Goal: Transaction & Acquisition: Purchase product/service

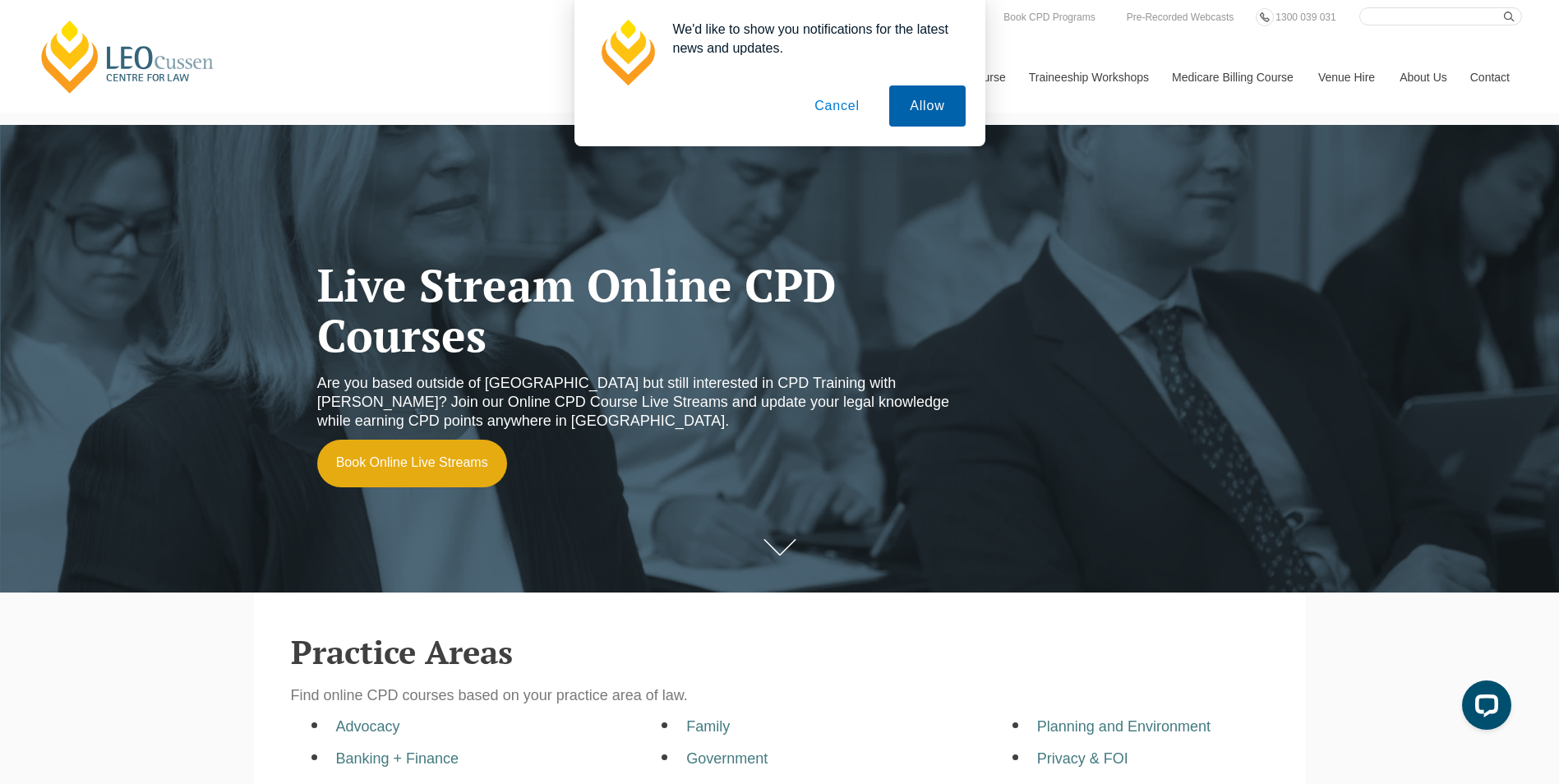
click at [913, 101] on button "Allow" at bounding box center [926, 105] width 76 height 41
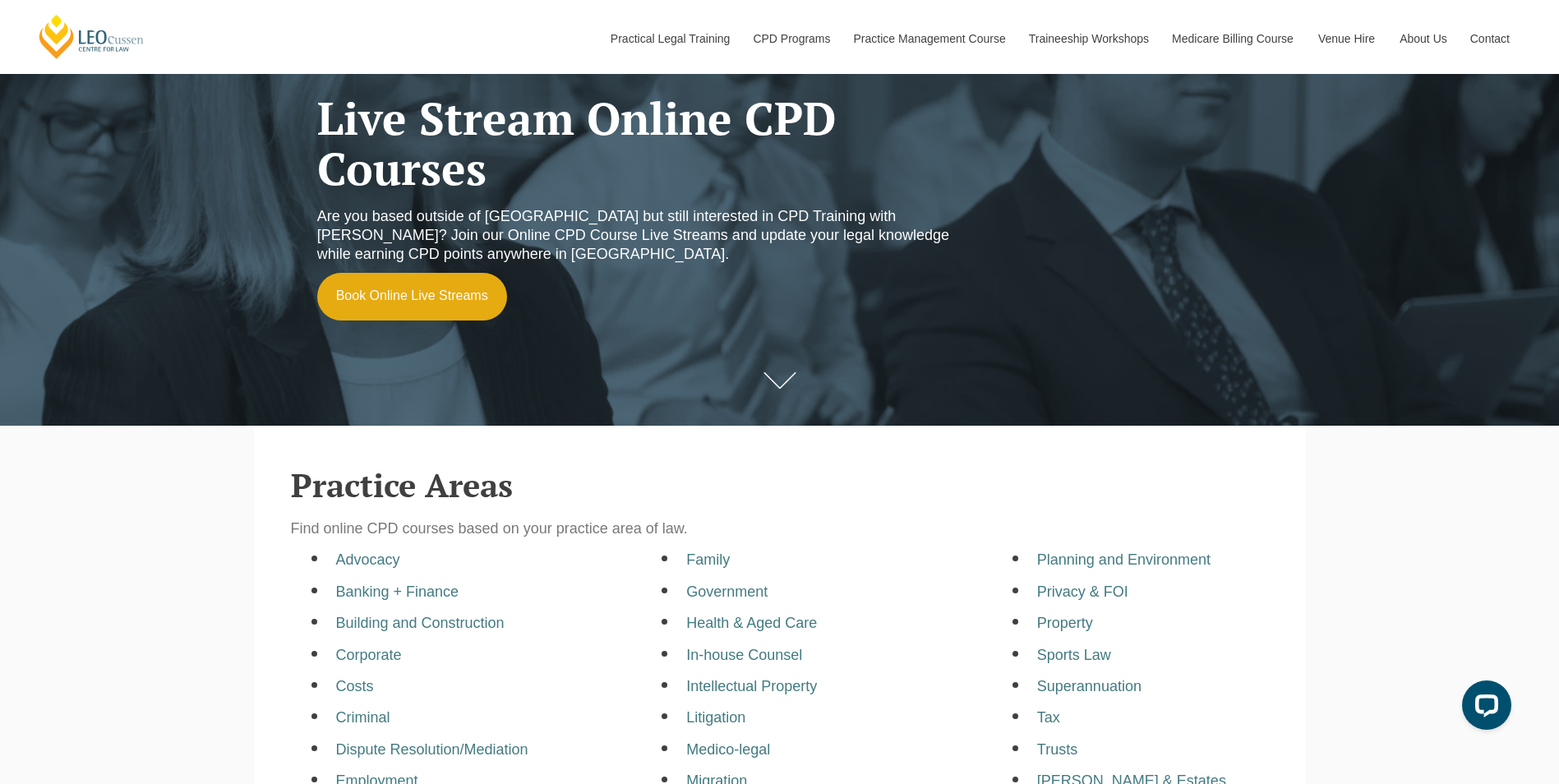
scroll to position [280, 0]
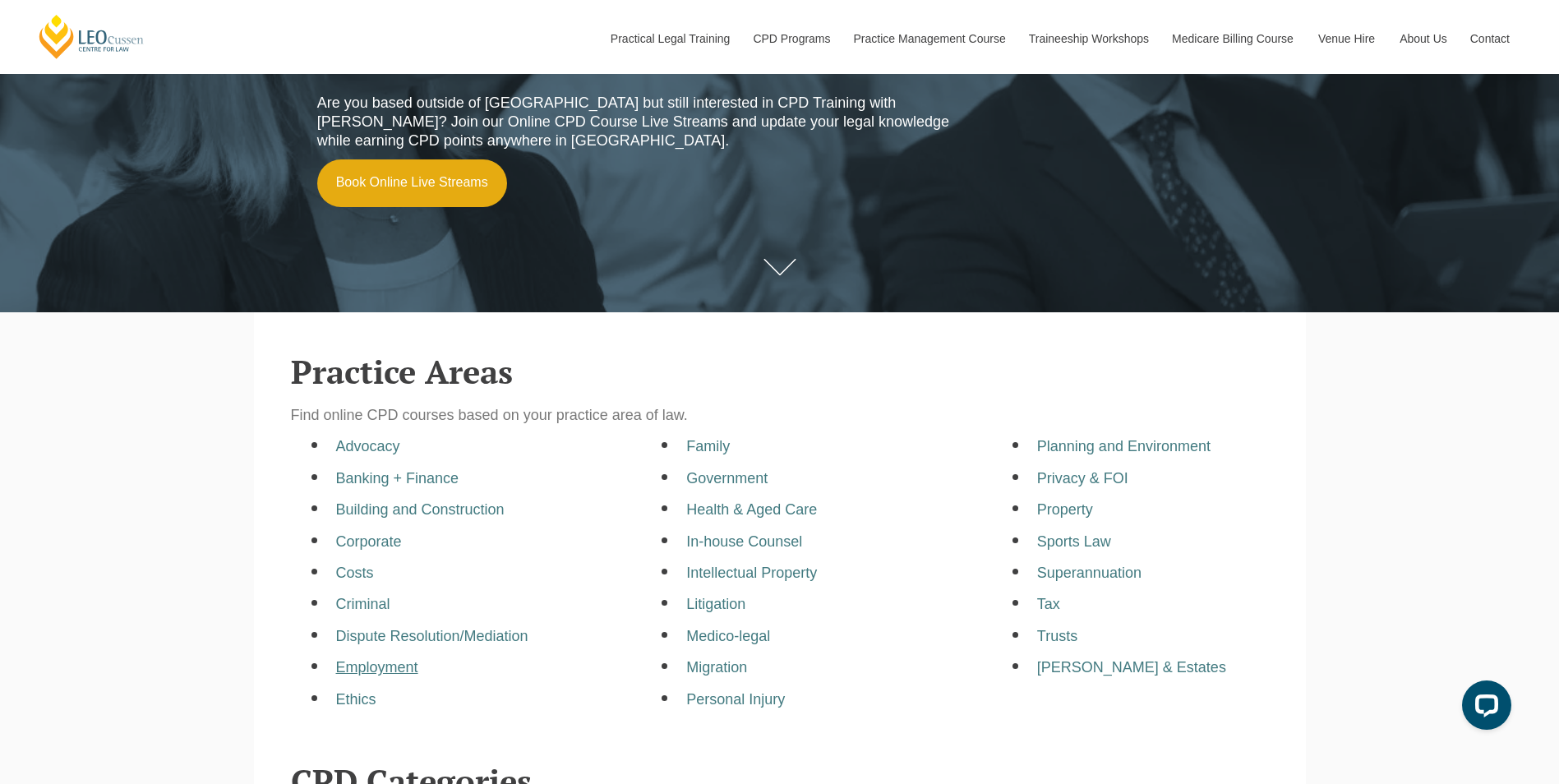
click at [398, 673] on a=pages/cpd-programs&taxons=pages/cpd-programs/practice-area/employment"] "Employment" at bounding box center [376, 666] width 83 height 16
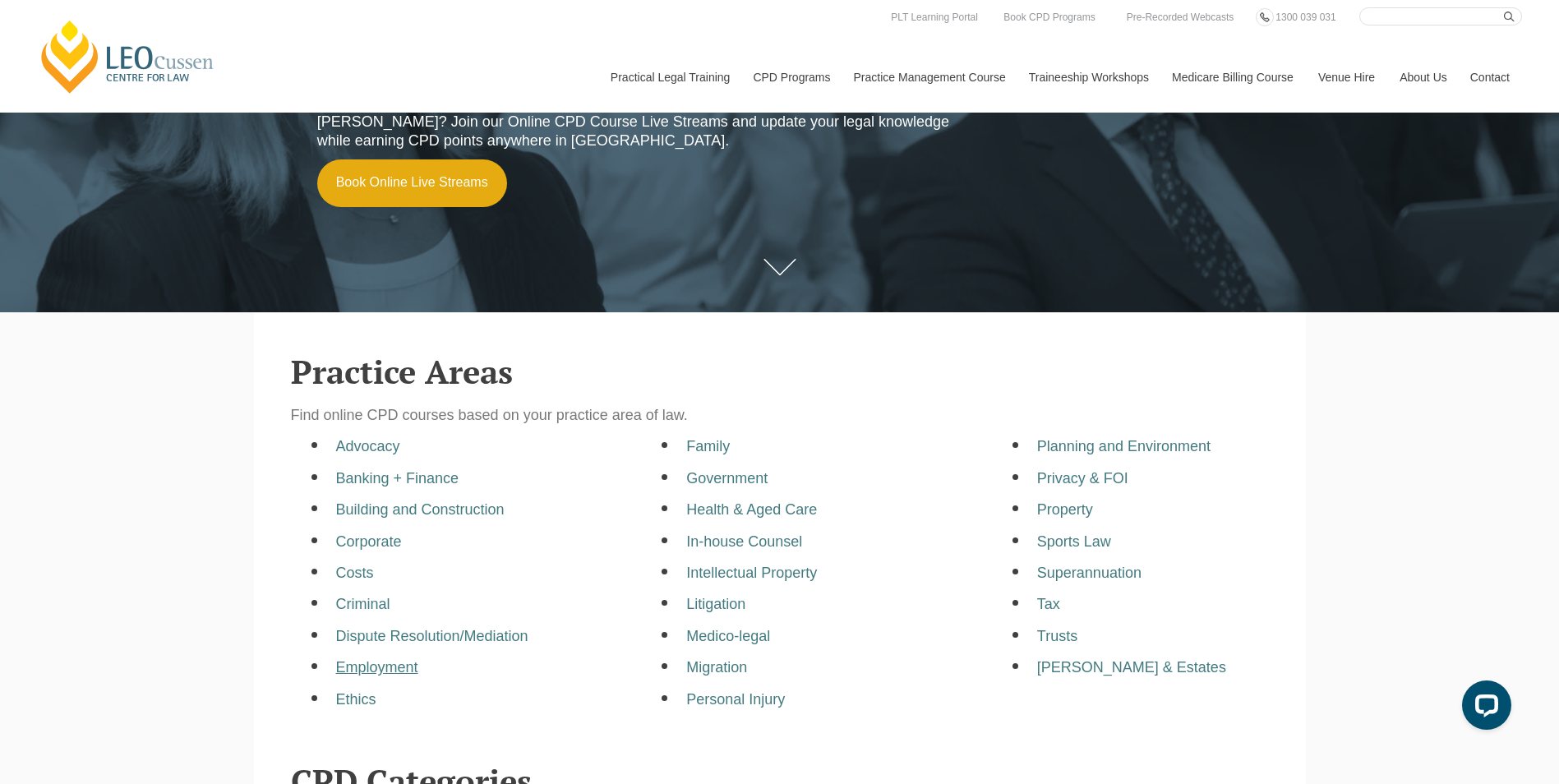
click at [393, 672] on a=pages/cpd-programs&taxons=pages/cpd-programs/practice-area/employment&_gl=1*odmeyt*_gcl_au*MTEzMjAzNzYxOS4xNzUyODI1NTE3*_ga*Njg1NzA1ODgwLjE3MzA5Mzk3OTE "Employment" at bounding box center [376, 666] width 83 height 16
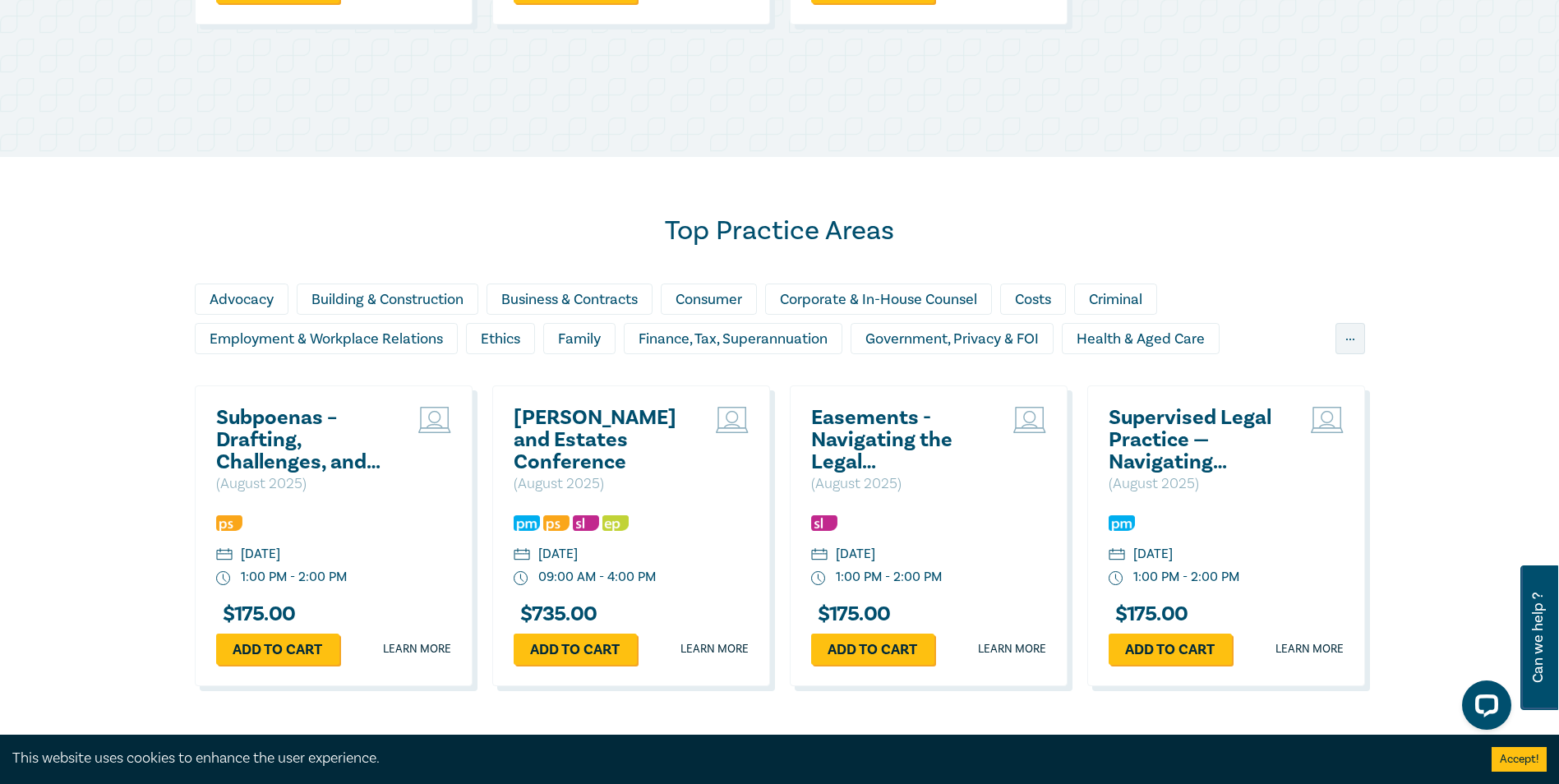
scroll to position [1277, 0]
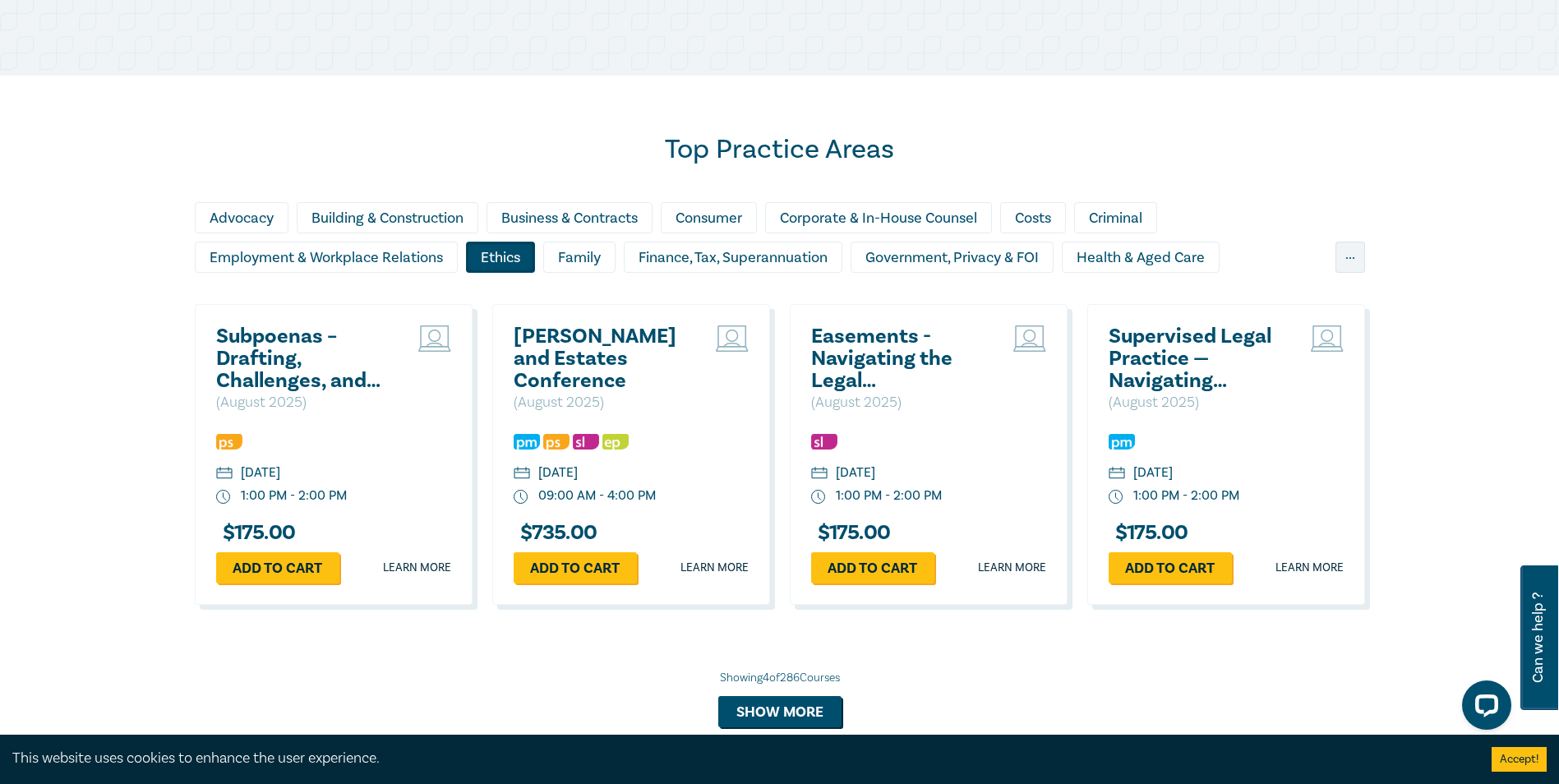
click at [491, 257] on div "Ethics" at bounding box center [500, 257] width 69 height 31
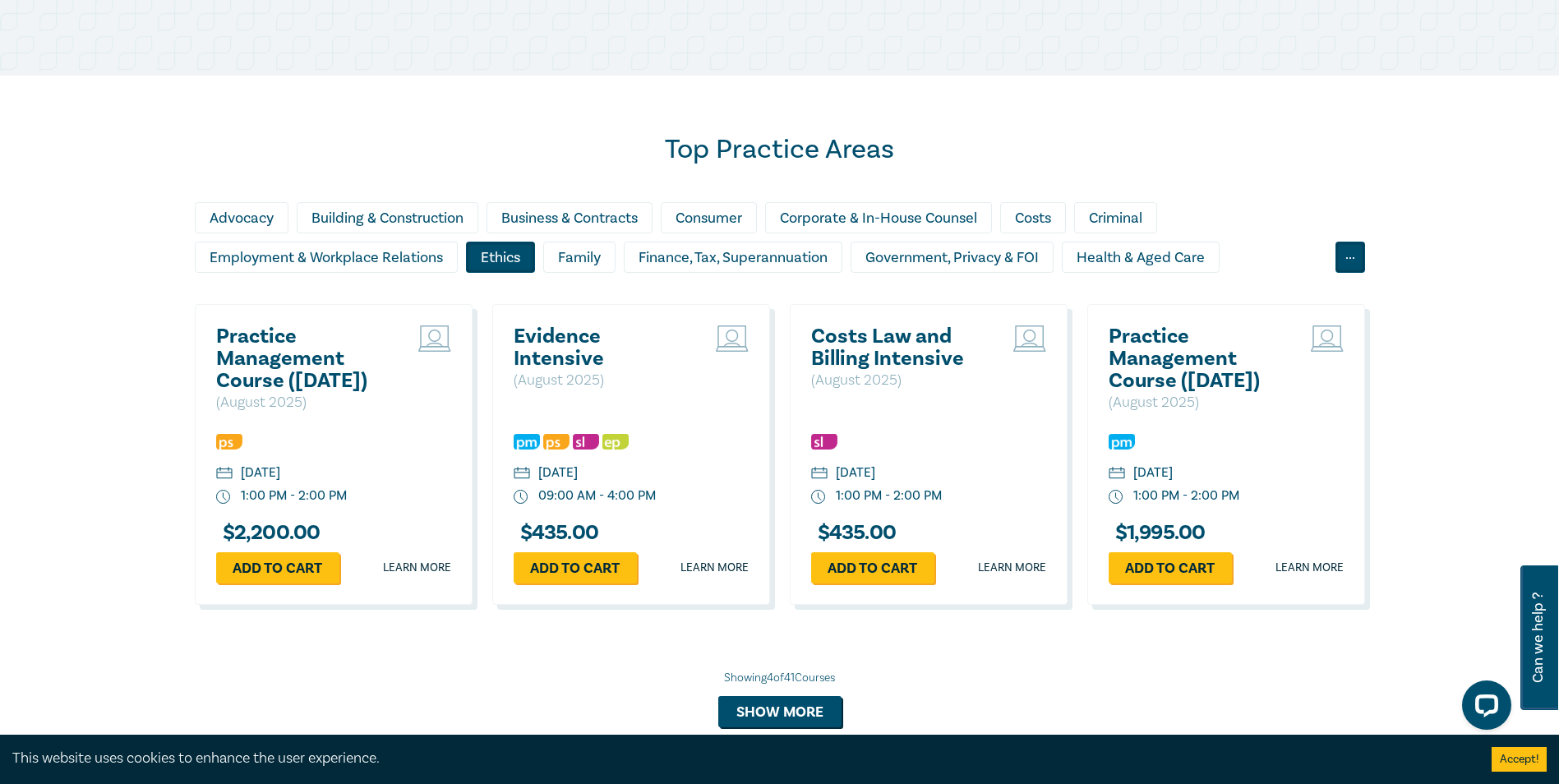
click at [1346, 255] on div "..." at bounding box center [1349, 257] width 29 height 31
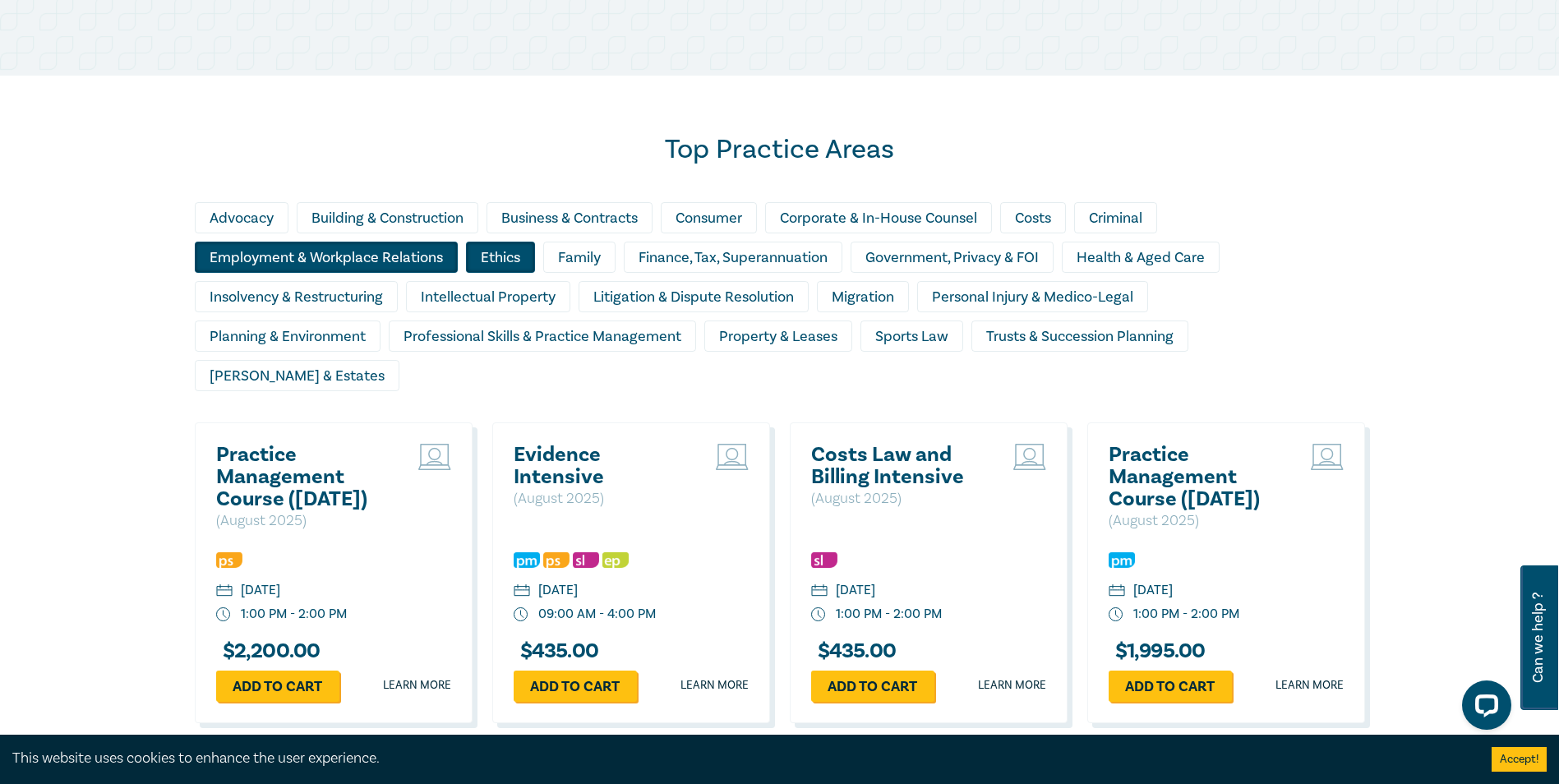
click at [334, 259] on div "Employment & Workplace Relations" at bounding box center [325, 257] width 263 height 31
click at [399, 257] on div "Employment & Workplace Relations" at bounding box center [325, 257] width 263 height 31
click at [586, 261] on div "Family" at bounding box center [579, 257] width 72 height 31
click at [408, 253] on div "Employment & Workplace Relations" at bounding box center [325, 257] width 263 height 31
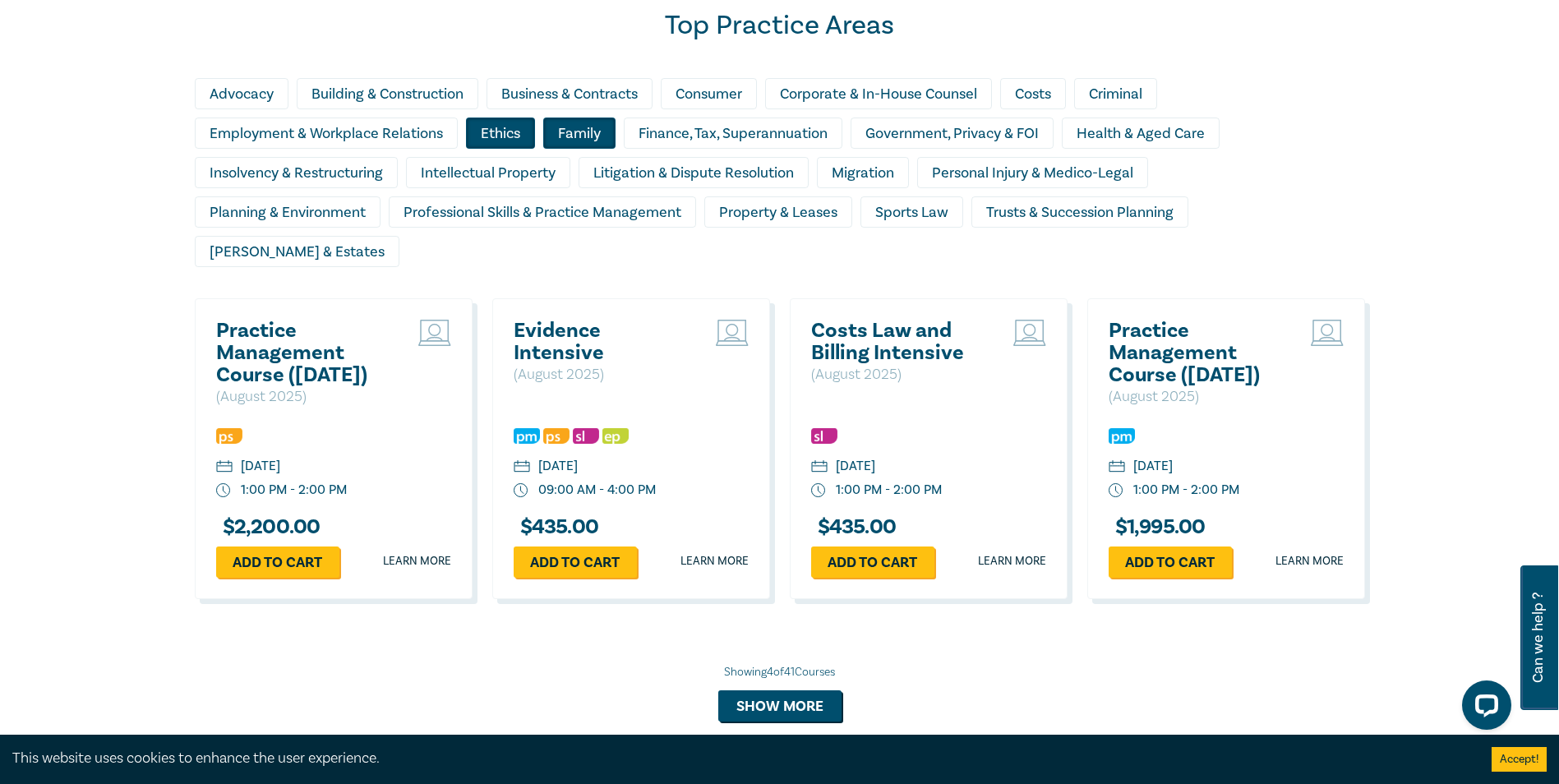
scroll to position [1406, 0]
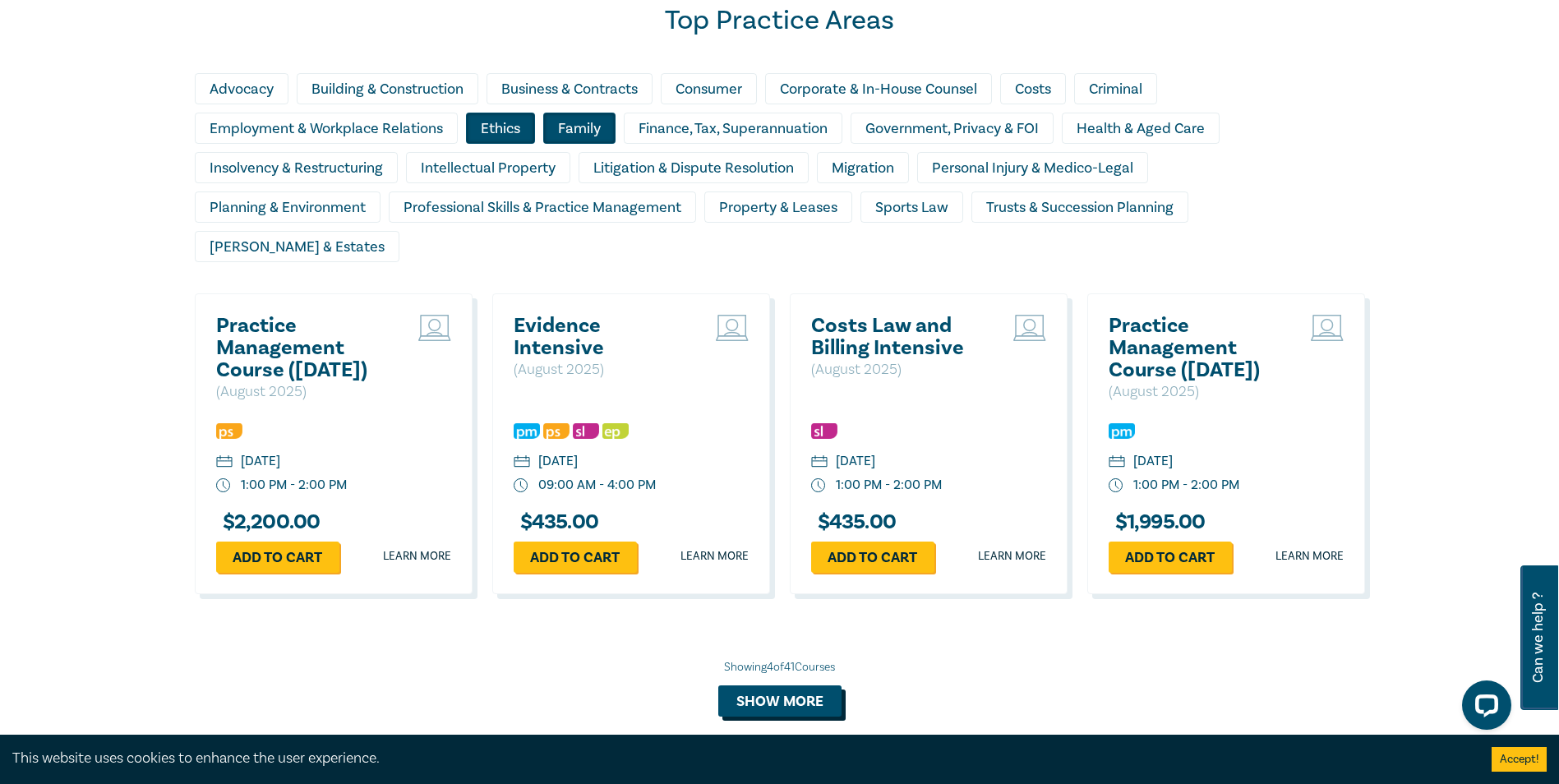
click at [760, 685] on button "Show more" at bounding box center [780, 701] width 123 height 31
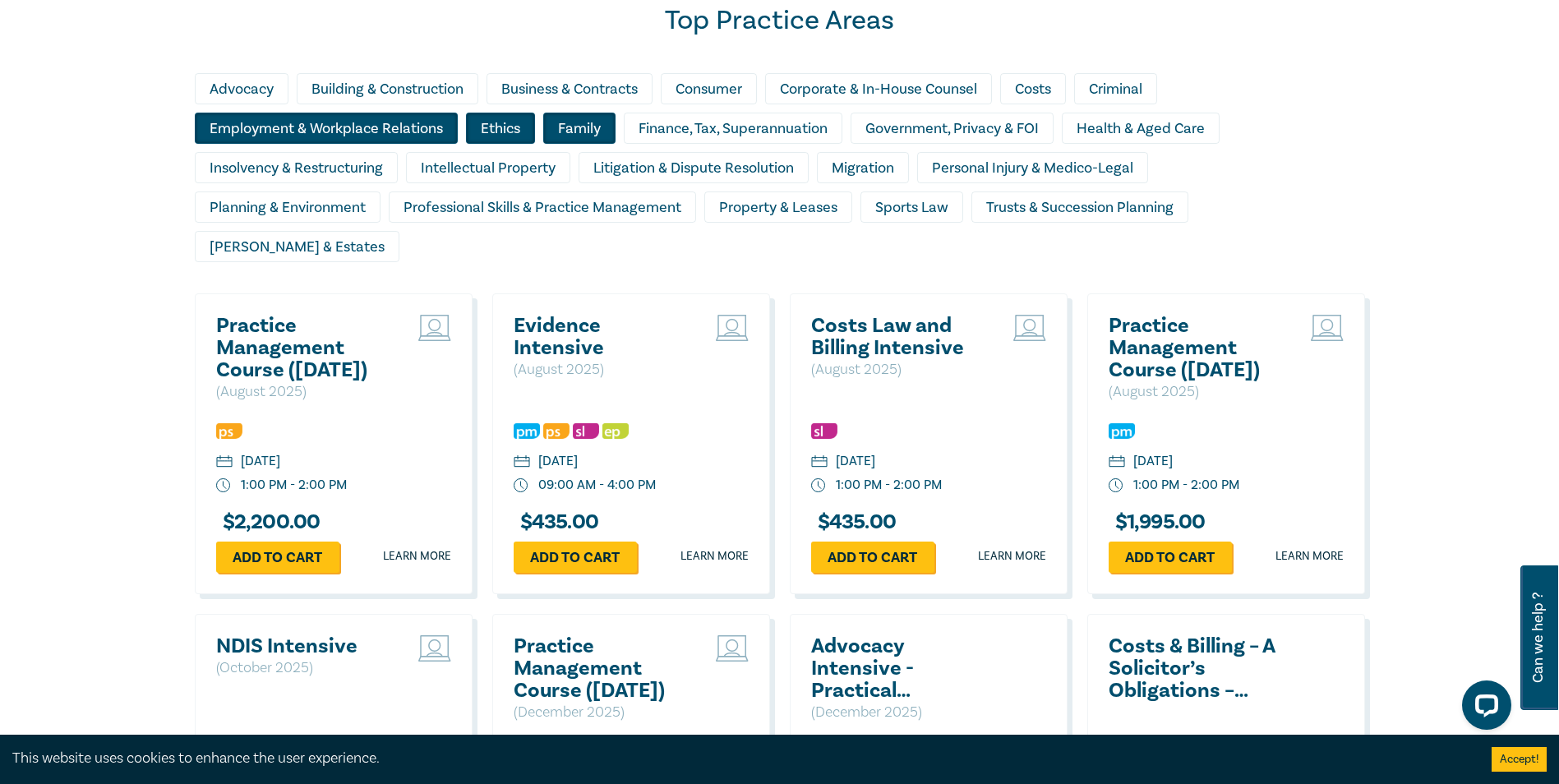
click at [362, 122] on div "Employment & Workplace Relations" at bounding box center [325, 128] width 263 height 31
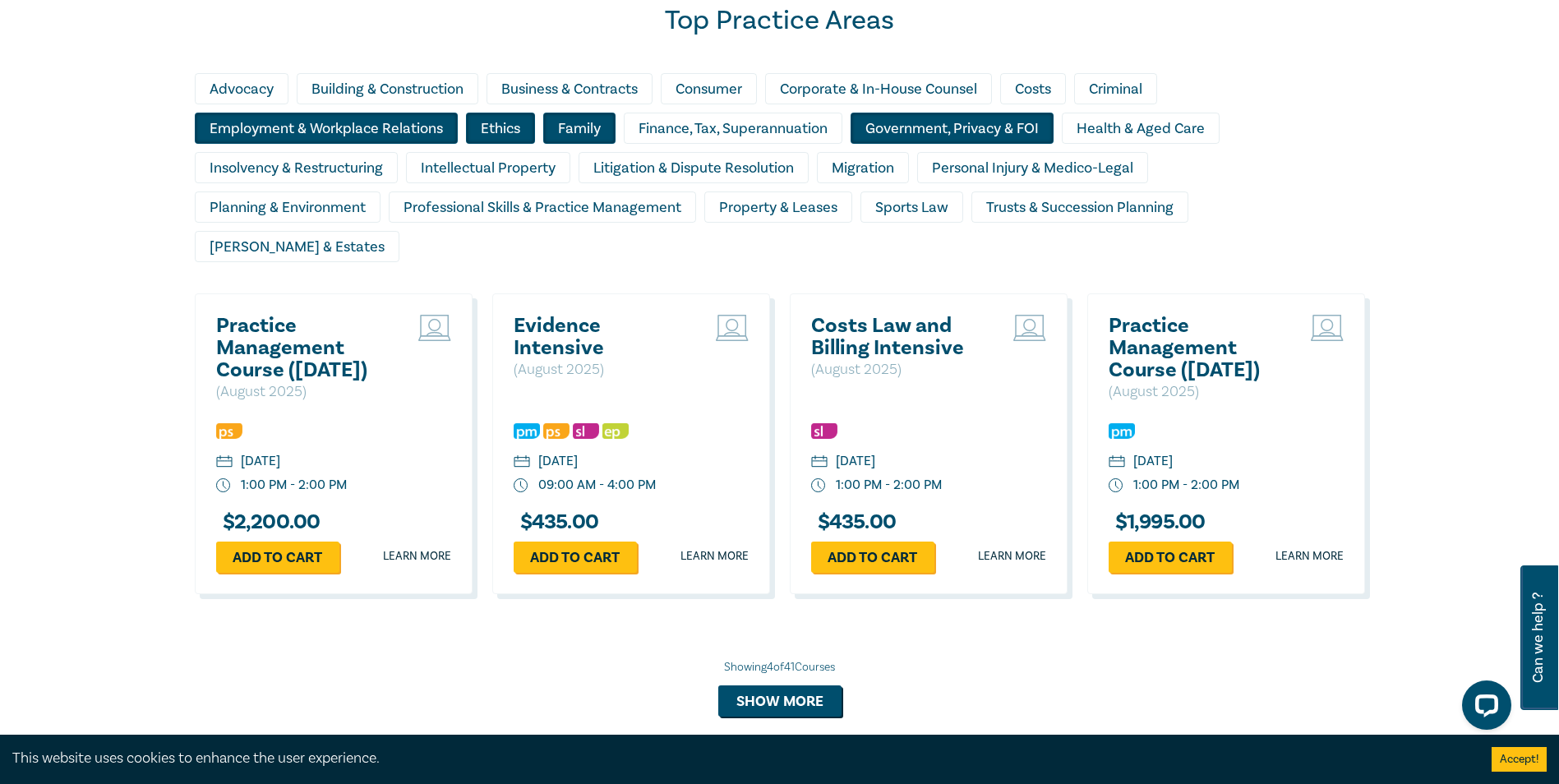
click at [963, 132] on div "Government, Privacy & FOI" at bounding box center [952, 128] width 203 height 31
click at [725, 126] on div "Finance, Tax, Superannuation" at bounding box center [733, 128] width 218 height 31
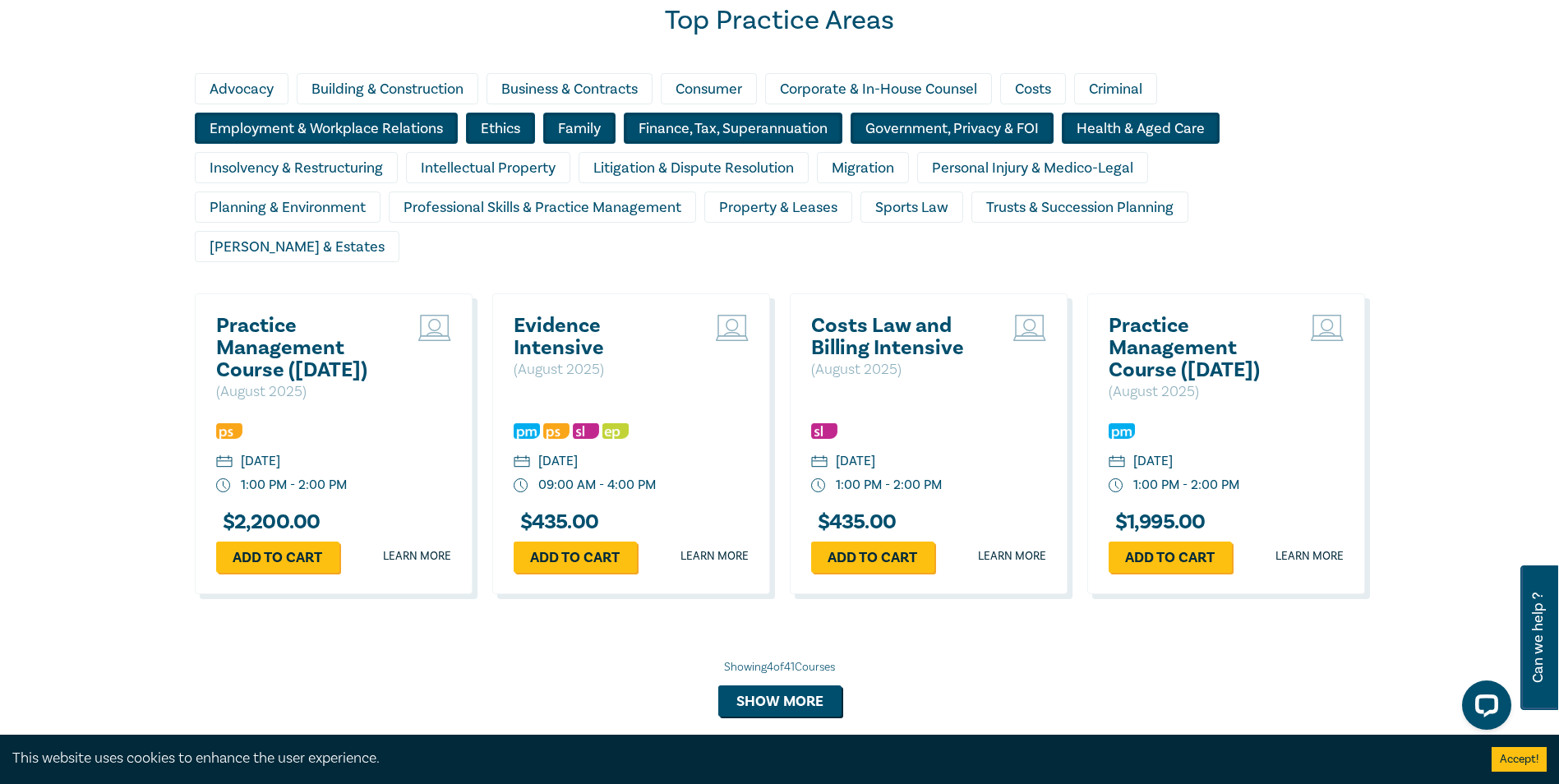
click at [1109, 136] on div "Health & Aged Care" at bounding box center [1140, 128] width 157 height 31
drag, startPoint x: 327, startPoint y: 170, endPoint x: 409, endPoint y: 167, distance: 82.1
click at [333, 169] on div "Insolvency & Restructuring" at bounding box center [296, 167] width 203 height 31
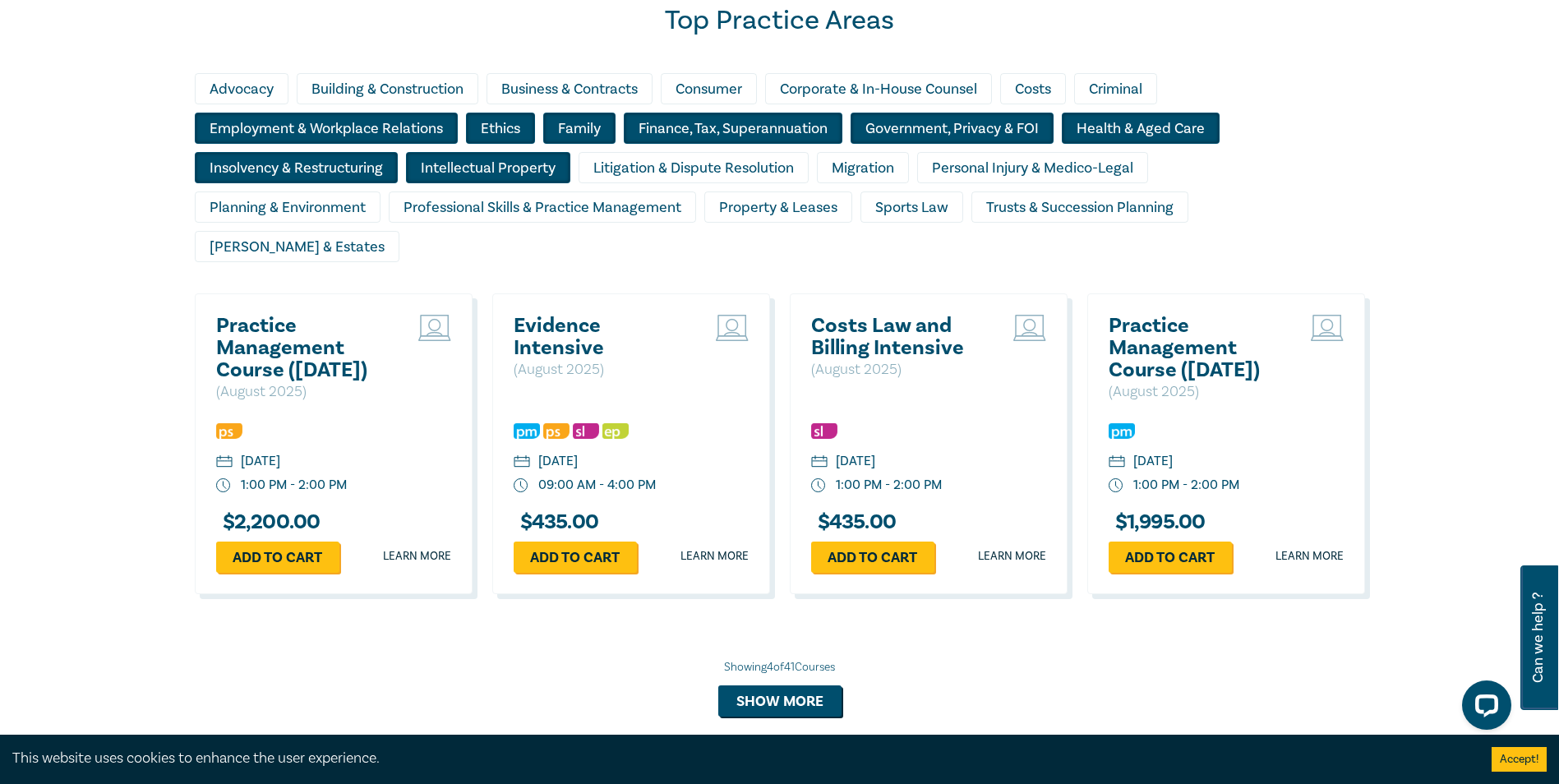
click at [464, 167] on div "Intellectual Property" at bounding box center [487, 167] width 164 height 31
click at [656, 159] on div "Litigation & Dispute Resolution" at bounding box center [693, 167] width 230 height 31
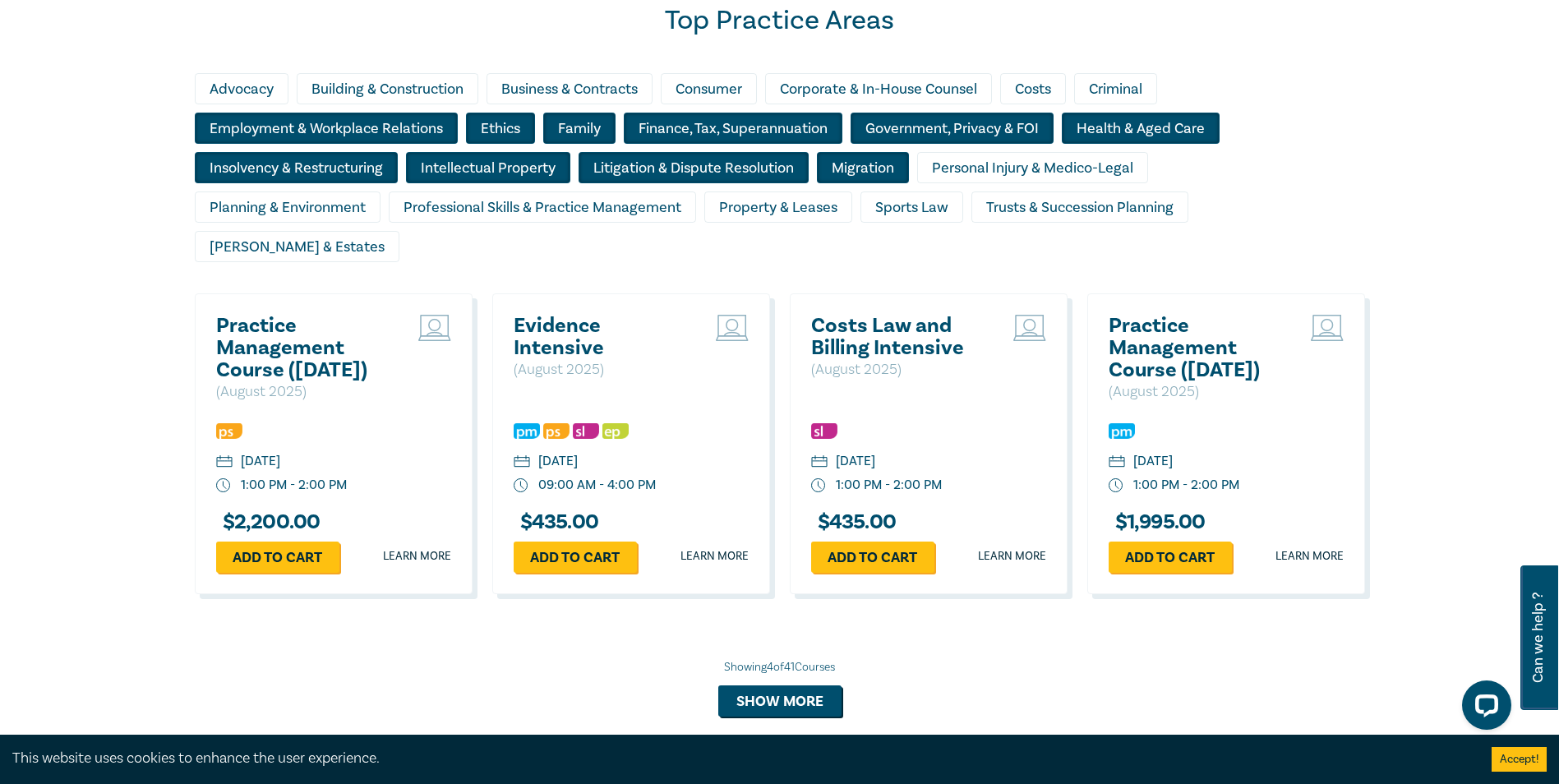
click at [827, 169] on div "Migration" at bounding box center [862, 167] width 92 height 31
click at [969, 156] on div "Personal Injury & Medico-Legal" at bounding box center [1032, 167] width 230 height 31
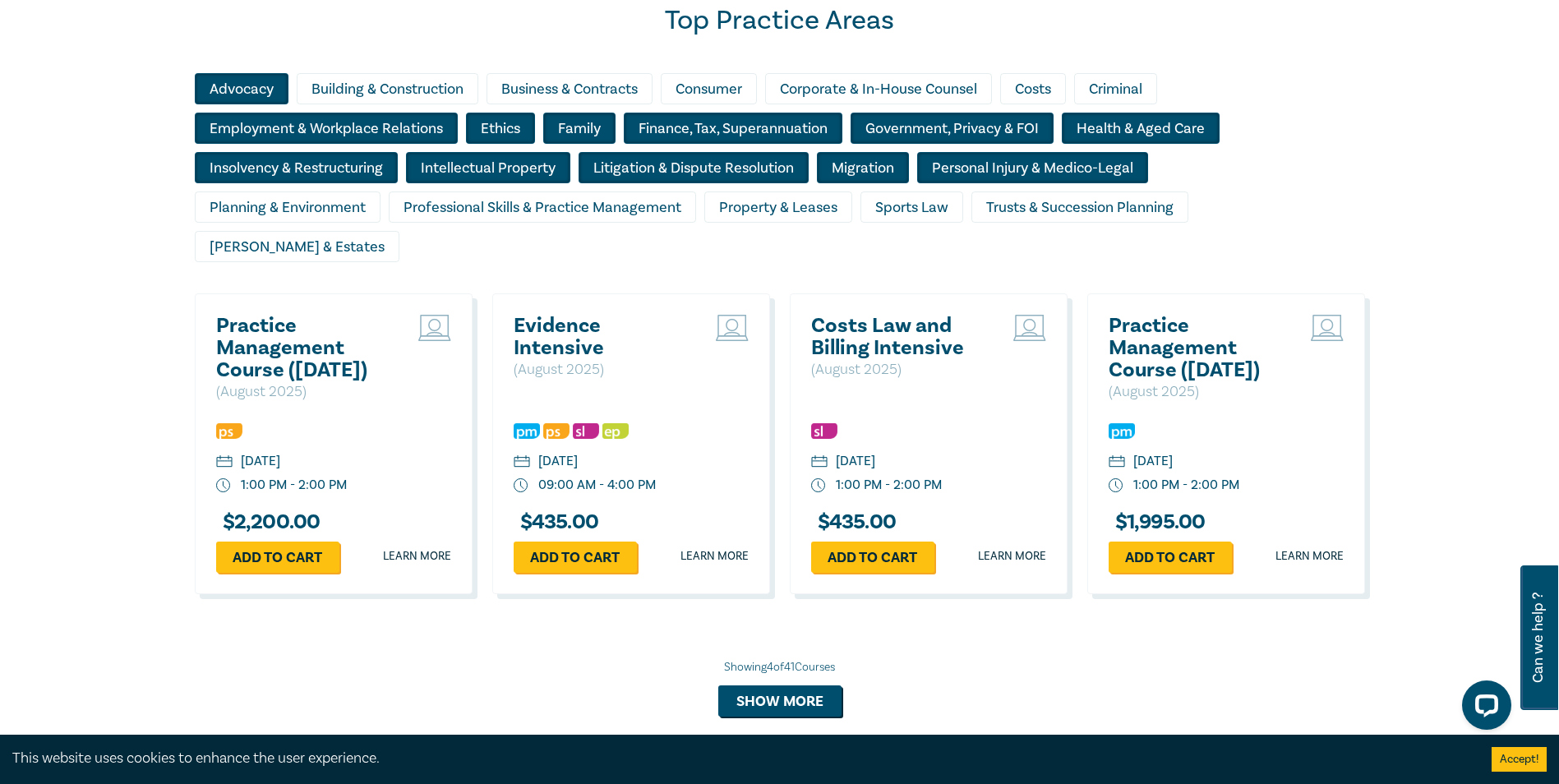
click at [241, 88] on div "Advocacy" at bounding box center [241, 88] width 94 height 31
click at [625, 89] on div "Business & Contracts" at bounding box center [569, 88] width 166 height 31
click at [1143, 88] on div "Criminal" at bounding box center [1115, 88] width 83 height 31
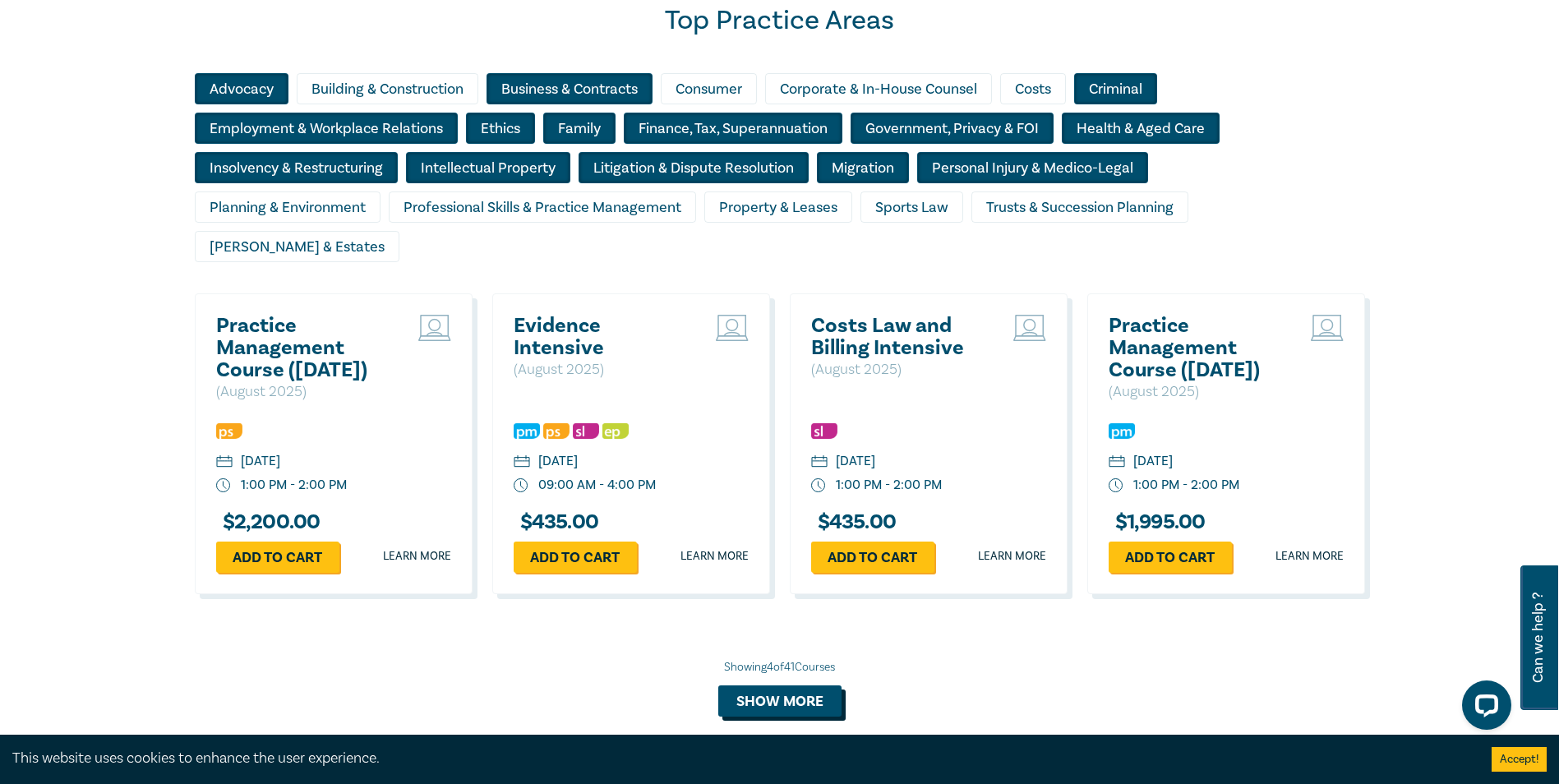
click at [782, 685] on button "Show more" at bounding box center [780, 701] width 123 height 31
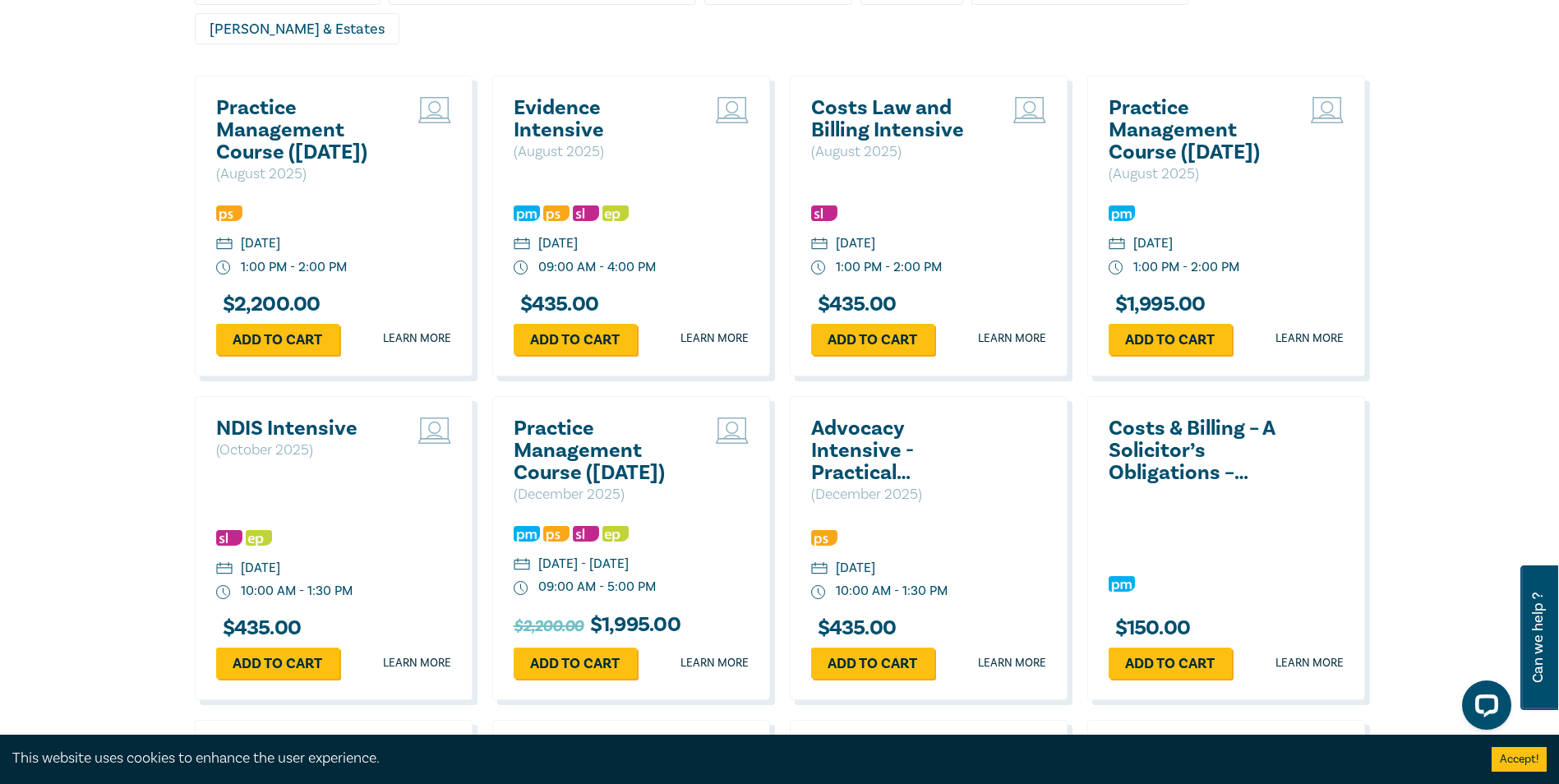
scroll to position [1627, 0]
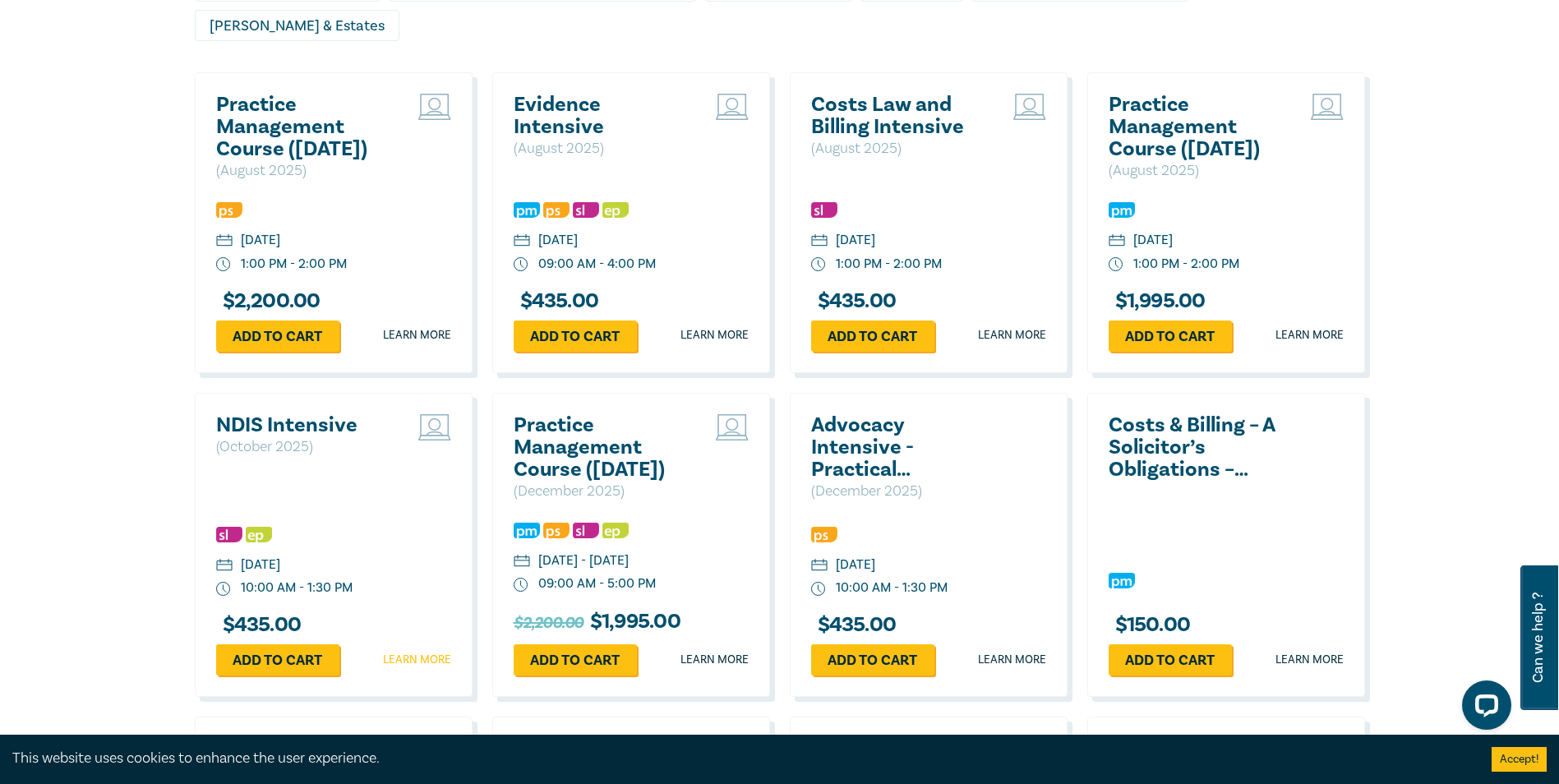
click at [420, 651] on link "Learn more" at bounding box center [417, 659] width 68 height 16
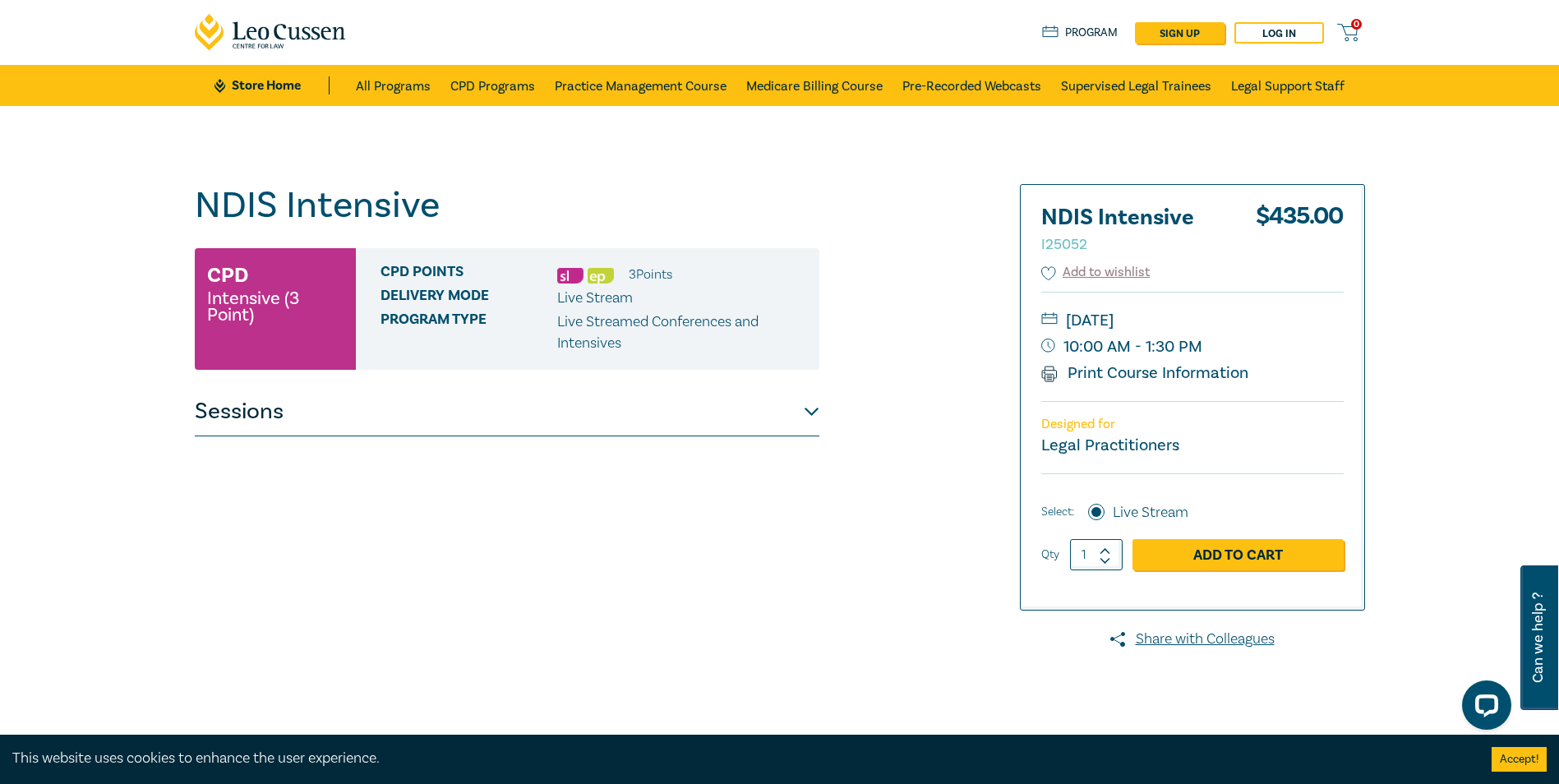
click at [808, 412] on button "Sessions" at bounding box center [506, 411] width 624 height 49
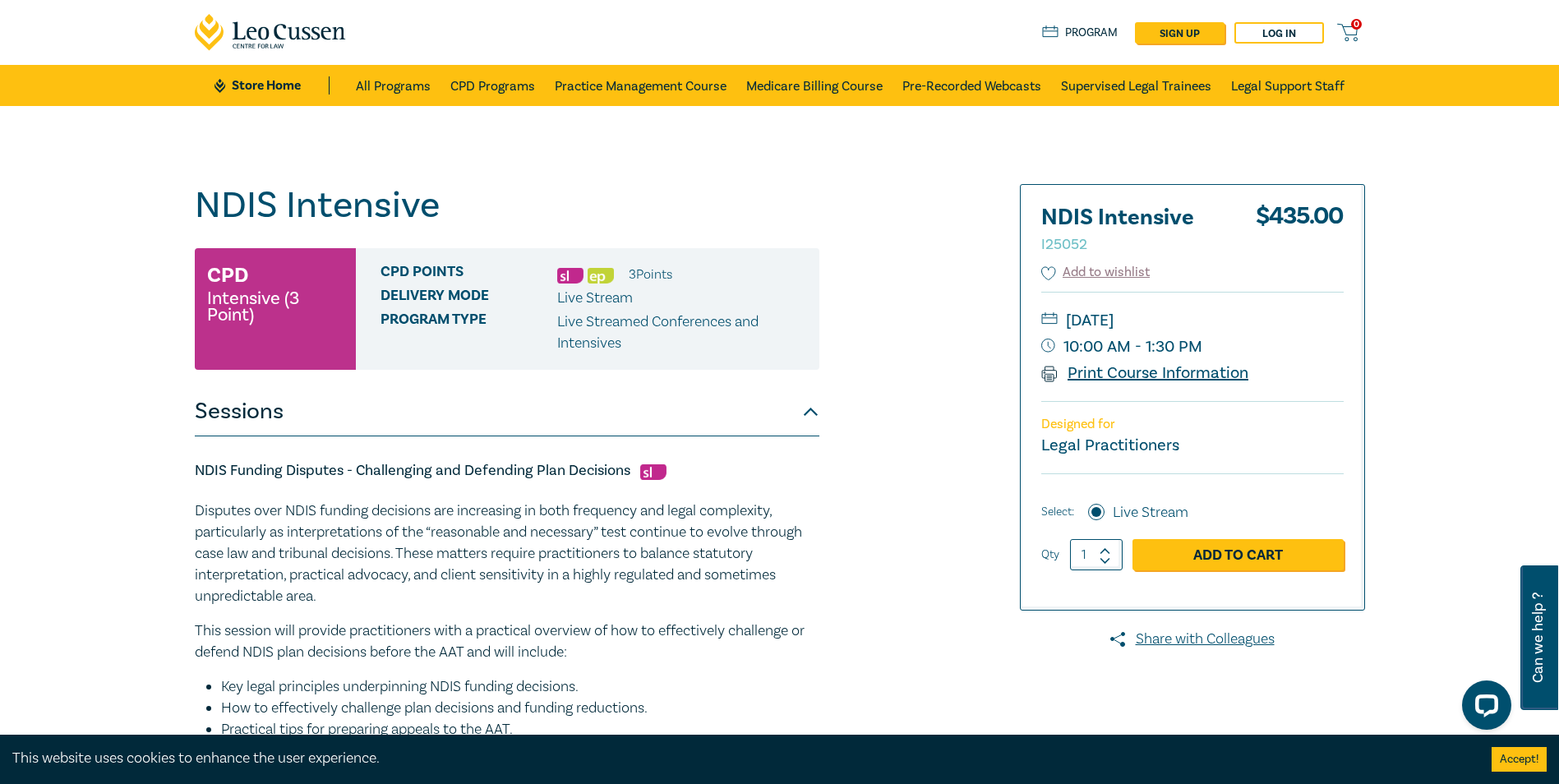
click at [1193, 374] on link "Print Course Information" at bounding box center [1145, 373] width 208 height 22
click at [1221, 553] on link "Add to Cart" at bounding box center [1238, 554] width 211 height 31
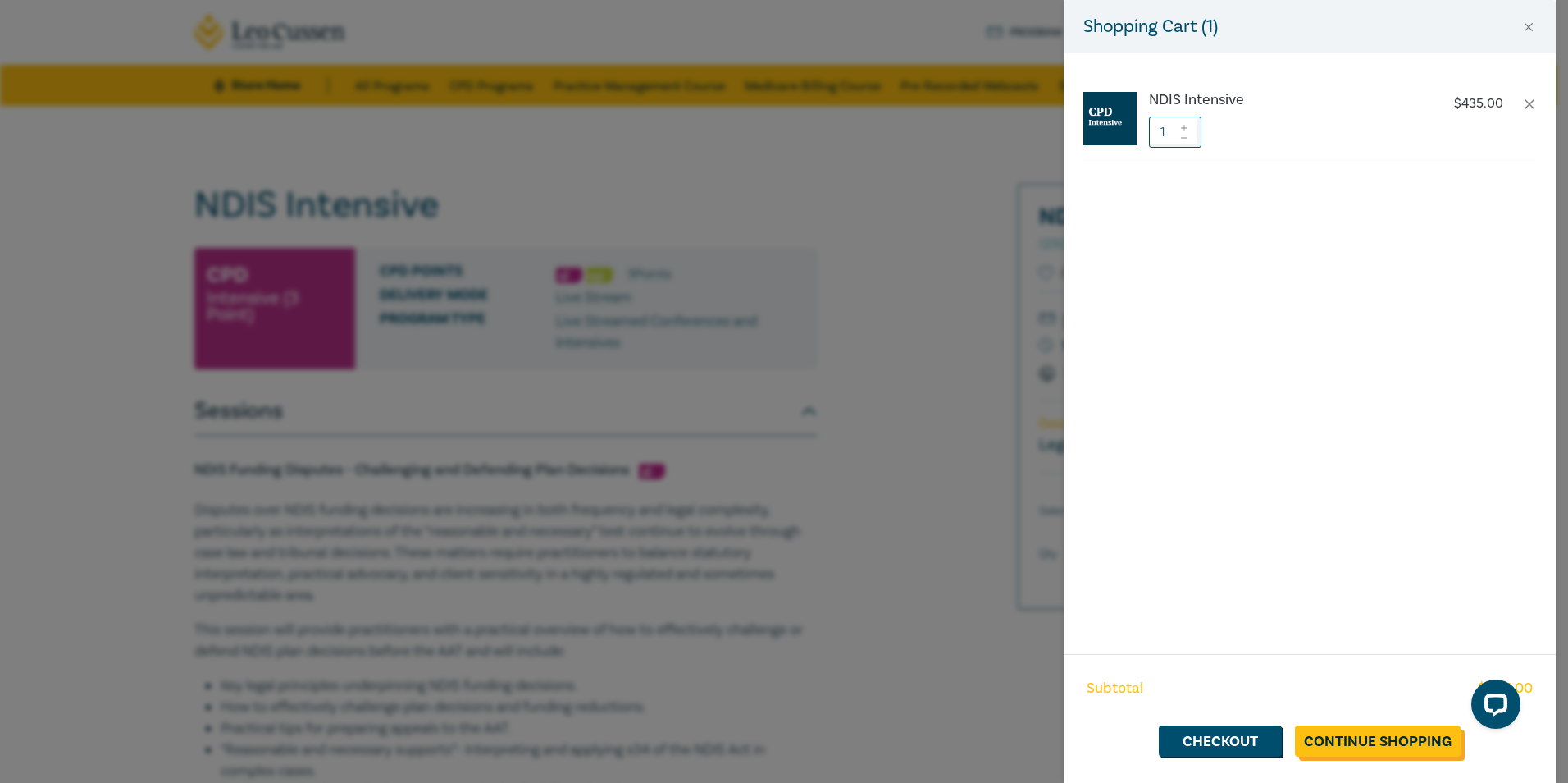
click at [1330, 740] on link "Continue Shopping" at bounding box center [1377, 740] width 166 height 31
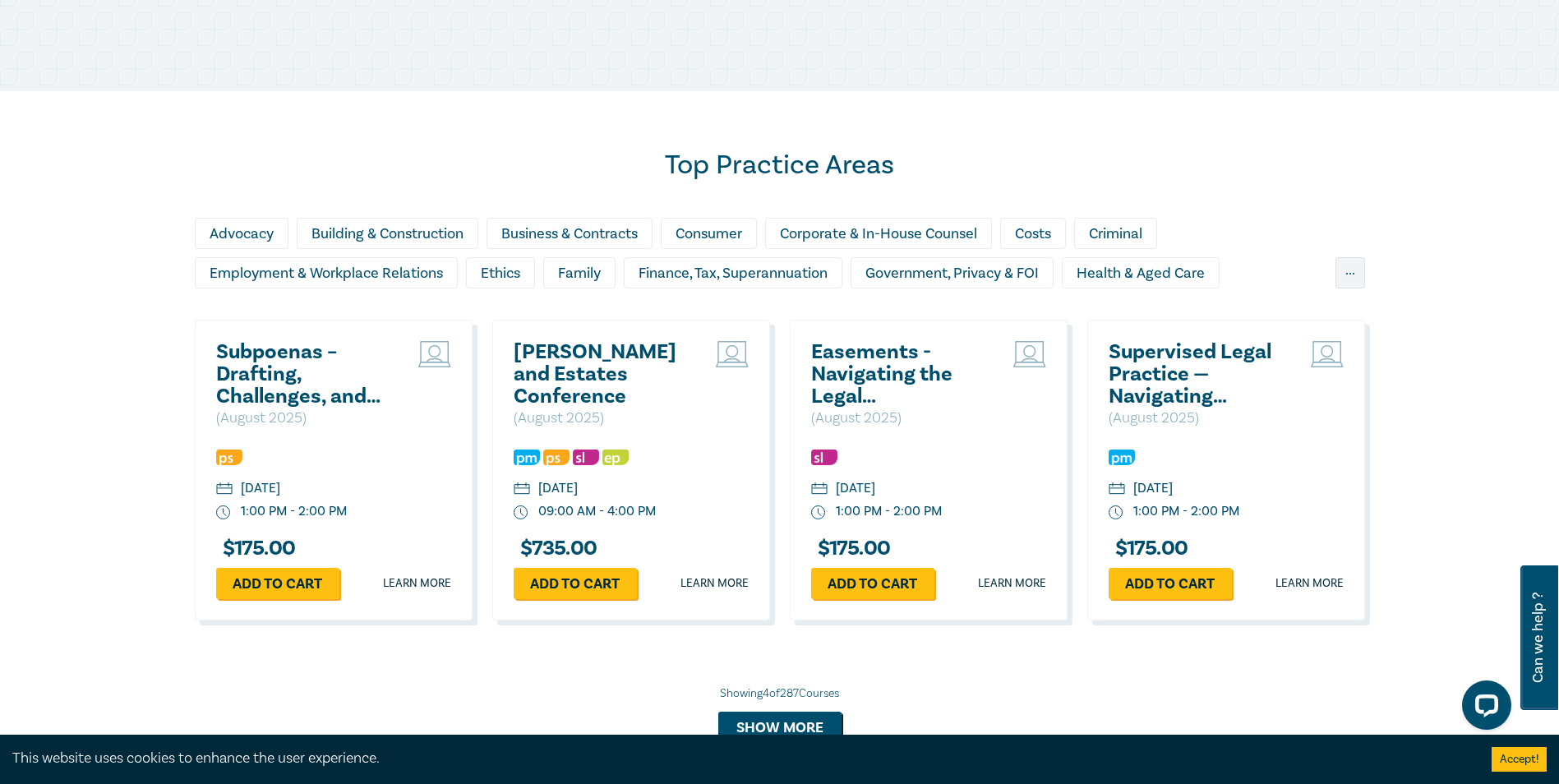
scroll to position [1322, 0]
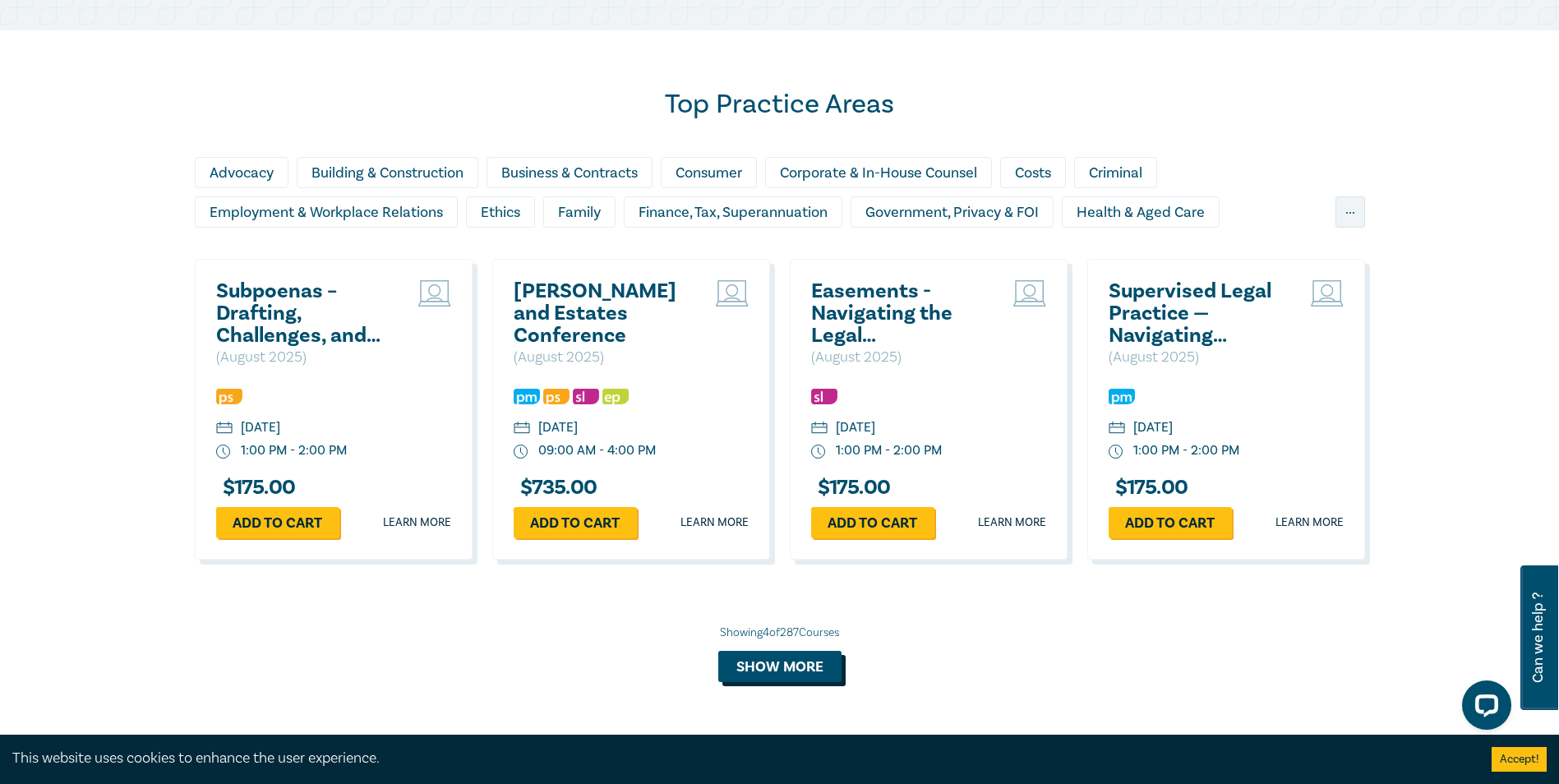
click at [781, 665] on button "Show more" at bounding box center [780, 665] width 123 height 31
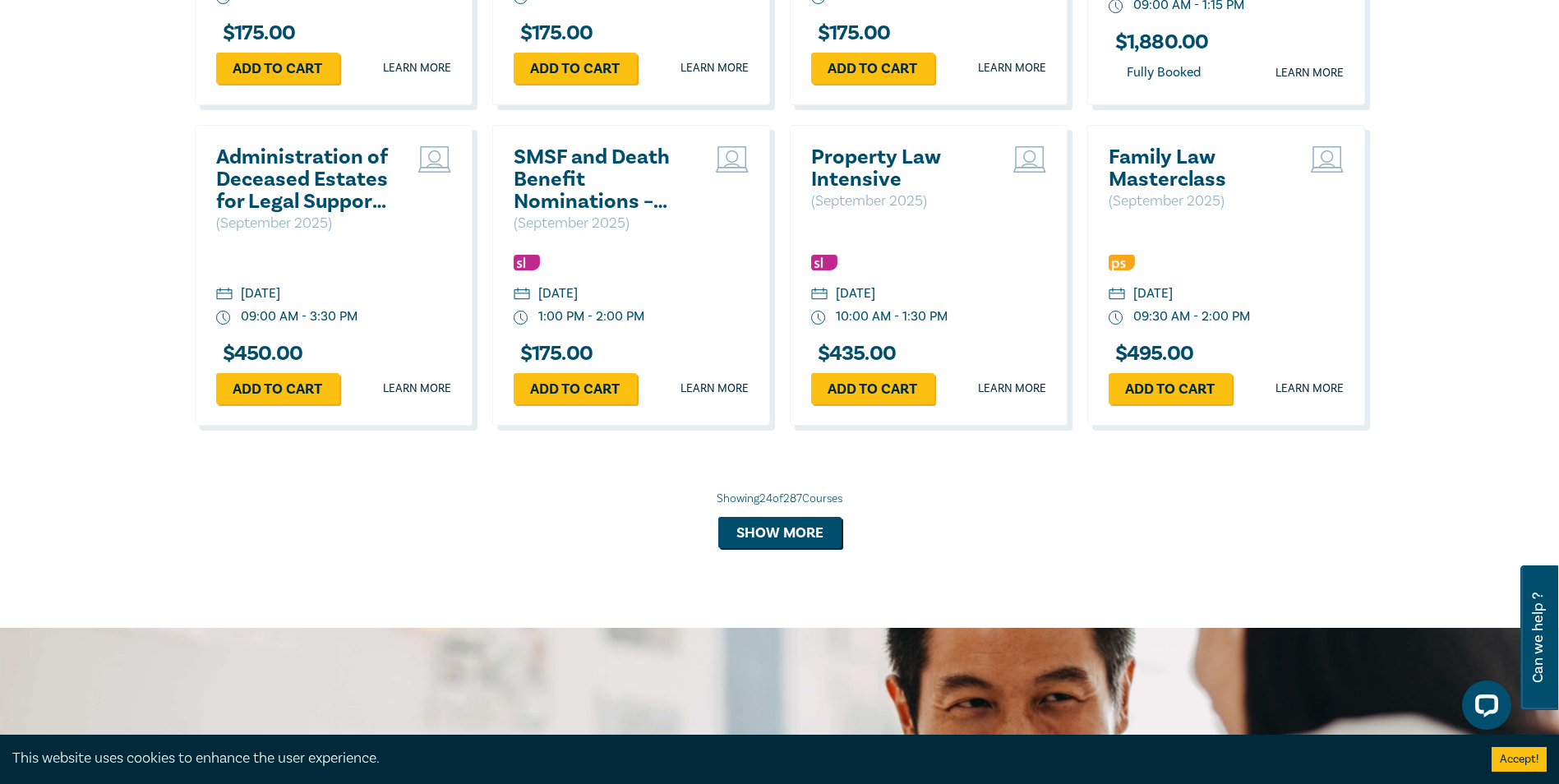
scroll to position [3063, 0]
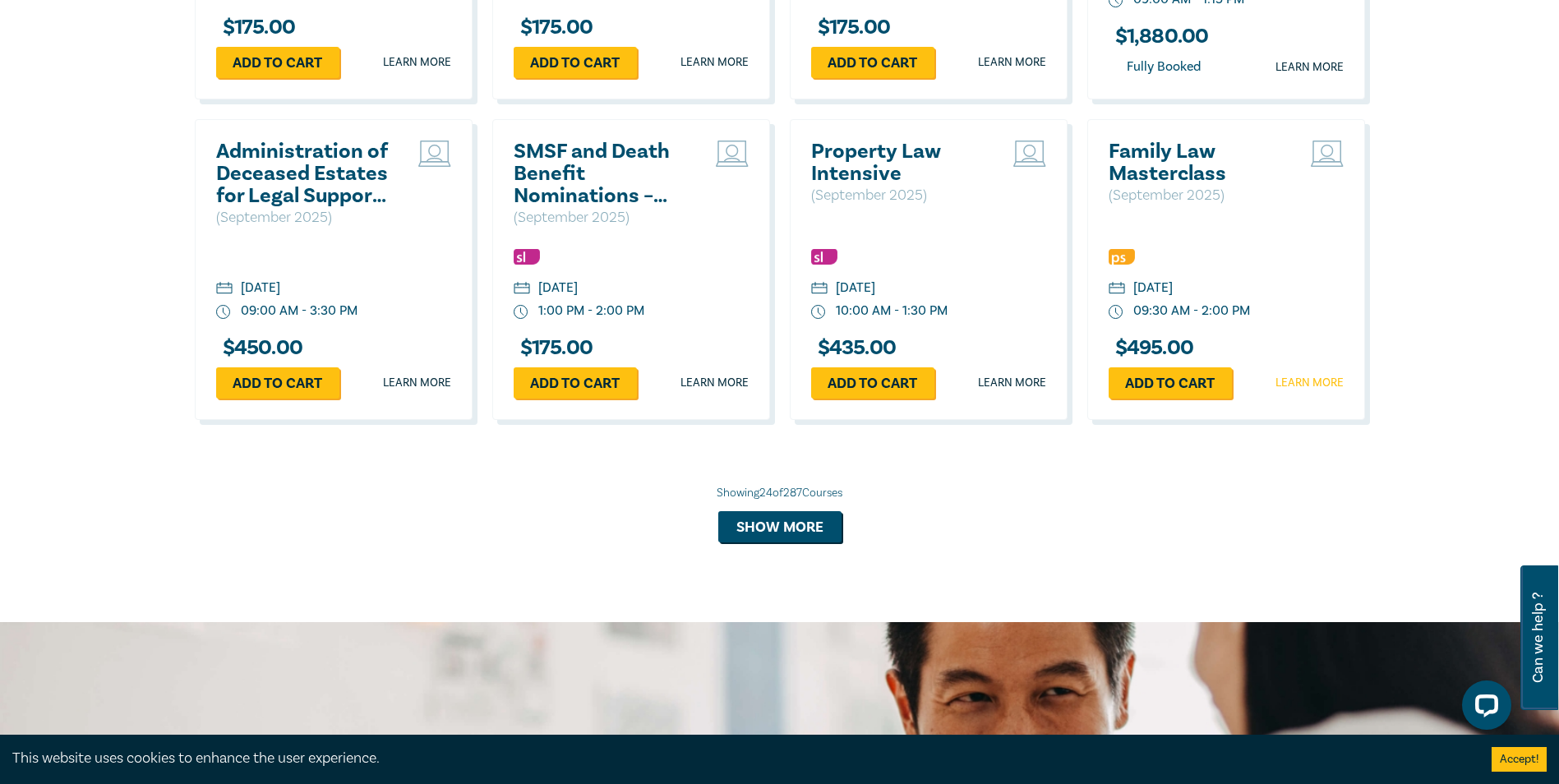
click at [1313, 390] on link "Learn more" at bounding box center [1310, 382] width 68 height 16
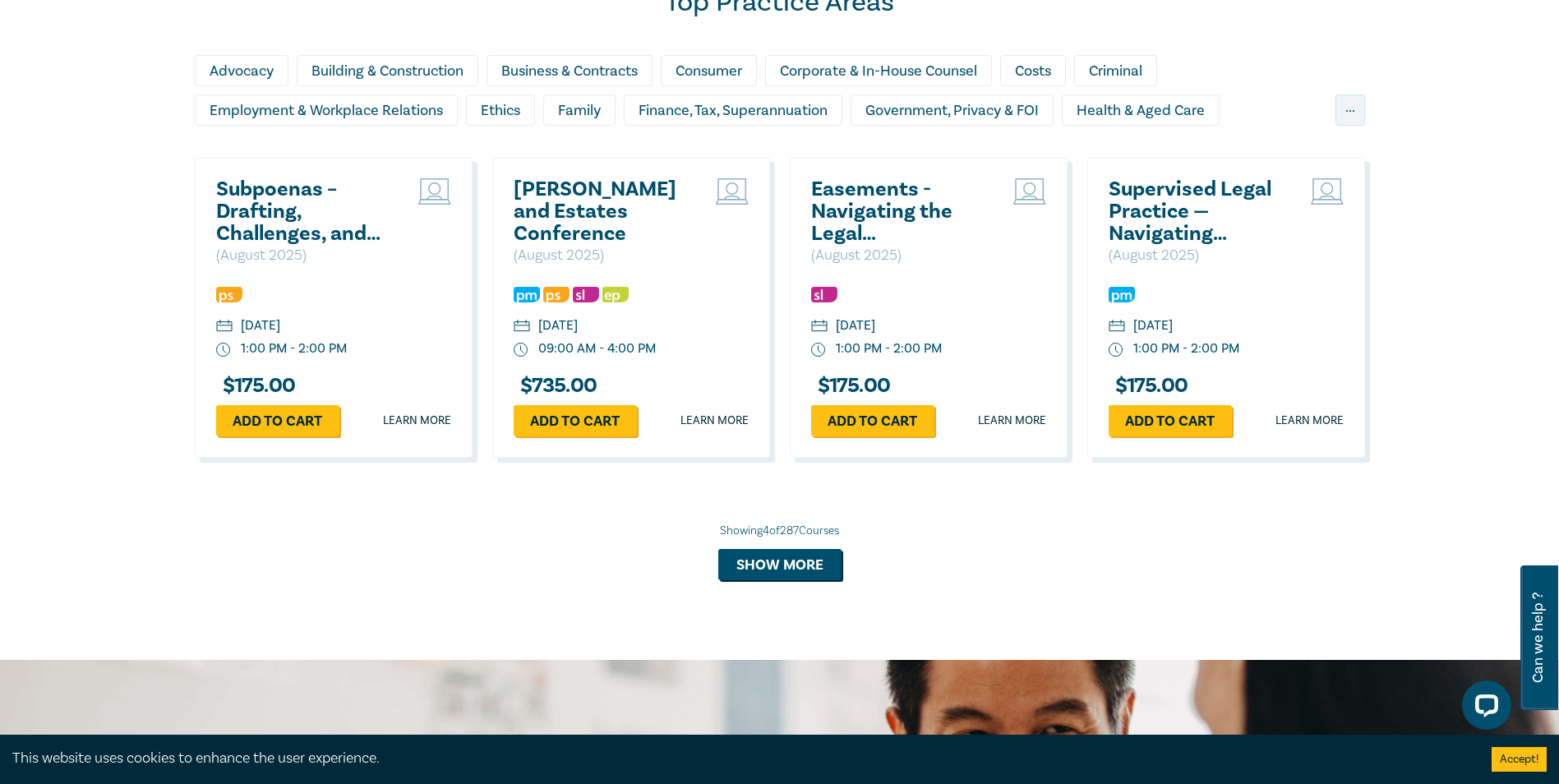
scroll to position [1428, 0]
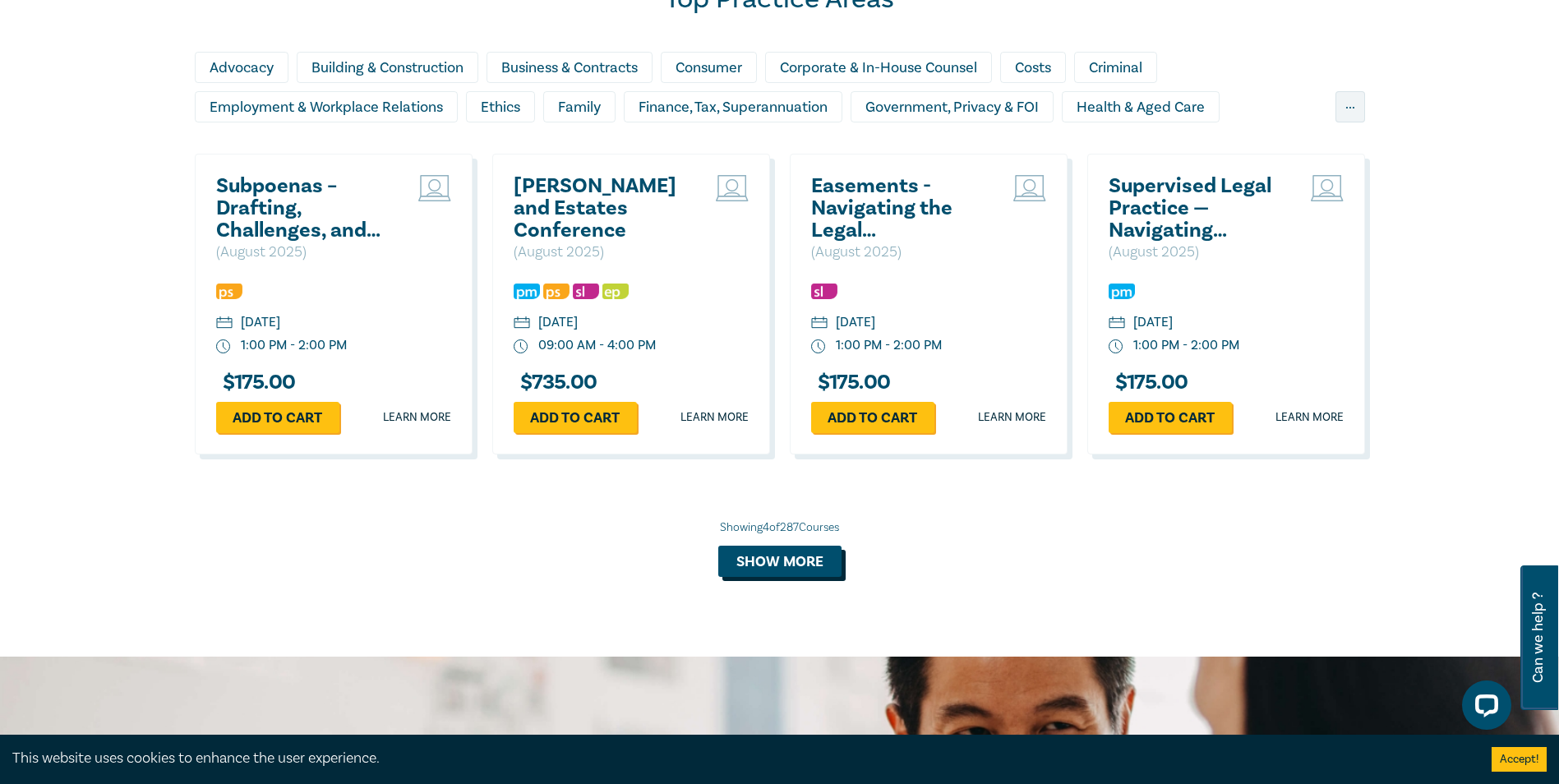
click at [786, 562] on button "Show more" at bounding box center [780, 560] width 123 height 31
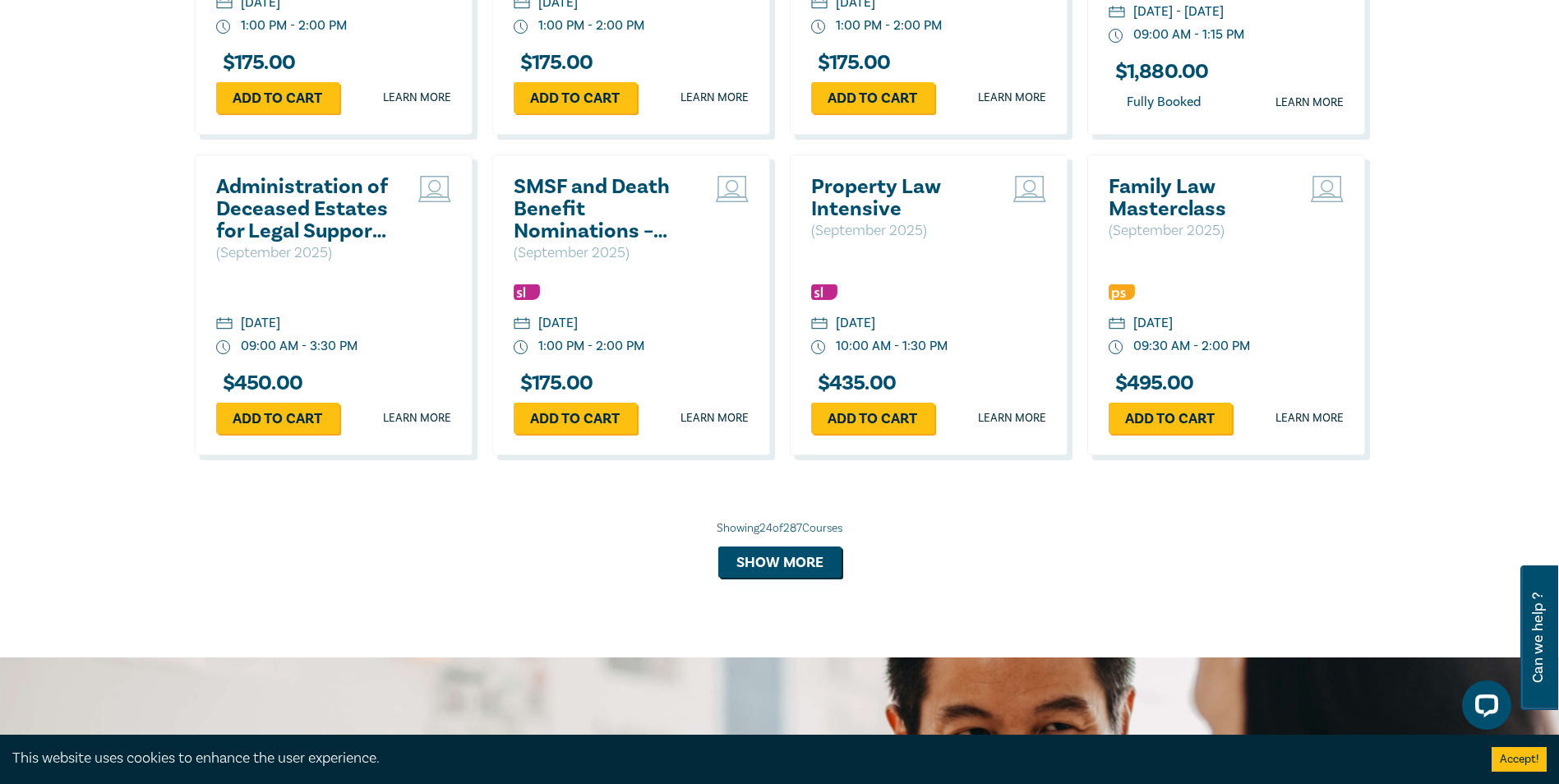
scroll to position [3049, 0]
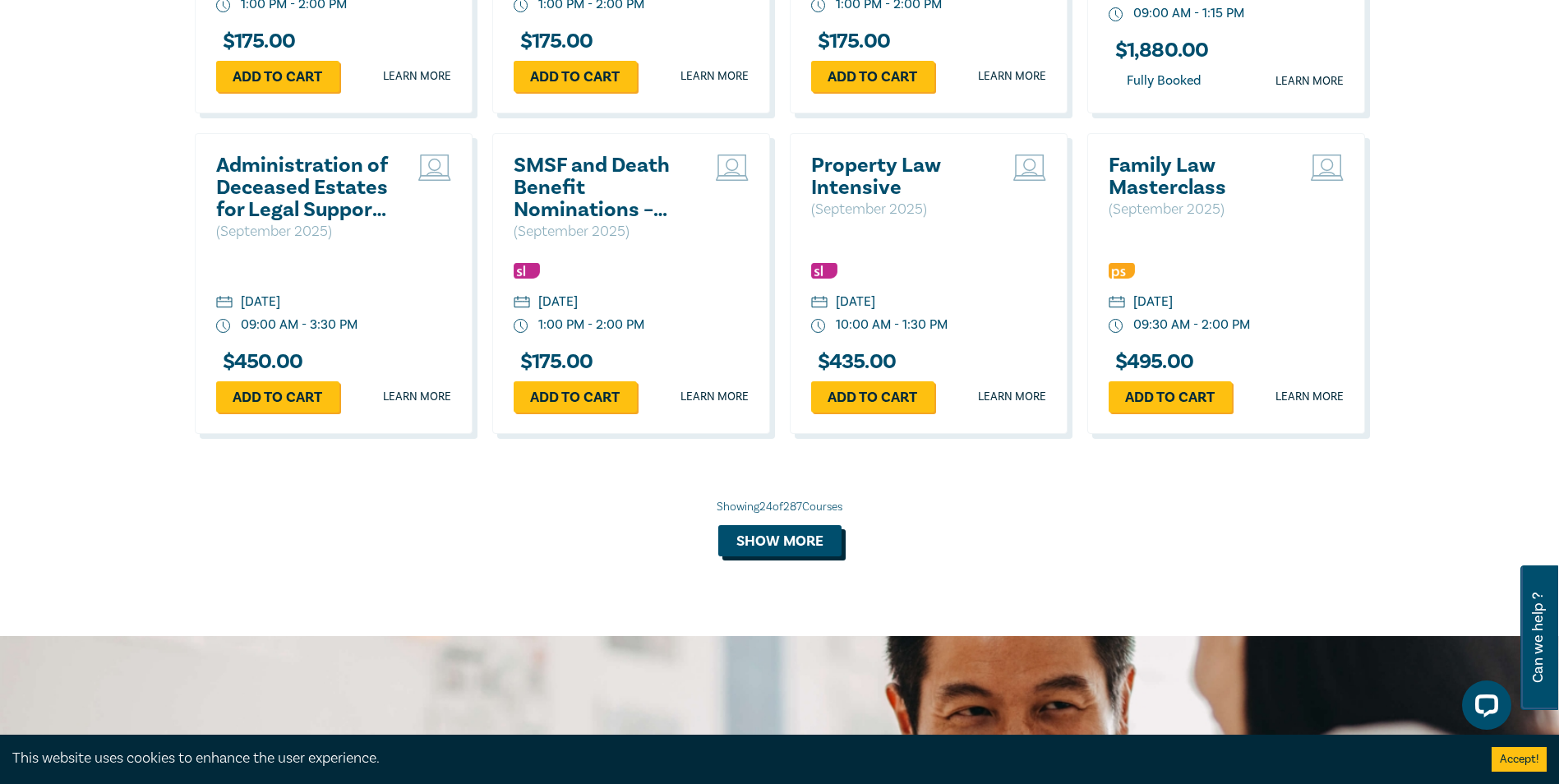
click at [785, 554] on button "Show more" at bounding box center [780, 540] width 123 height 31
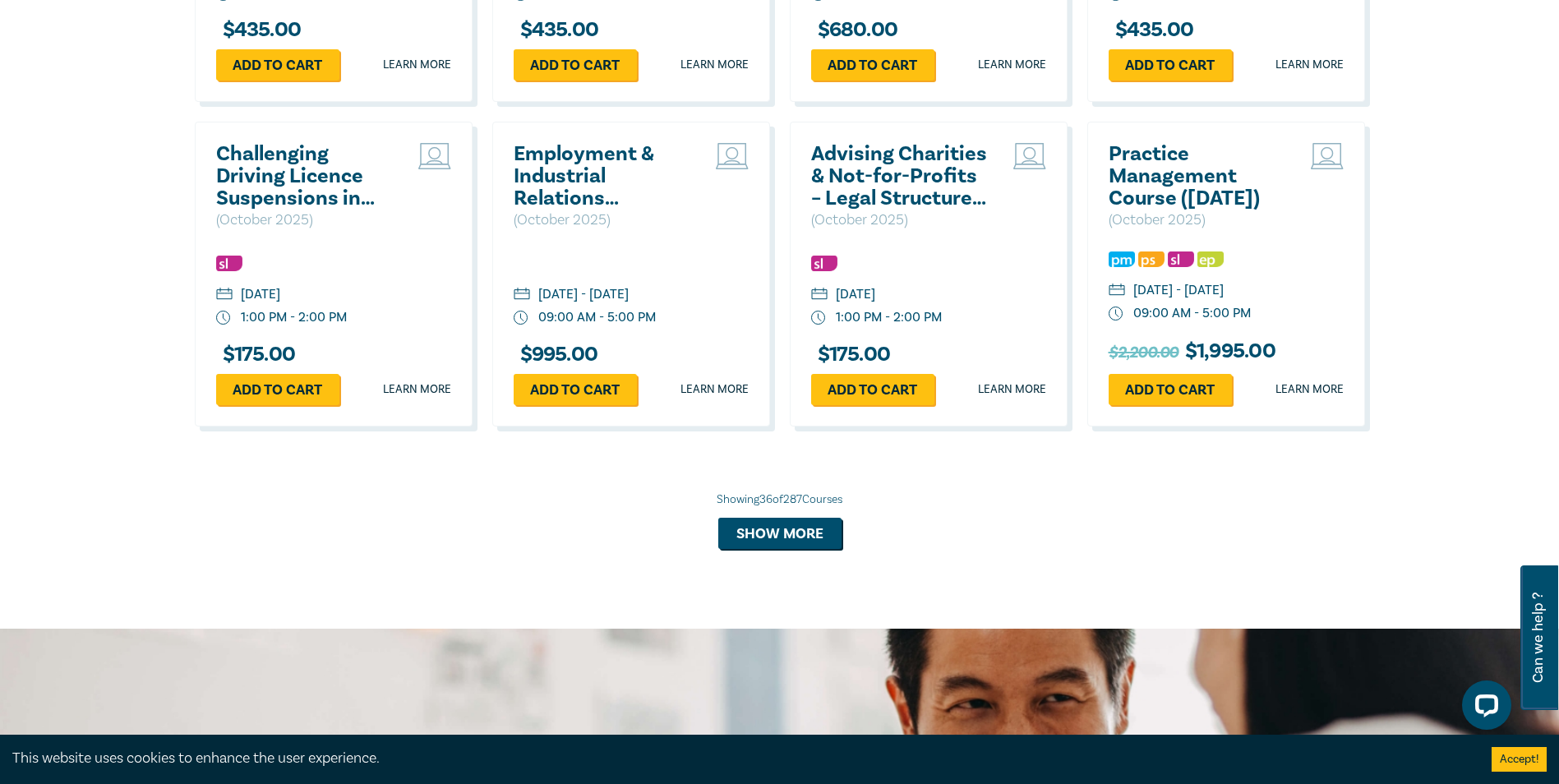
scroll to position [4034, 0]
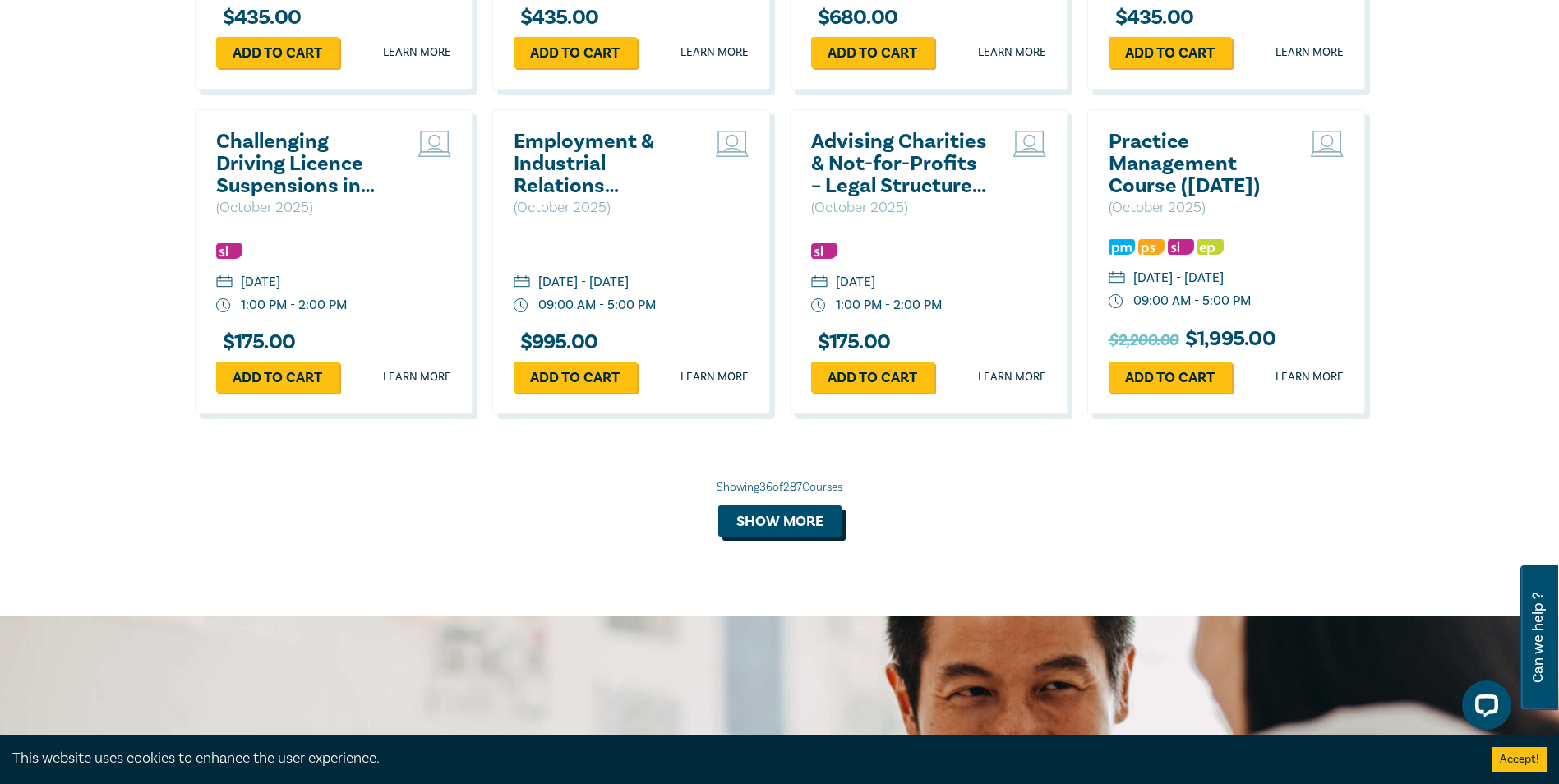
click at [794, 537] on button "Show more" at bounding box center [780, 520] width 123 height 31
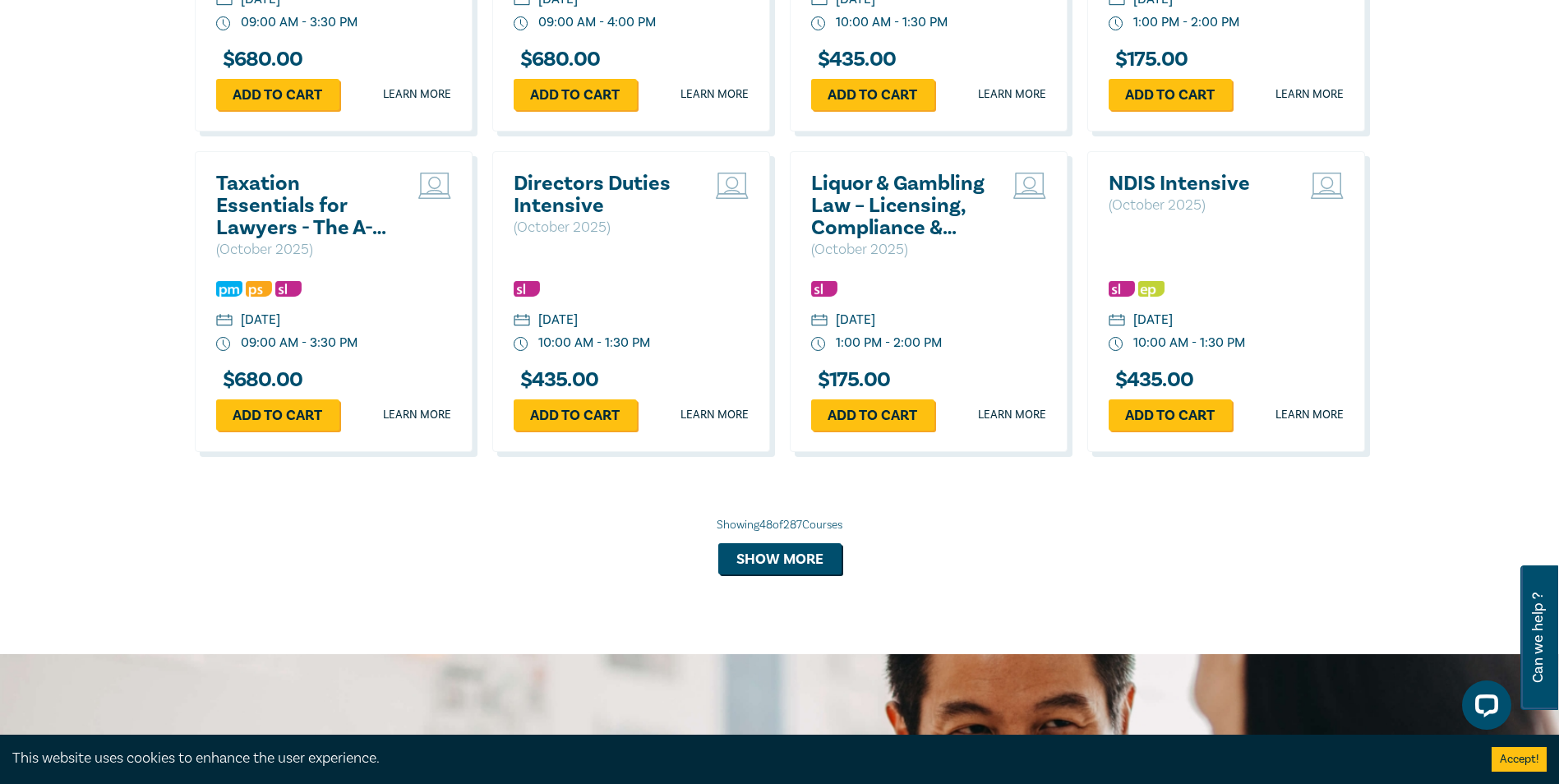
scroll to position [4979, 0]
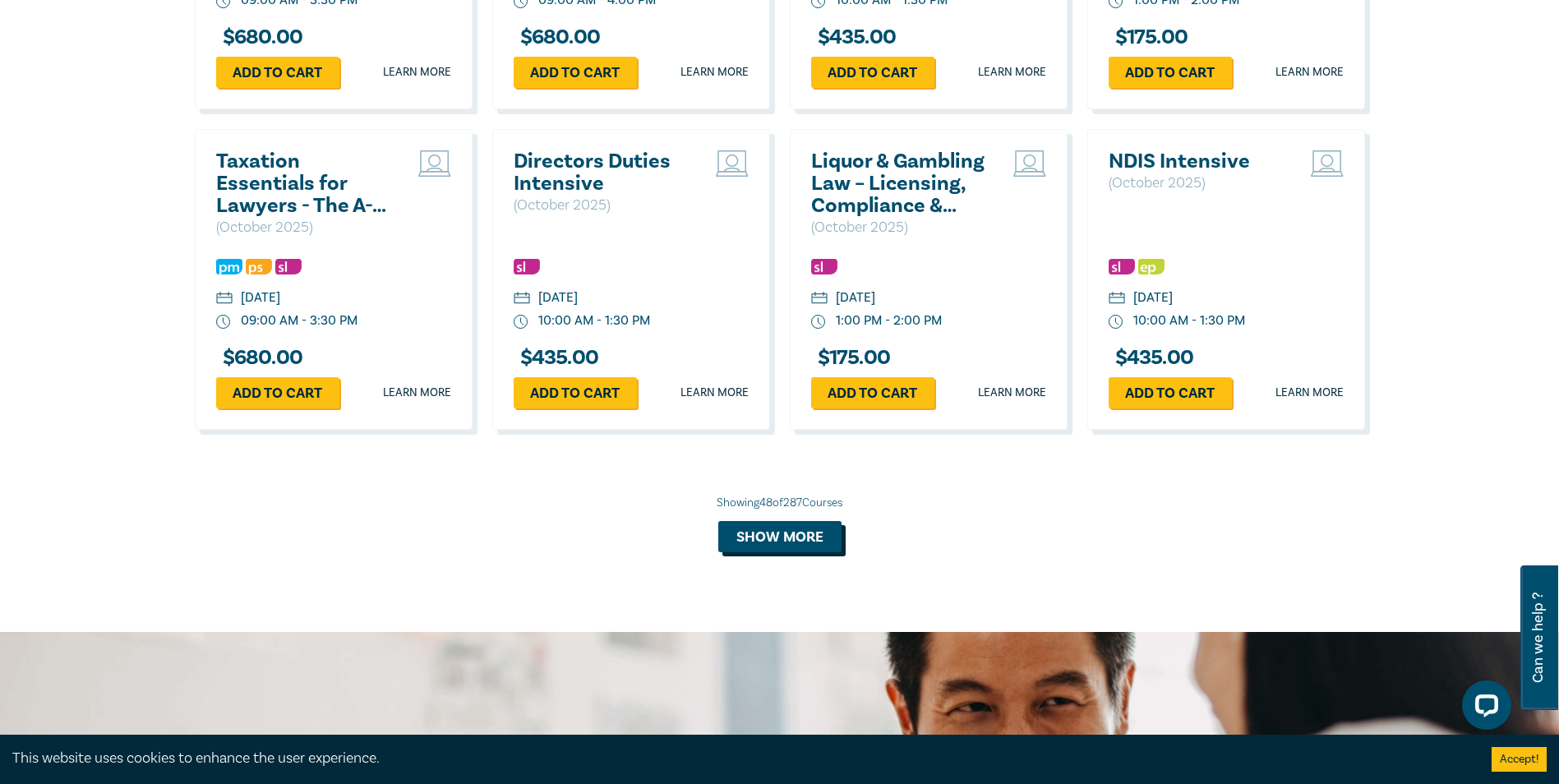
click at [784, 552] on button "Show more" at bounding box center [780, 536] width 123 height 31
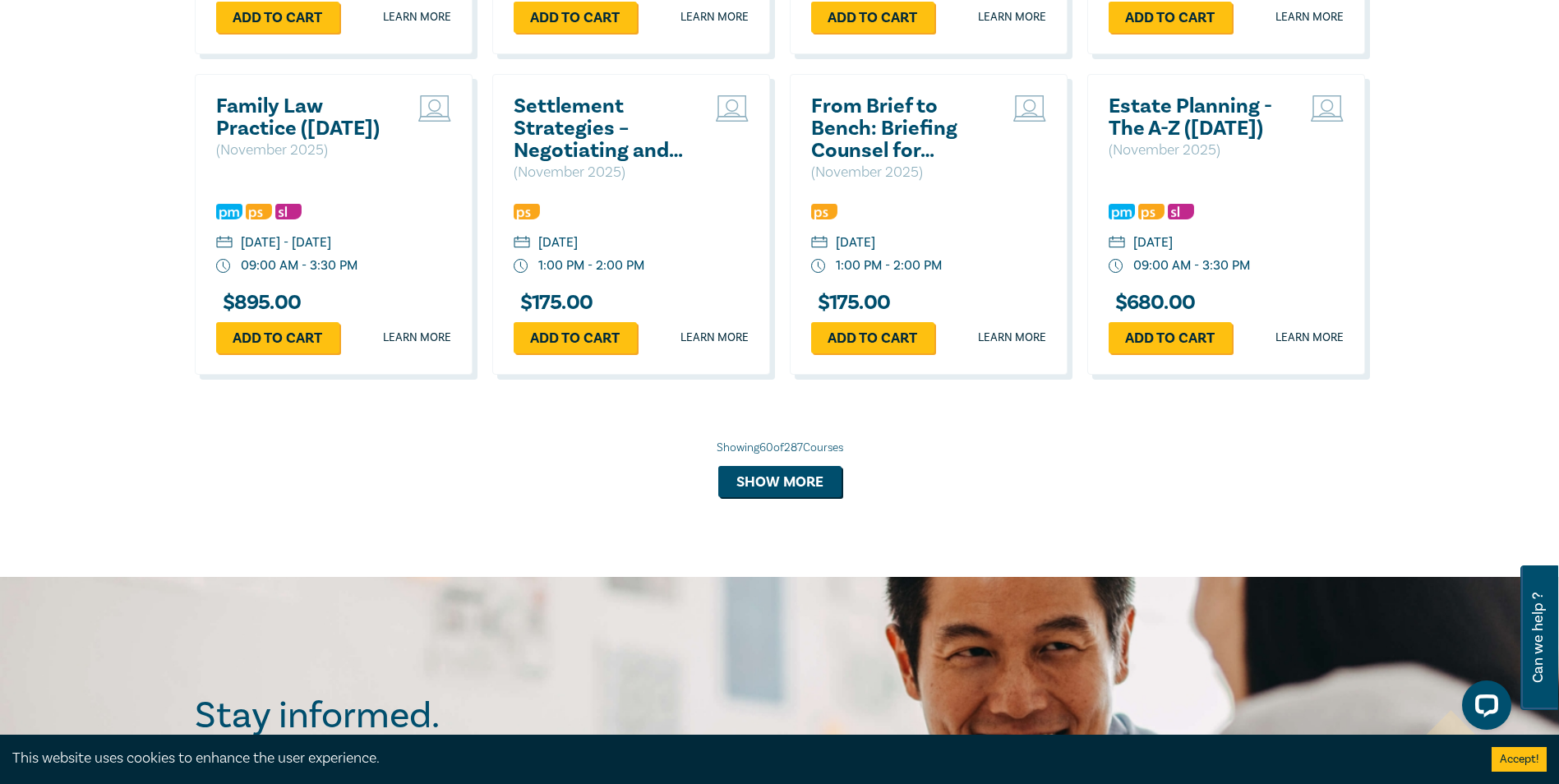
scroll to position [6012, 0]
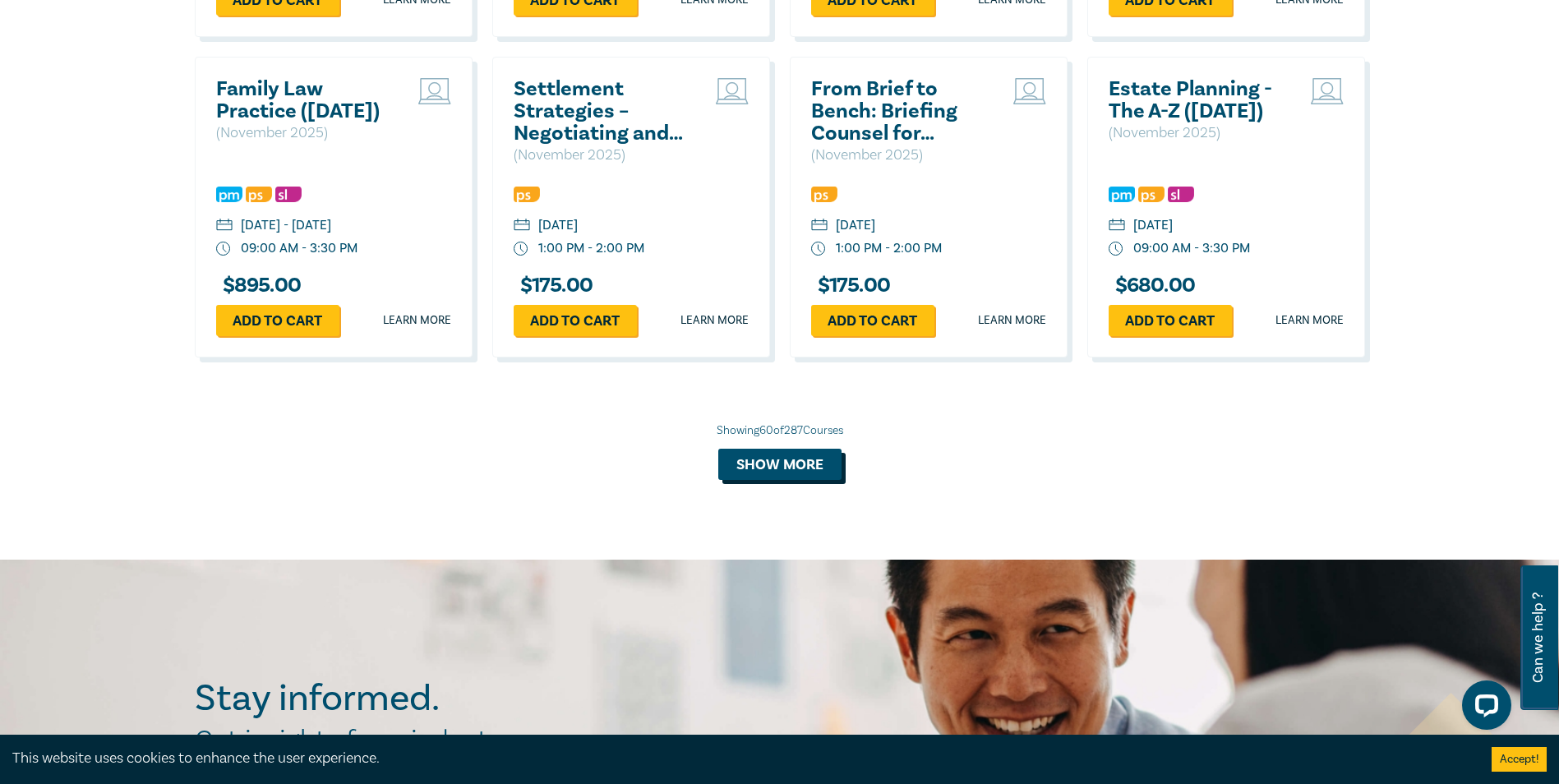
click at [754, 480] on button "Show more" at bounding box center [780, 464] width 123 height 31
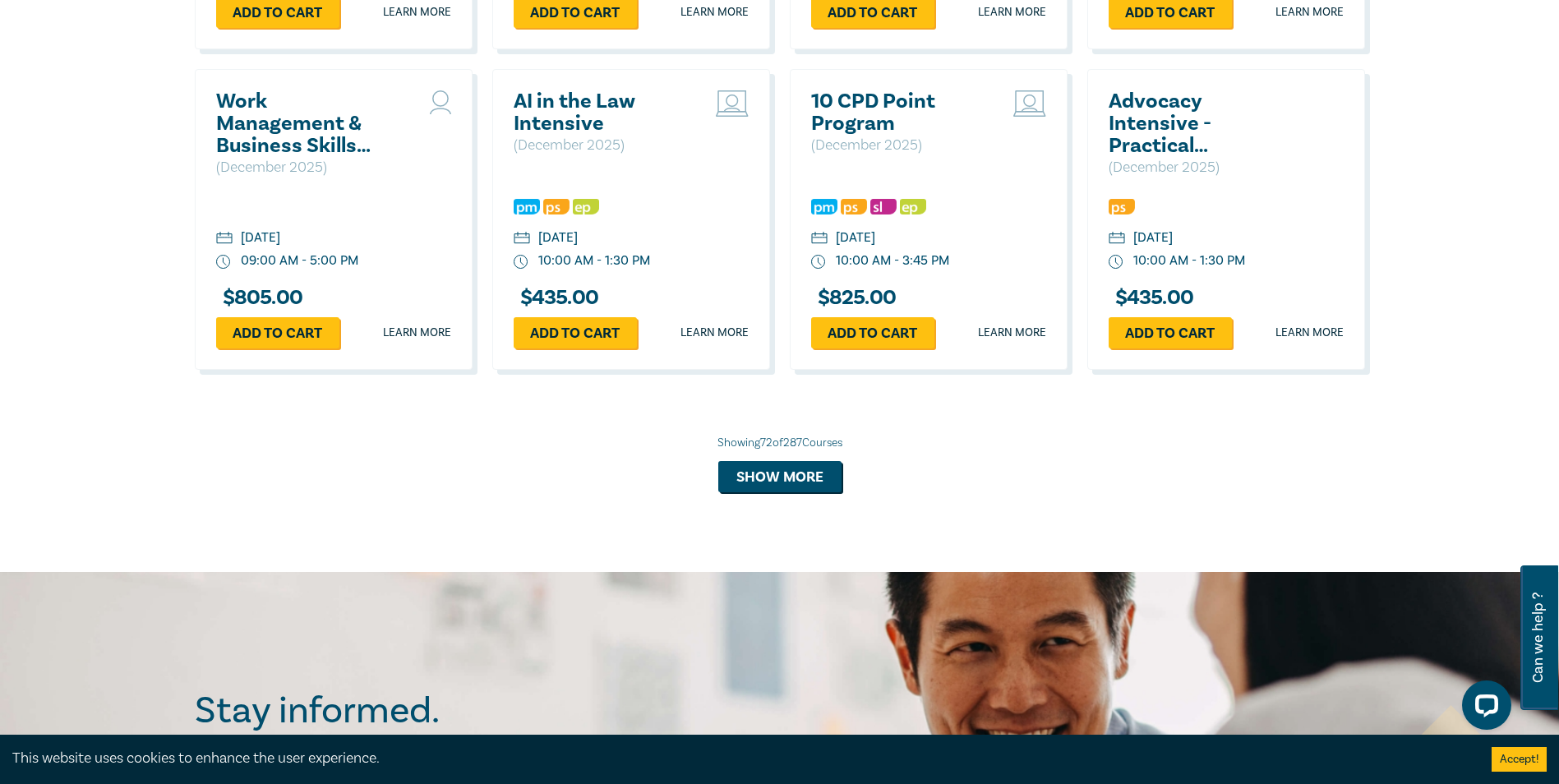
scroll to position [6974, 0]
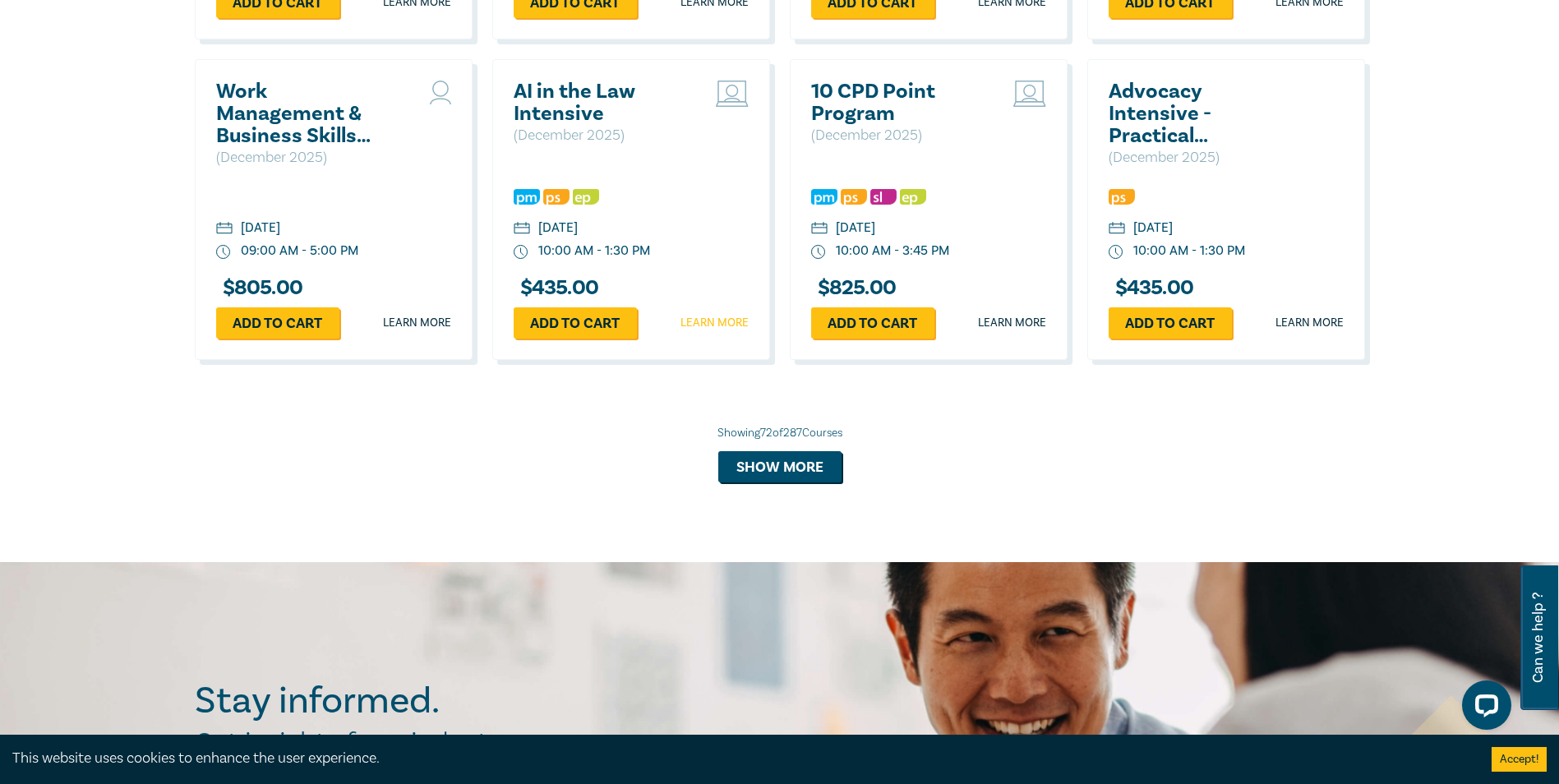
click at [717, 331] on link "Learn more" at bounding box center [714, 322] width 68 height 16
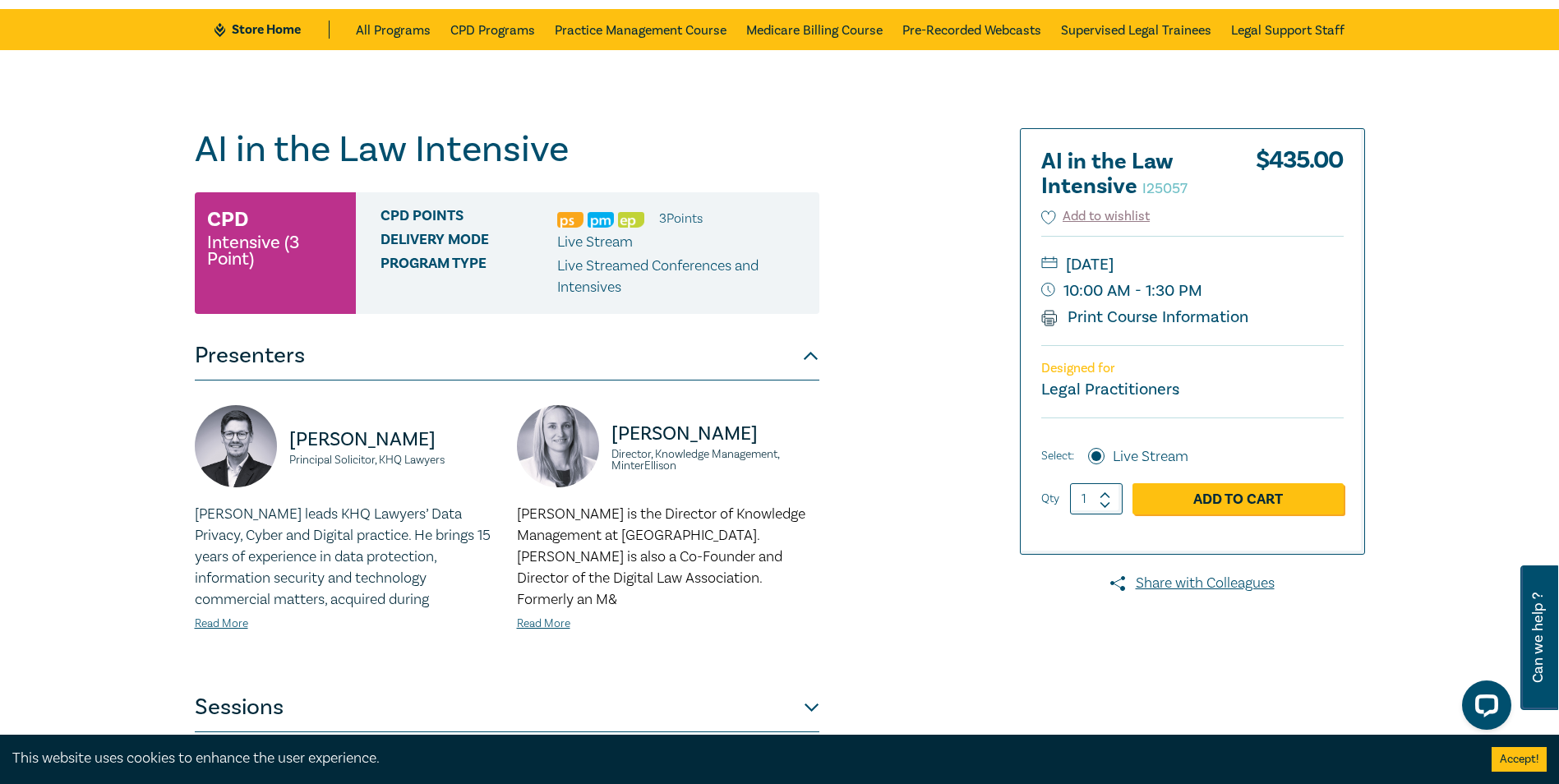
scroll to position [58, 0]
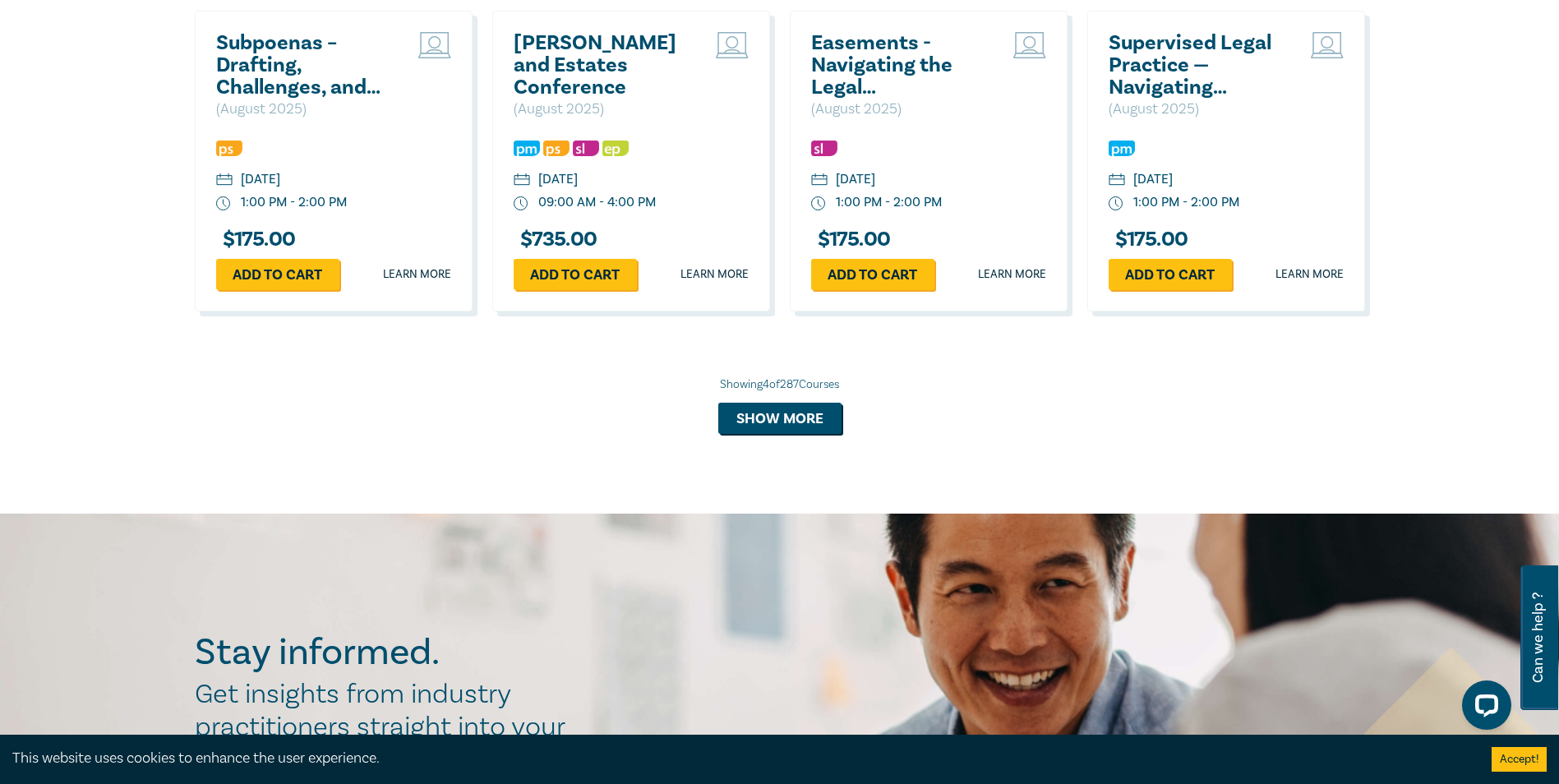
scroll to position [1563, 0]
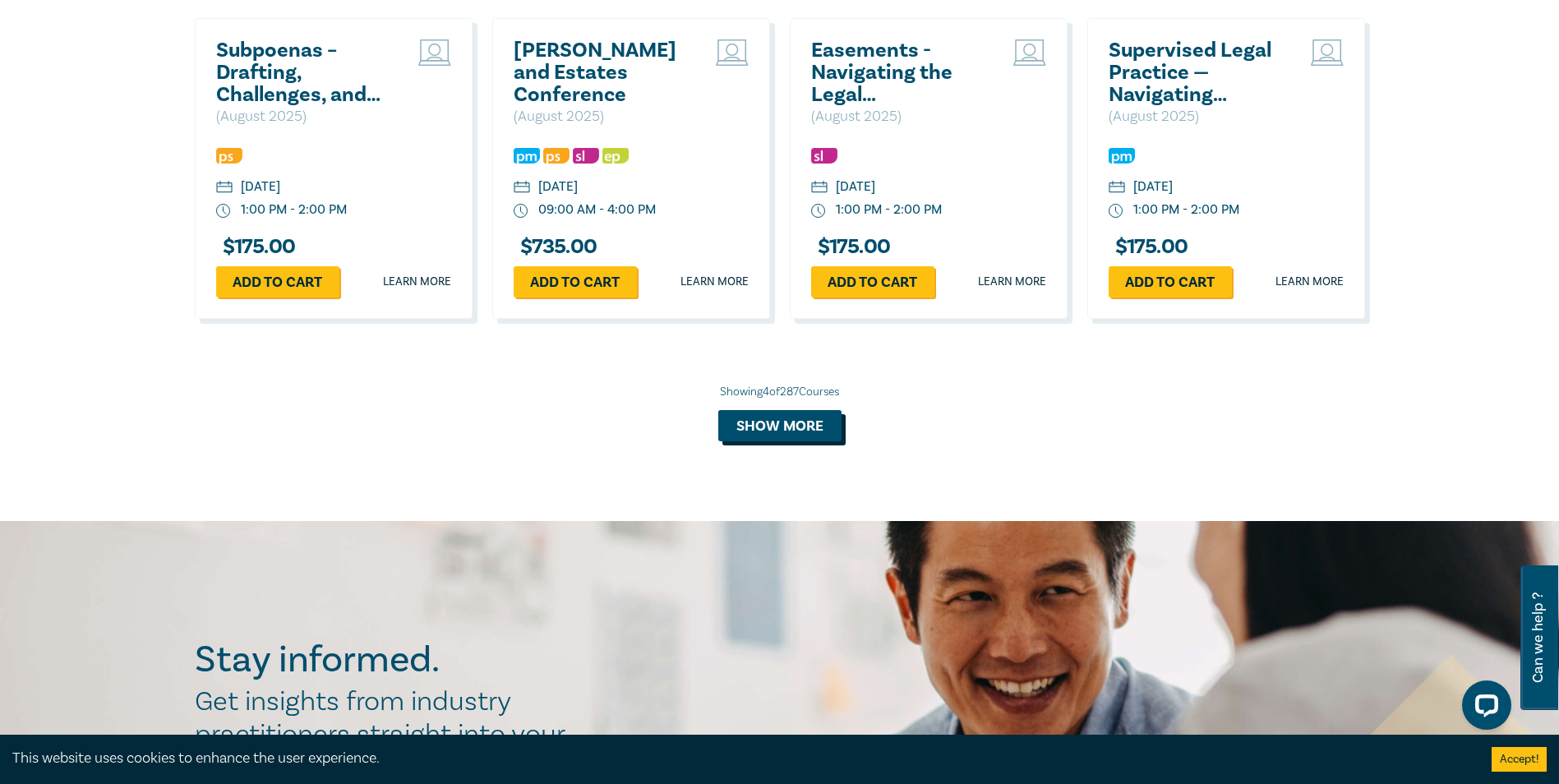
click at [782, 429] on button "Show more" at bounding box center [780, 425] width 123 height 31
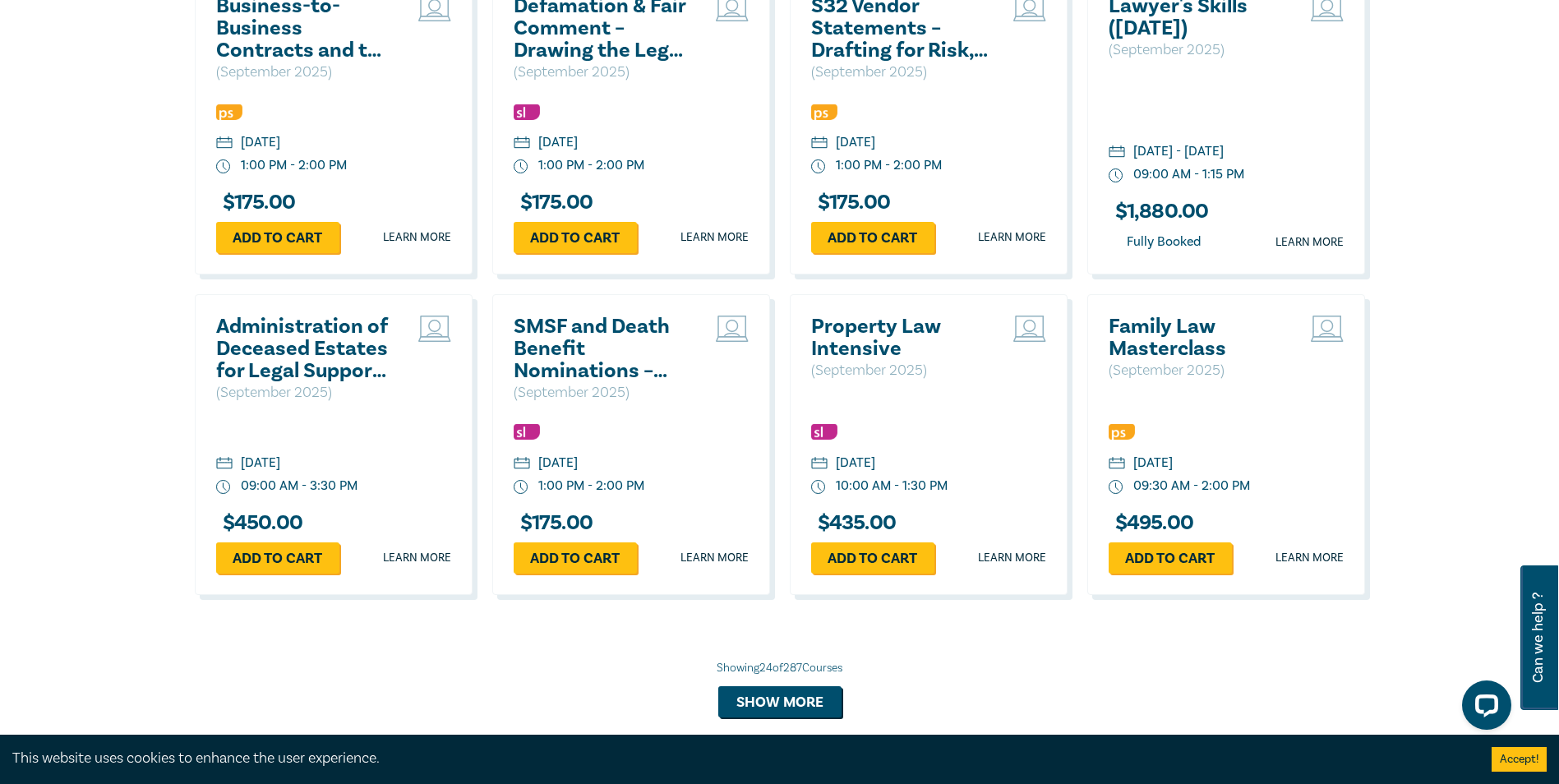
scroll to position [2967, 0]
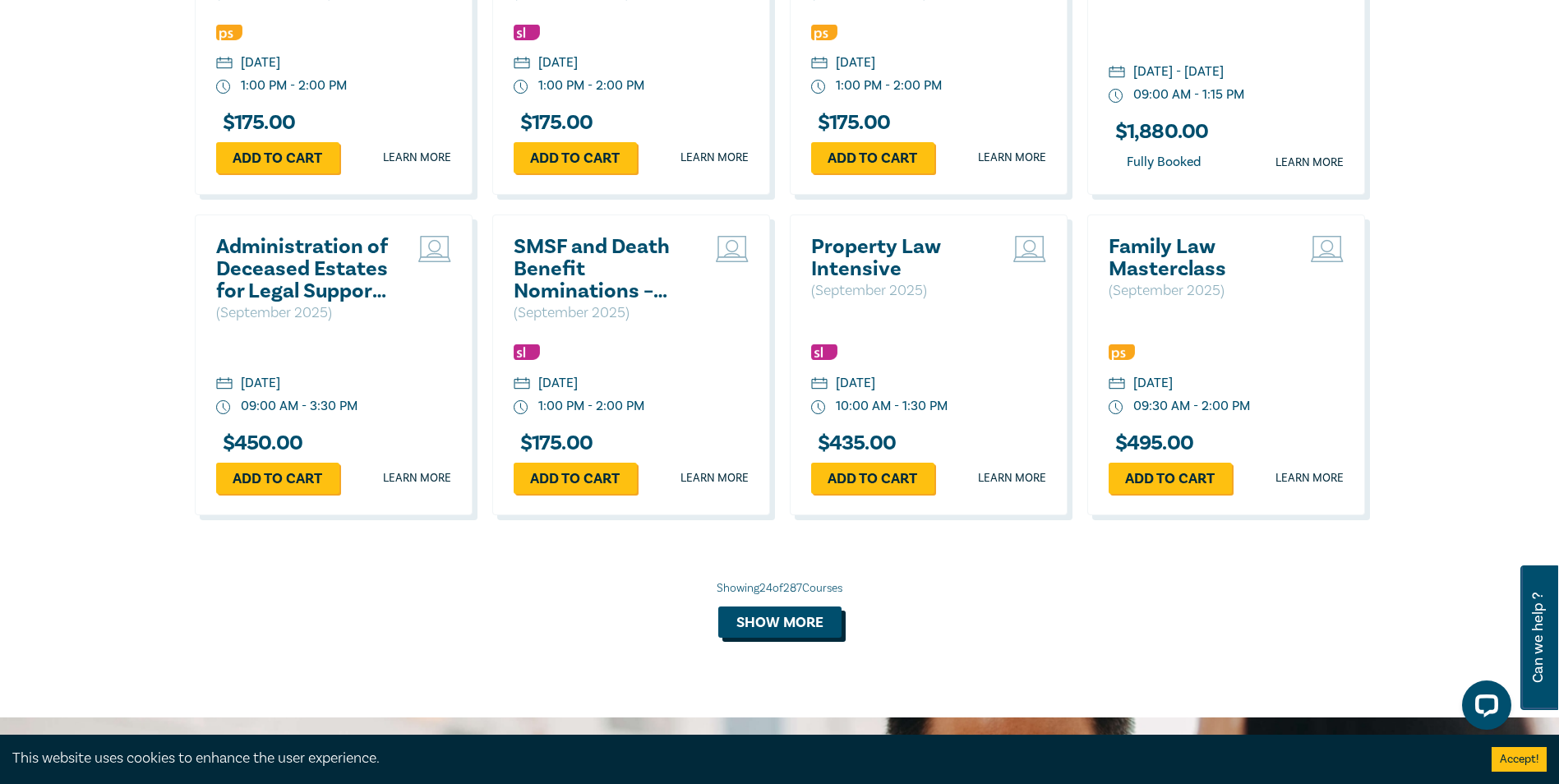
click at [774, 630] on button "Show more" at bounding box center [780, 621] width 123 height 31
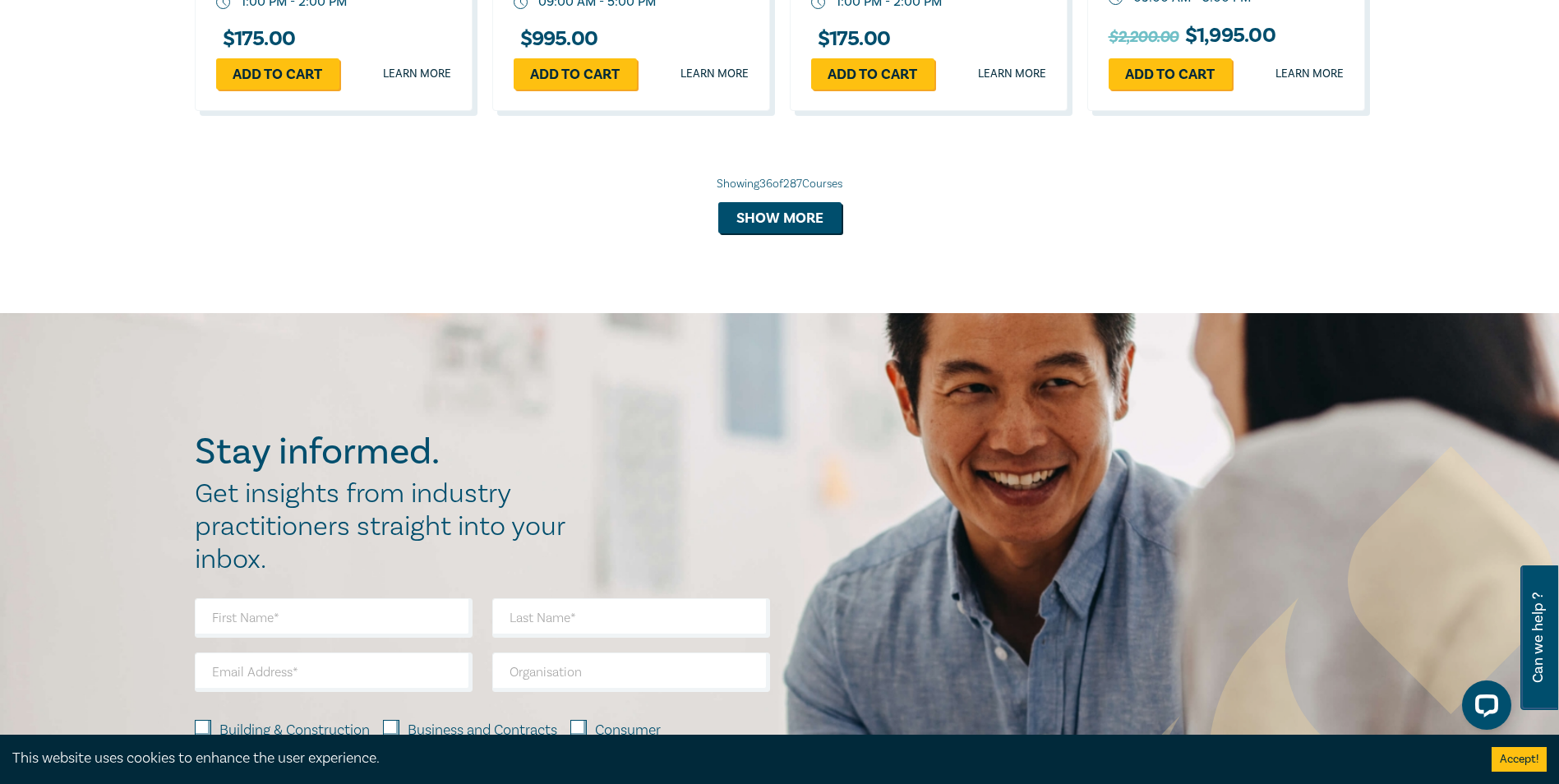
scroll to position [4259, 0]
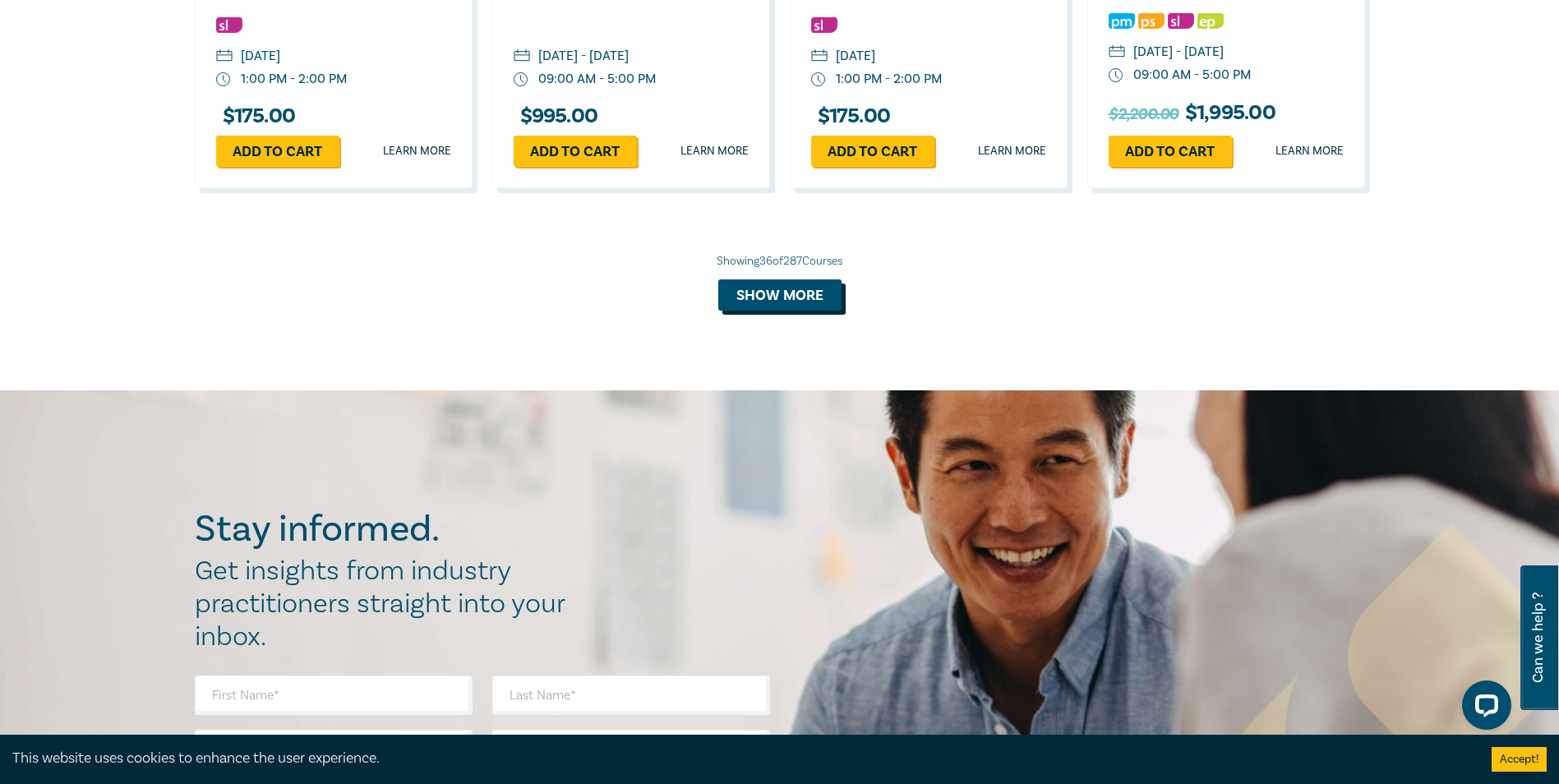
click at [759, 311] on button "Show more" at bounding box center [780, 295] width 123 height 31
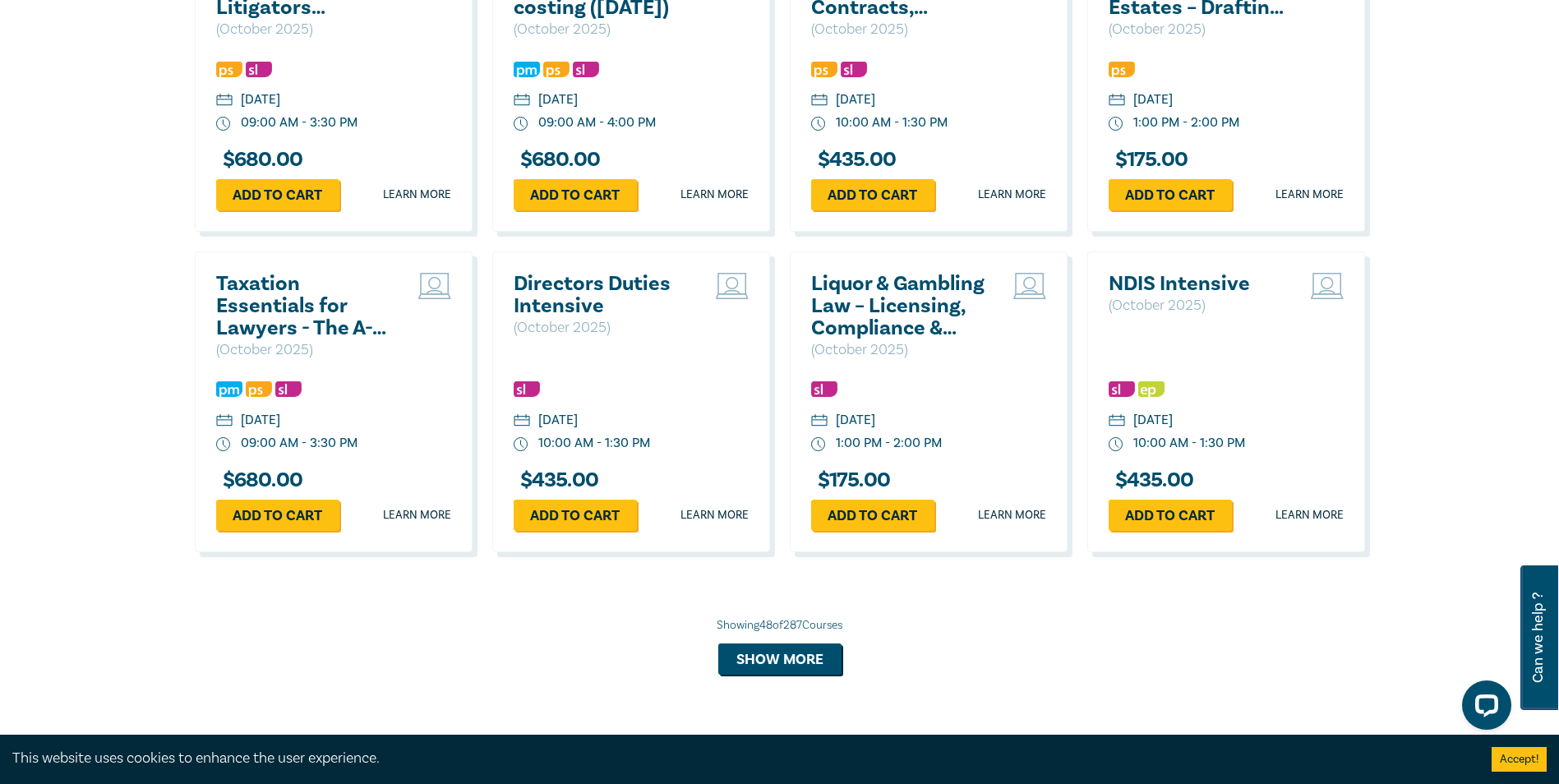
scroll to position [4900, 0]
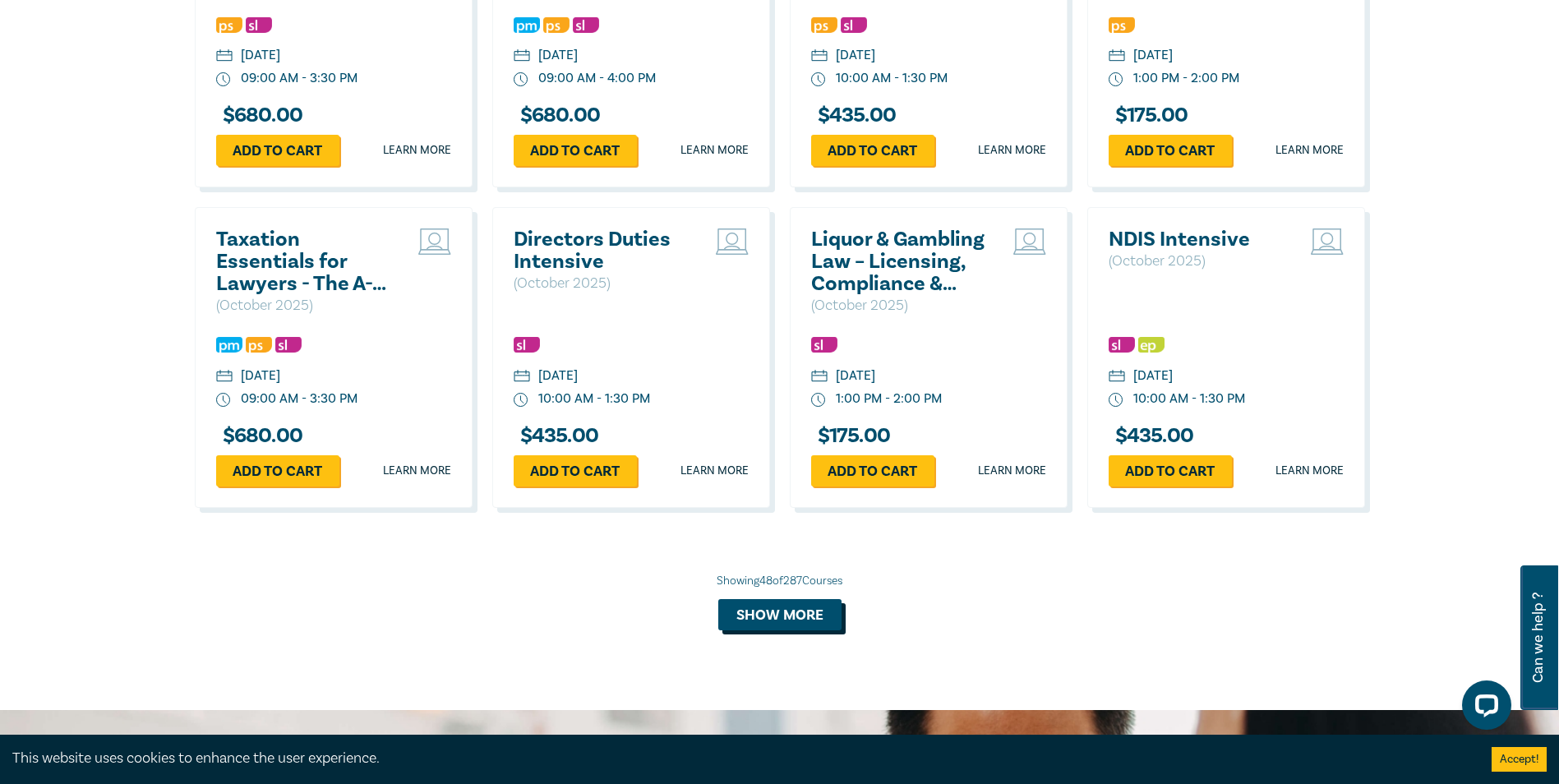
click at [782, 630] on button "Show more" at bounding box center [780, 614] width 123 height 31
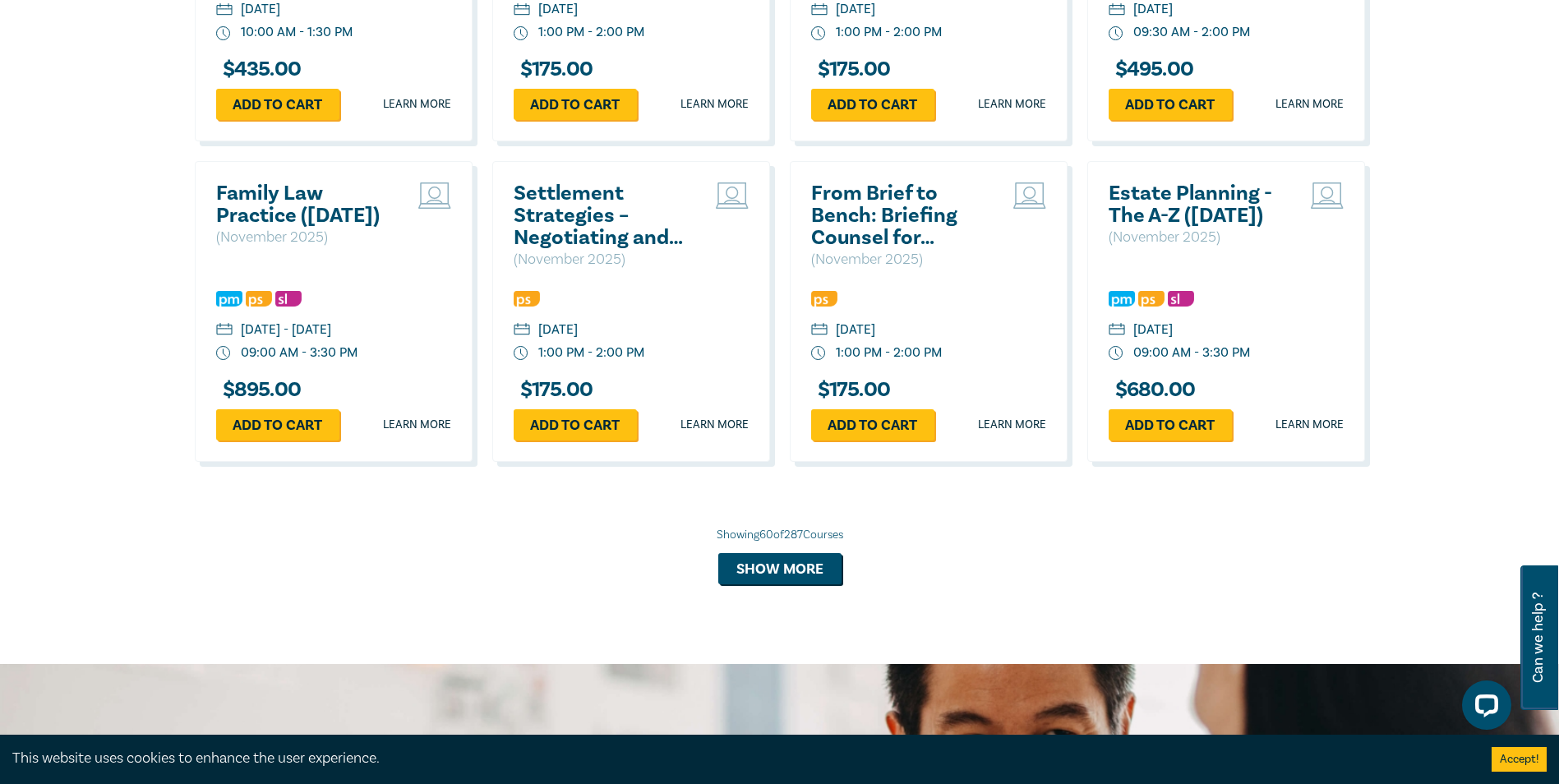
scroll to position [5933, 0]
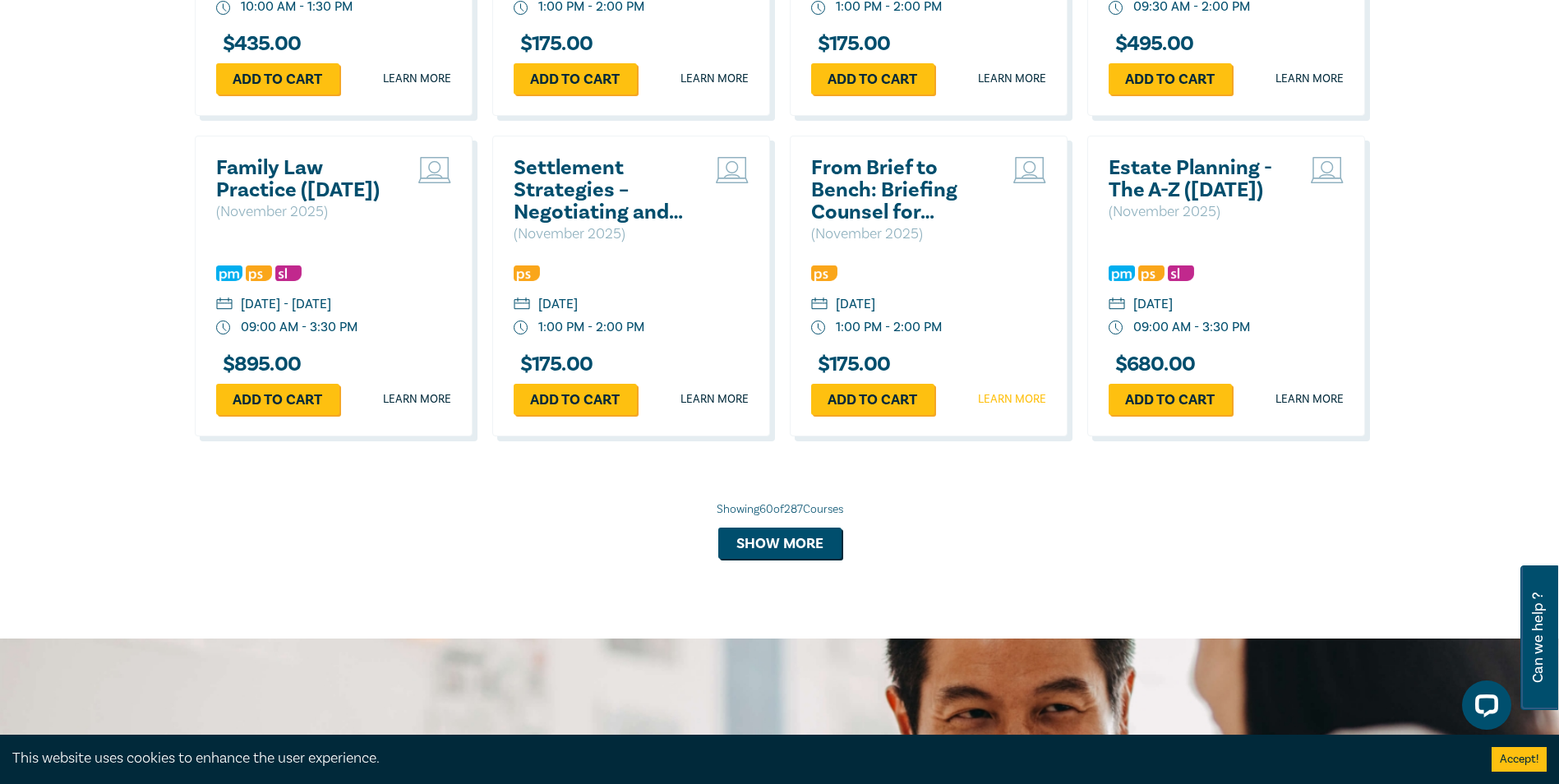
click at [1018, 408] on link "Learn more" at bounding box center [1012, 398] width 68 height 16
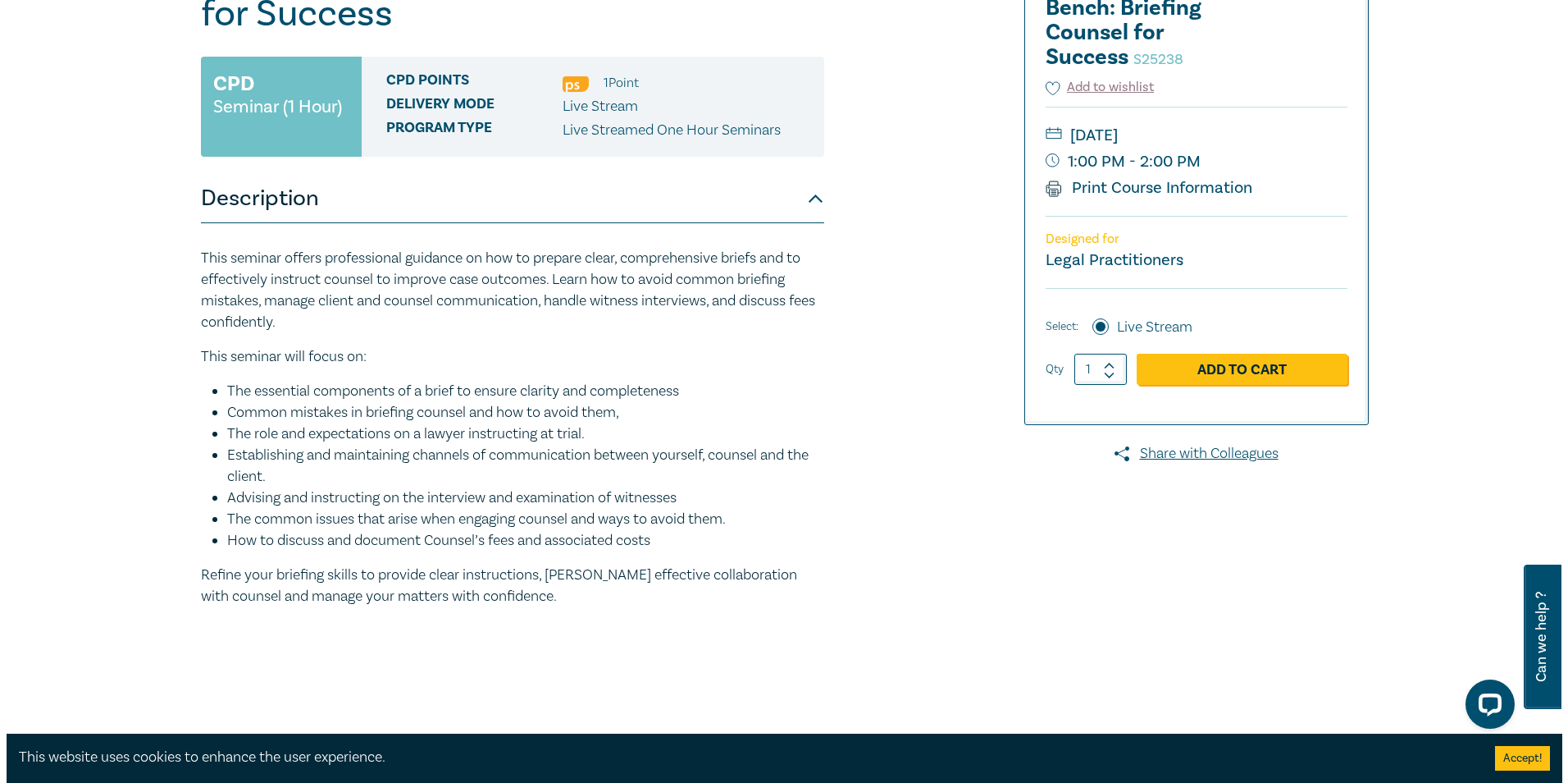
scroll to position [235, 0]
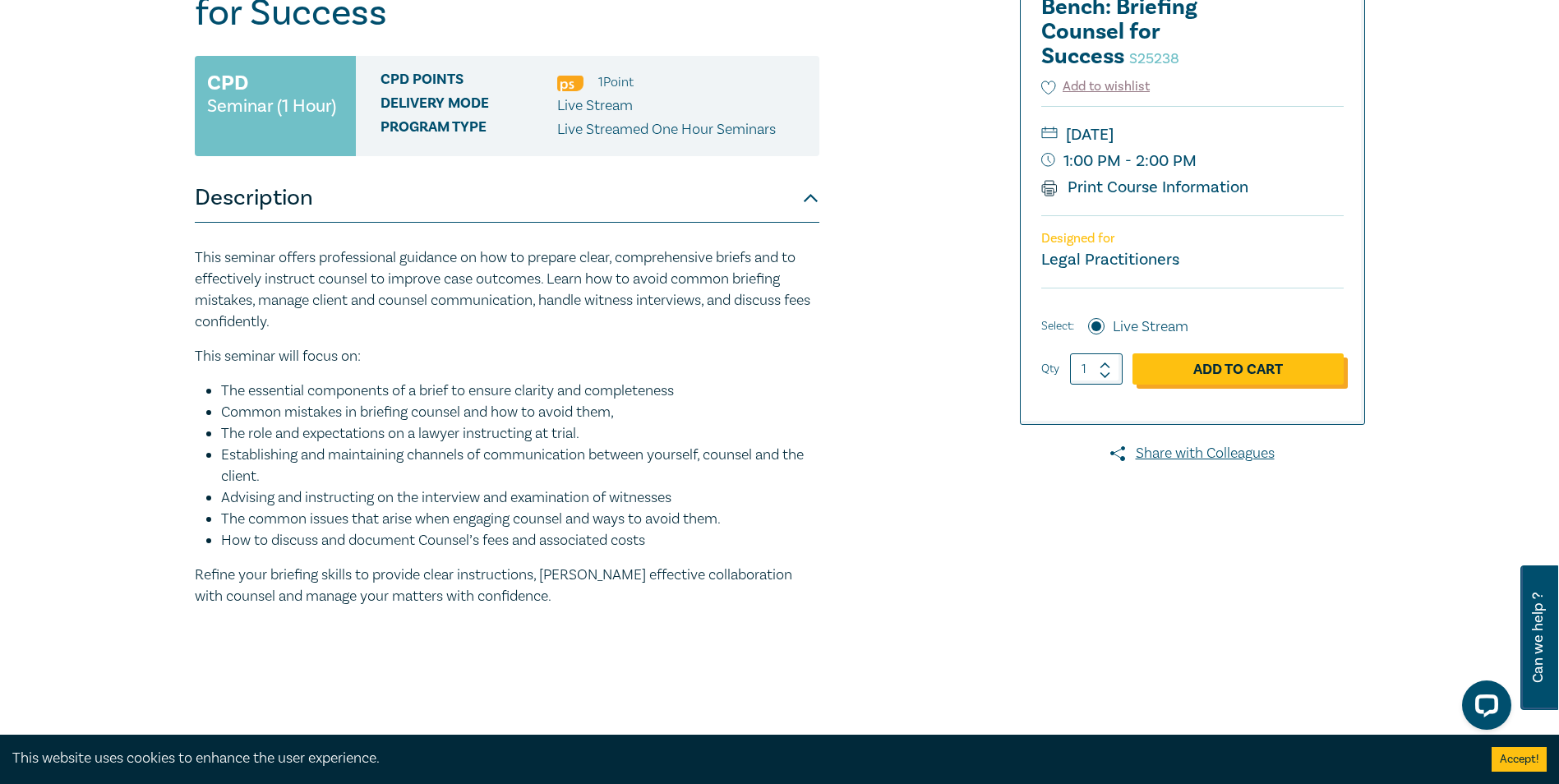
click at [1201, 366] on link "Add to Cart" at bounding box center [1238, 369] width 211 height 31
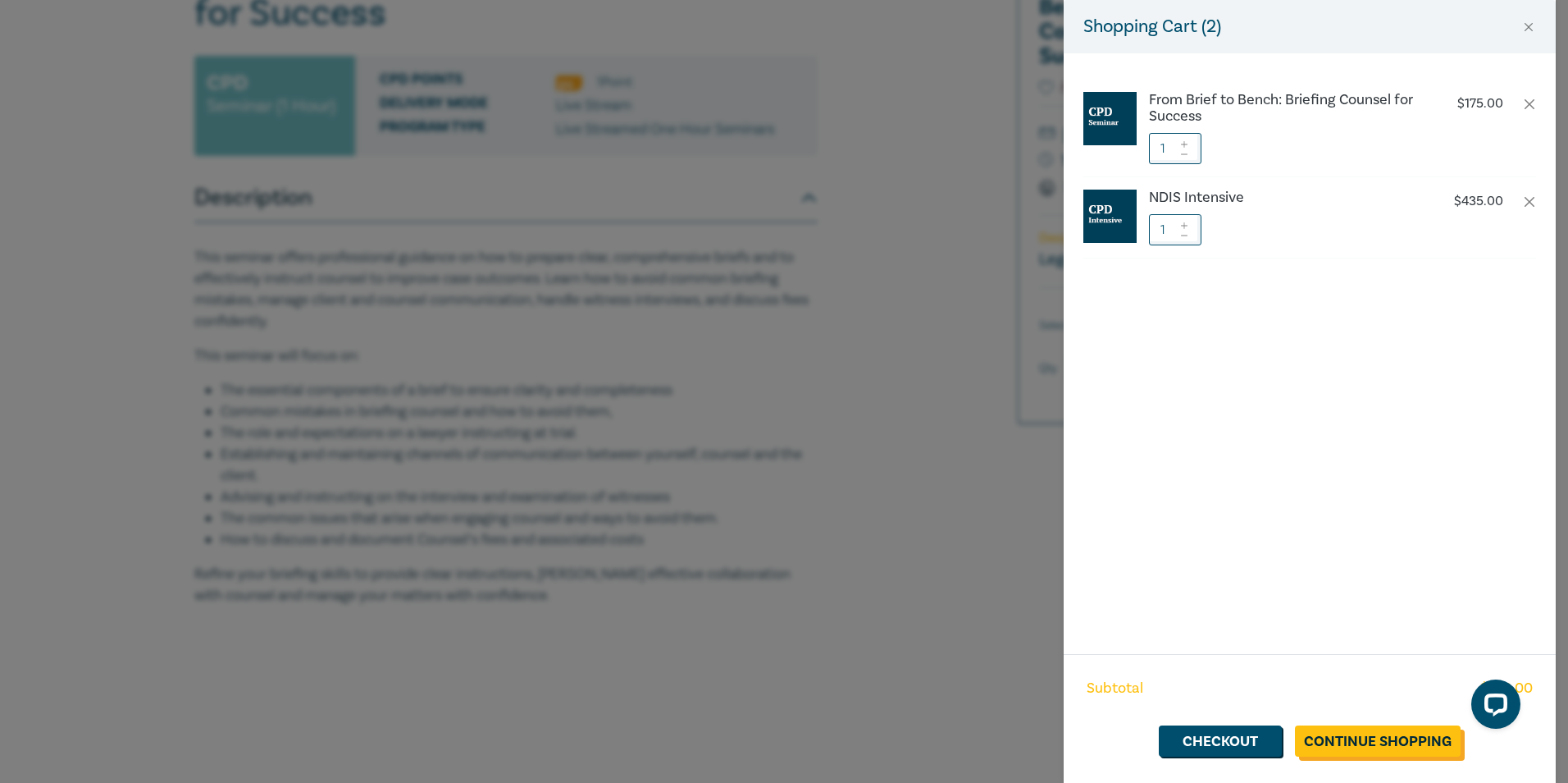
click at [1357, 740] on link "Continue Shopping" at bounding box center [1377, 740] width 166 height 31
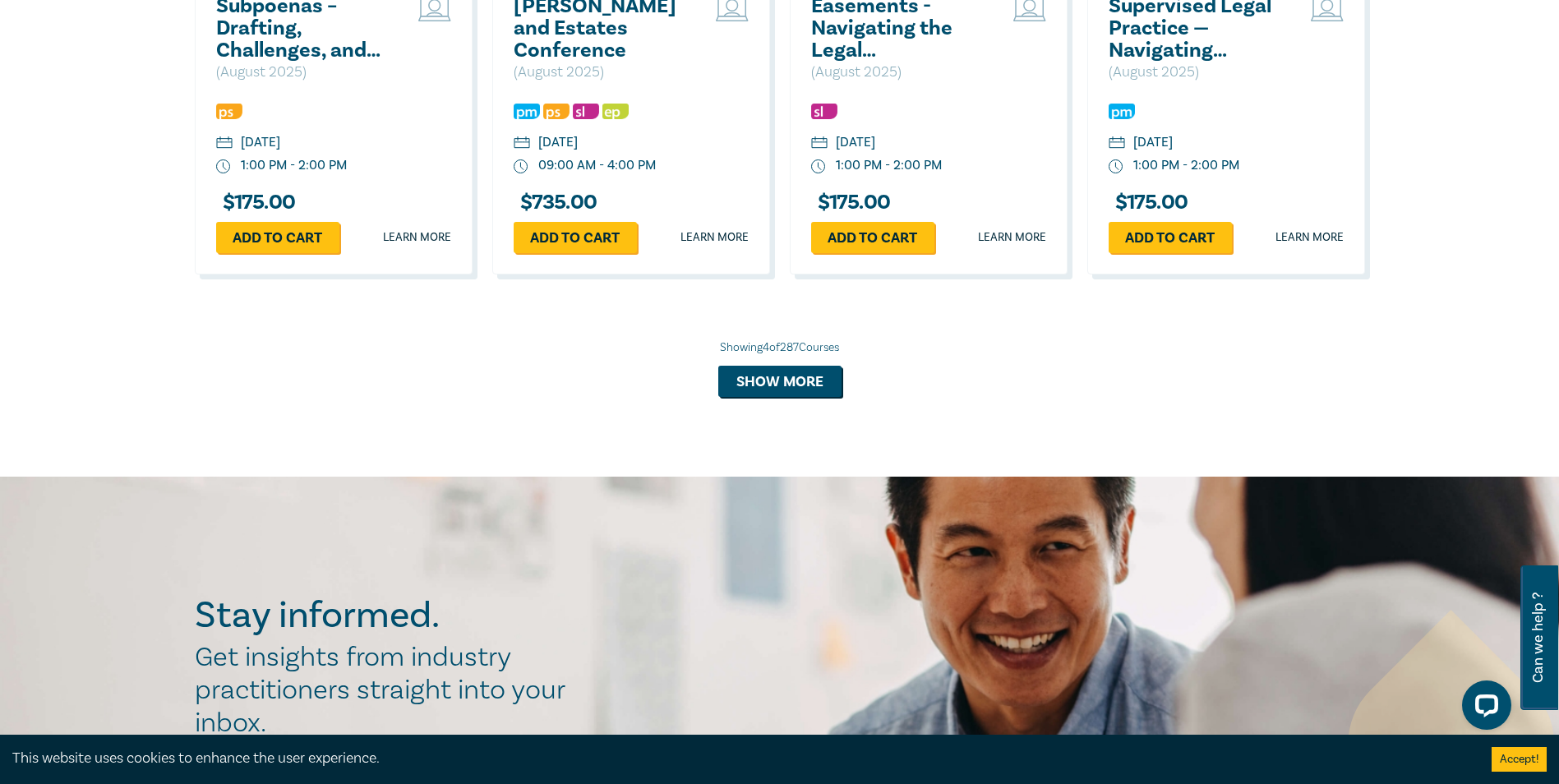
scroll to position [1618, 0]
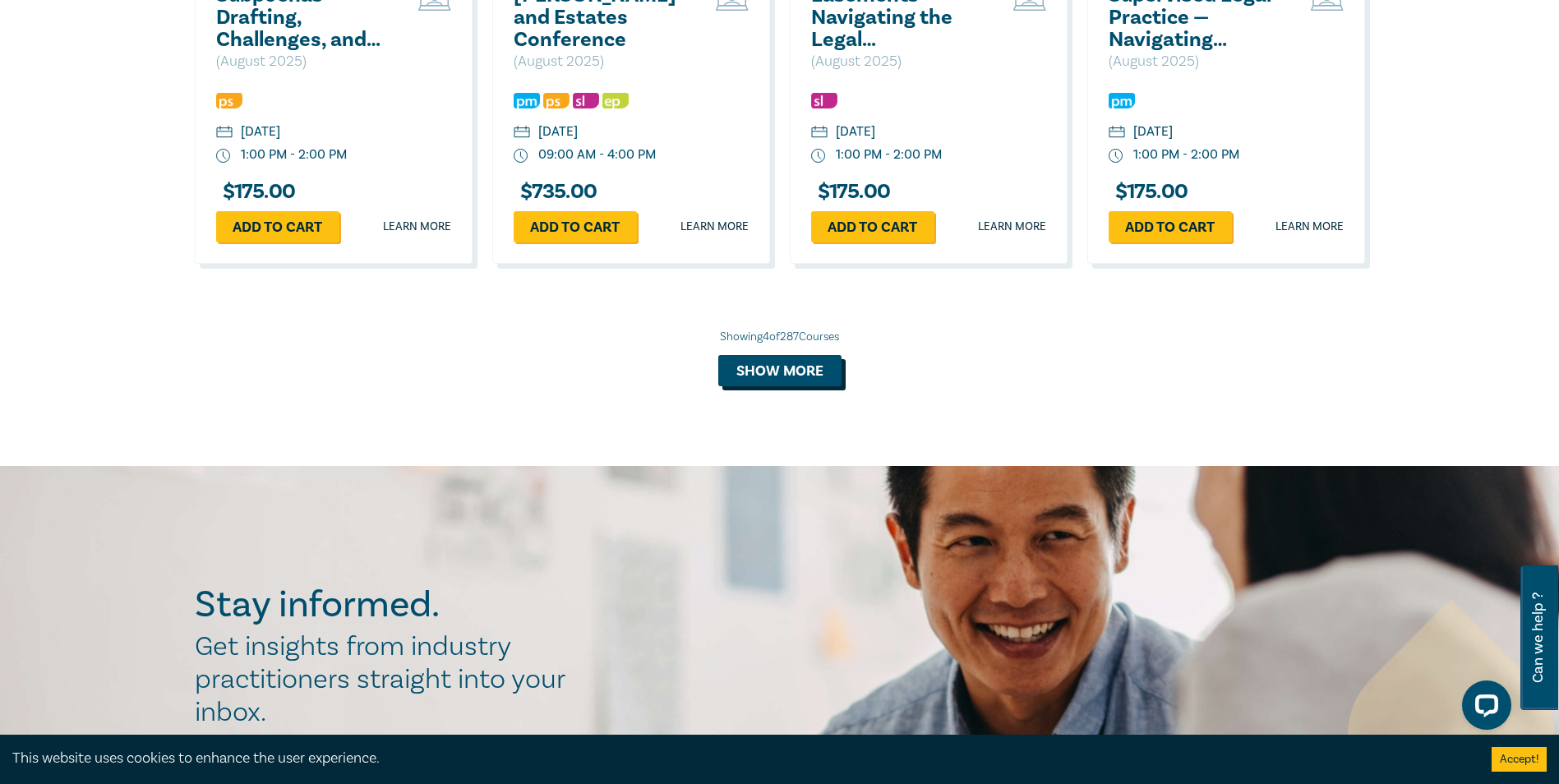
click at [779, 374] on button "Show more" at bounding box center [780, 370] width 123 height 31
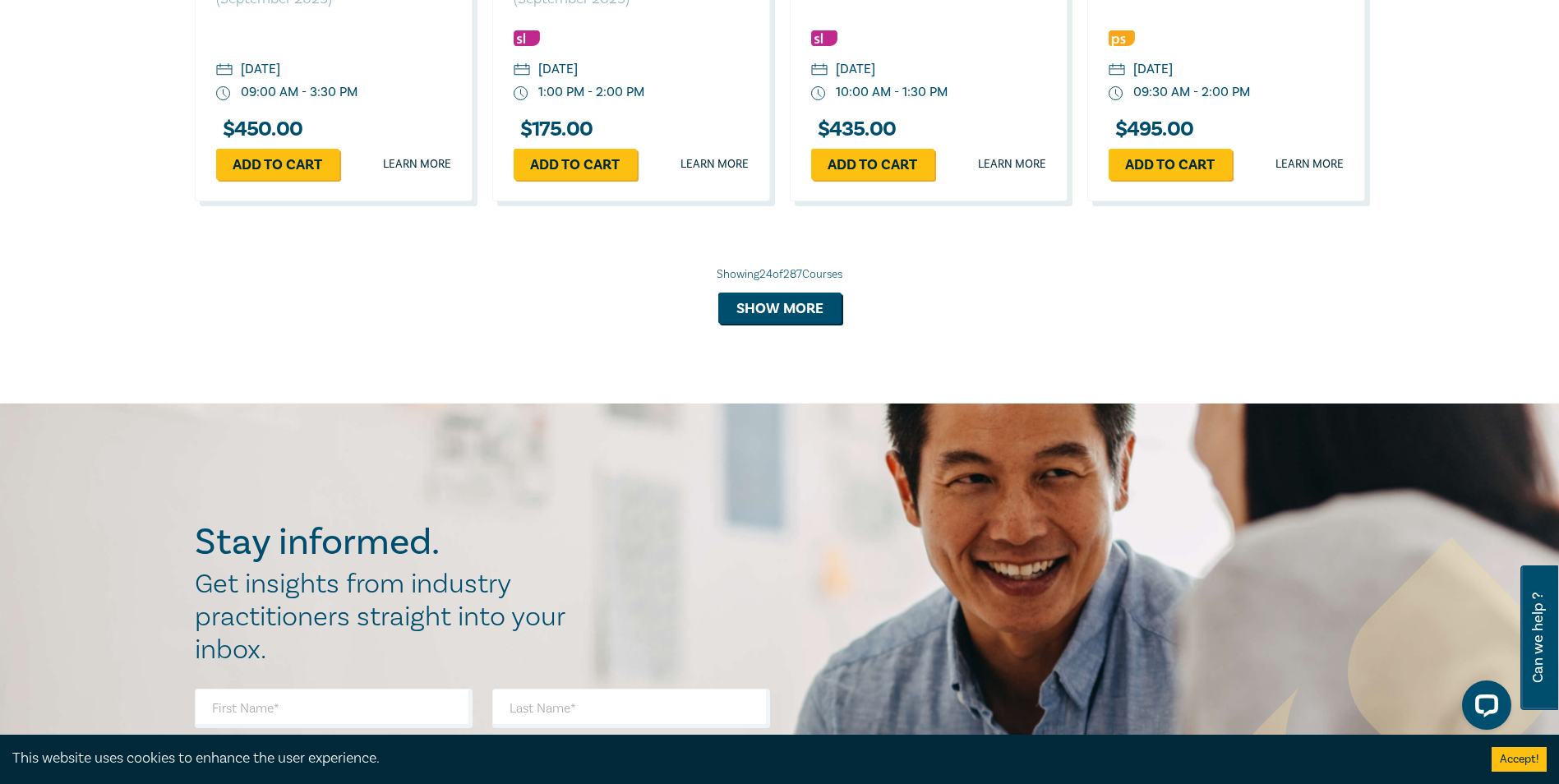
scroll to position [3584, 0]
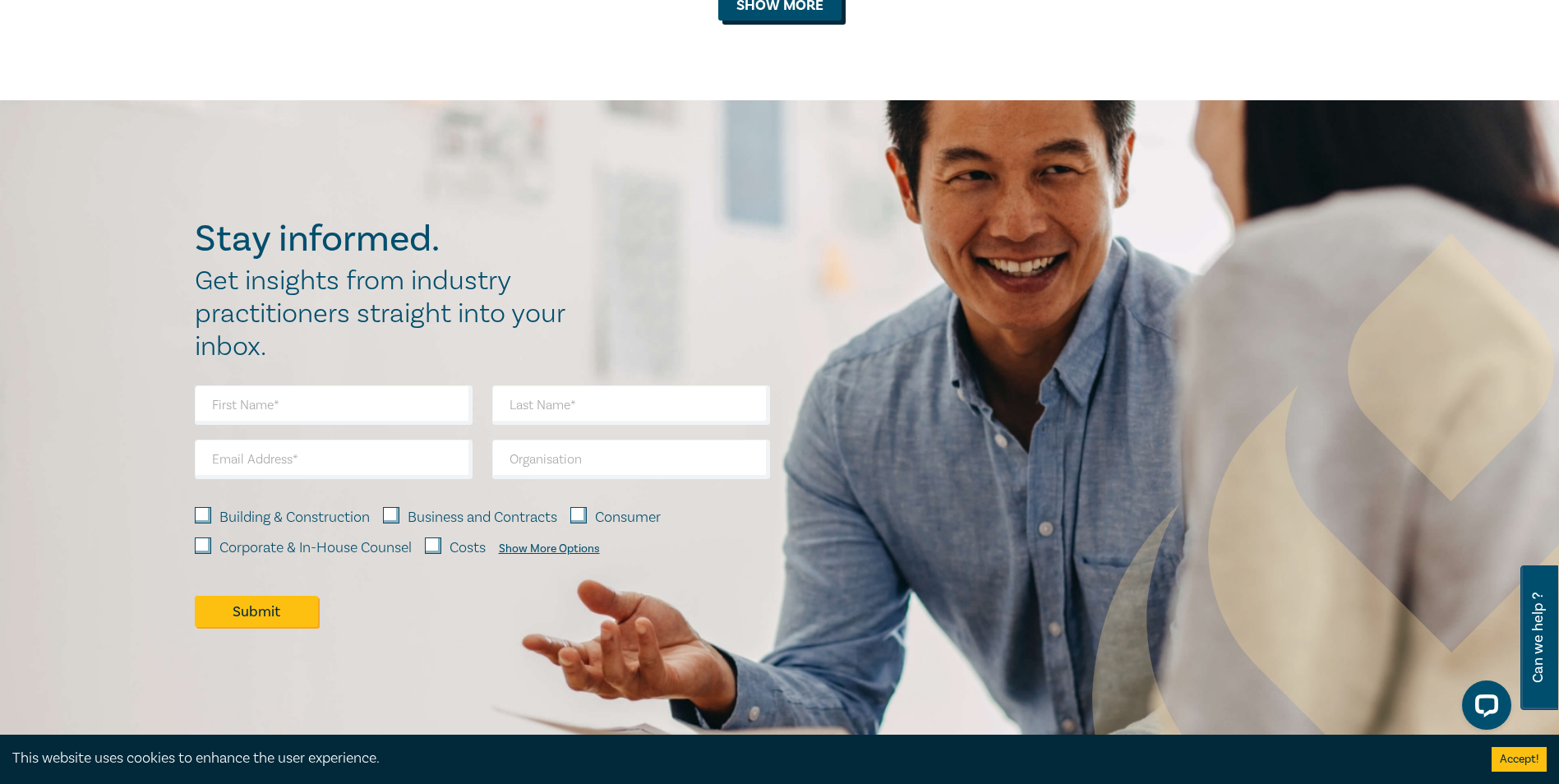
click at [758, 16] on button "Show more" at bounding box center [780, 5] width 123 height 31
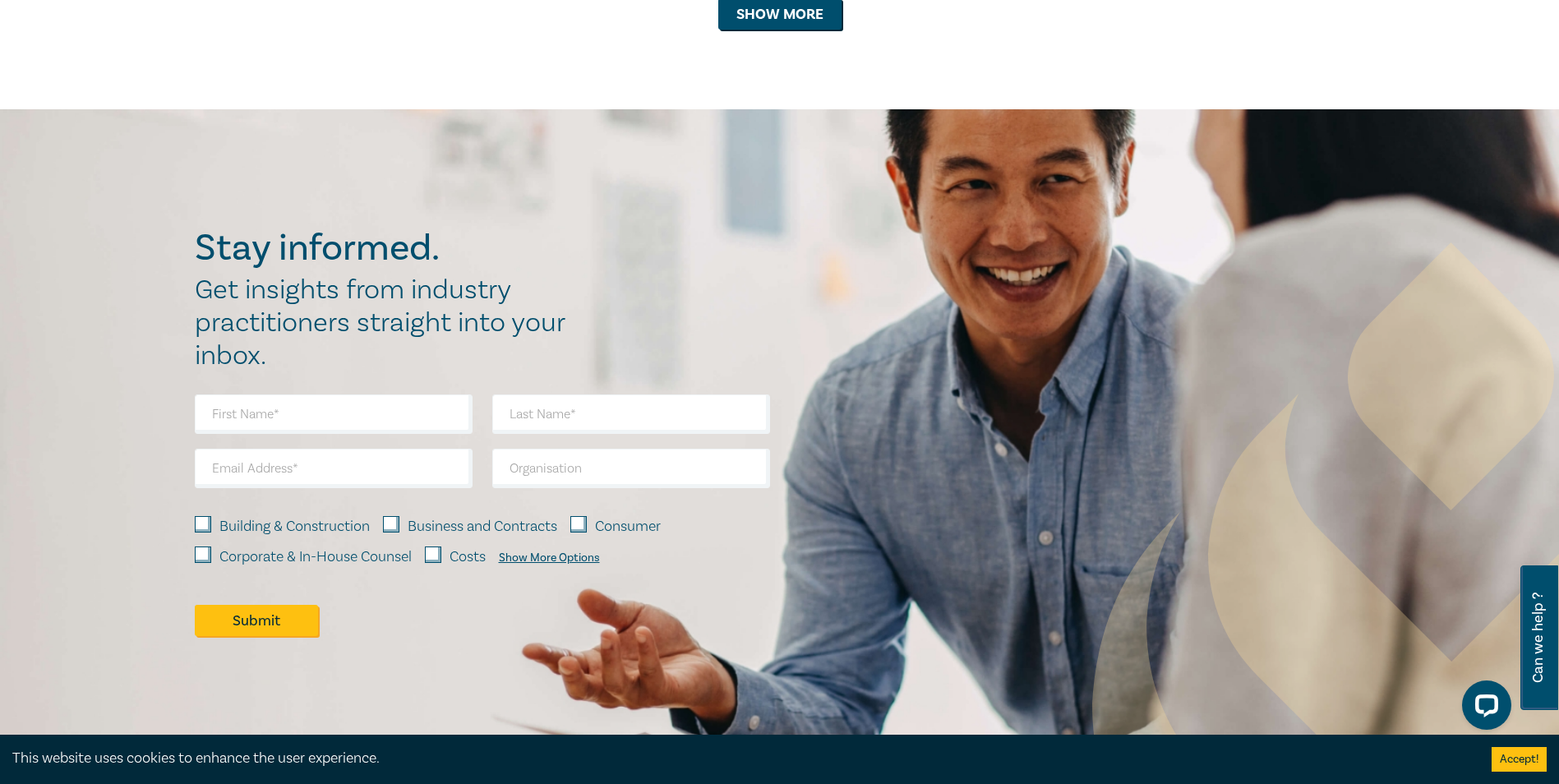
scroll to position [4540, 0]
click at [747, 30] on button "Show more" at bounding box center [780, 14] width 123 height 31
click at [752, 30] on button "Show more" at bounding box center [780, 14] width 123 height 31
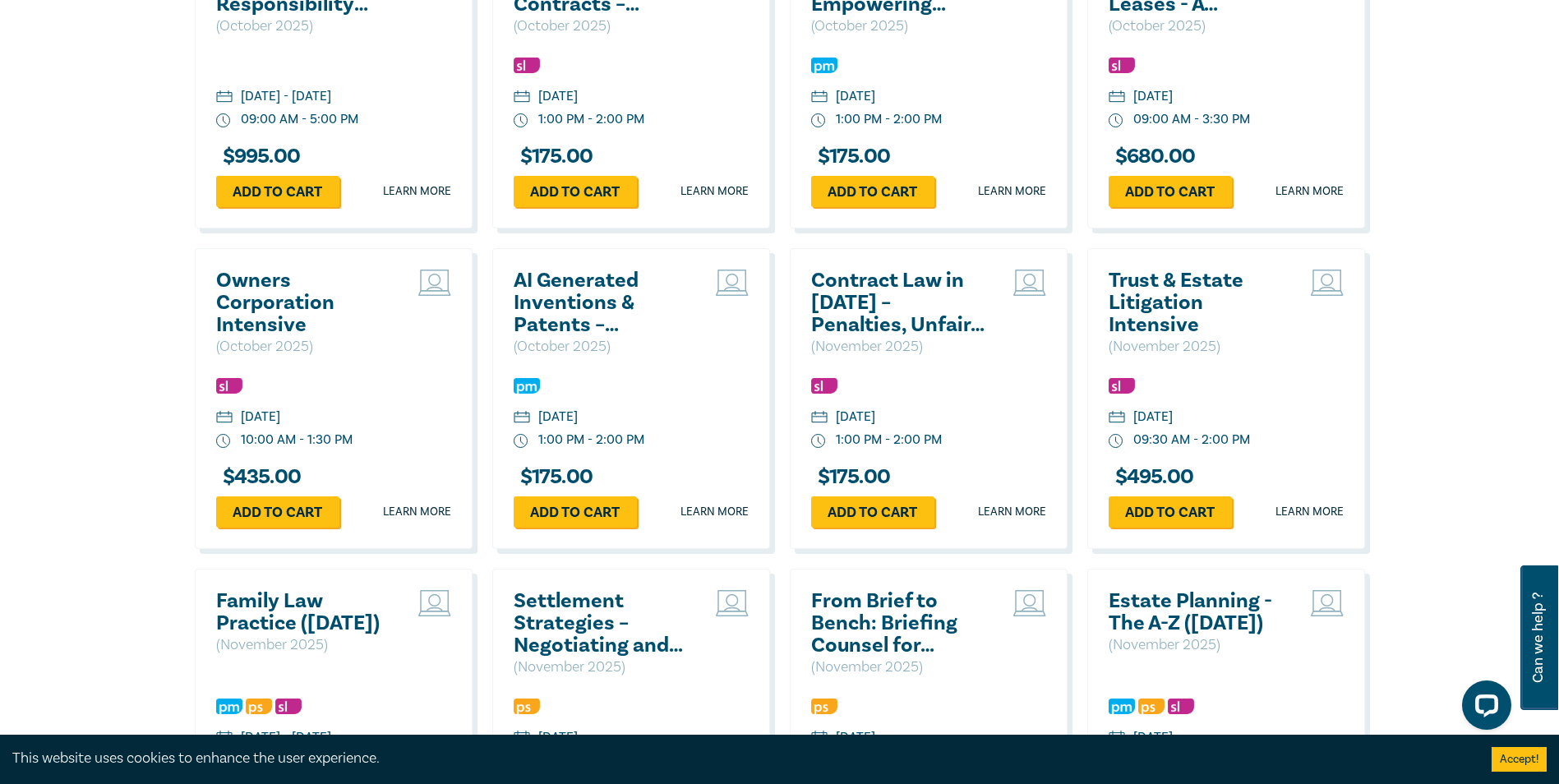
scroll to position [6480, 0]
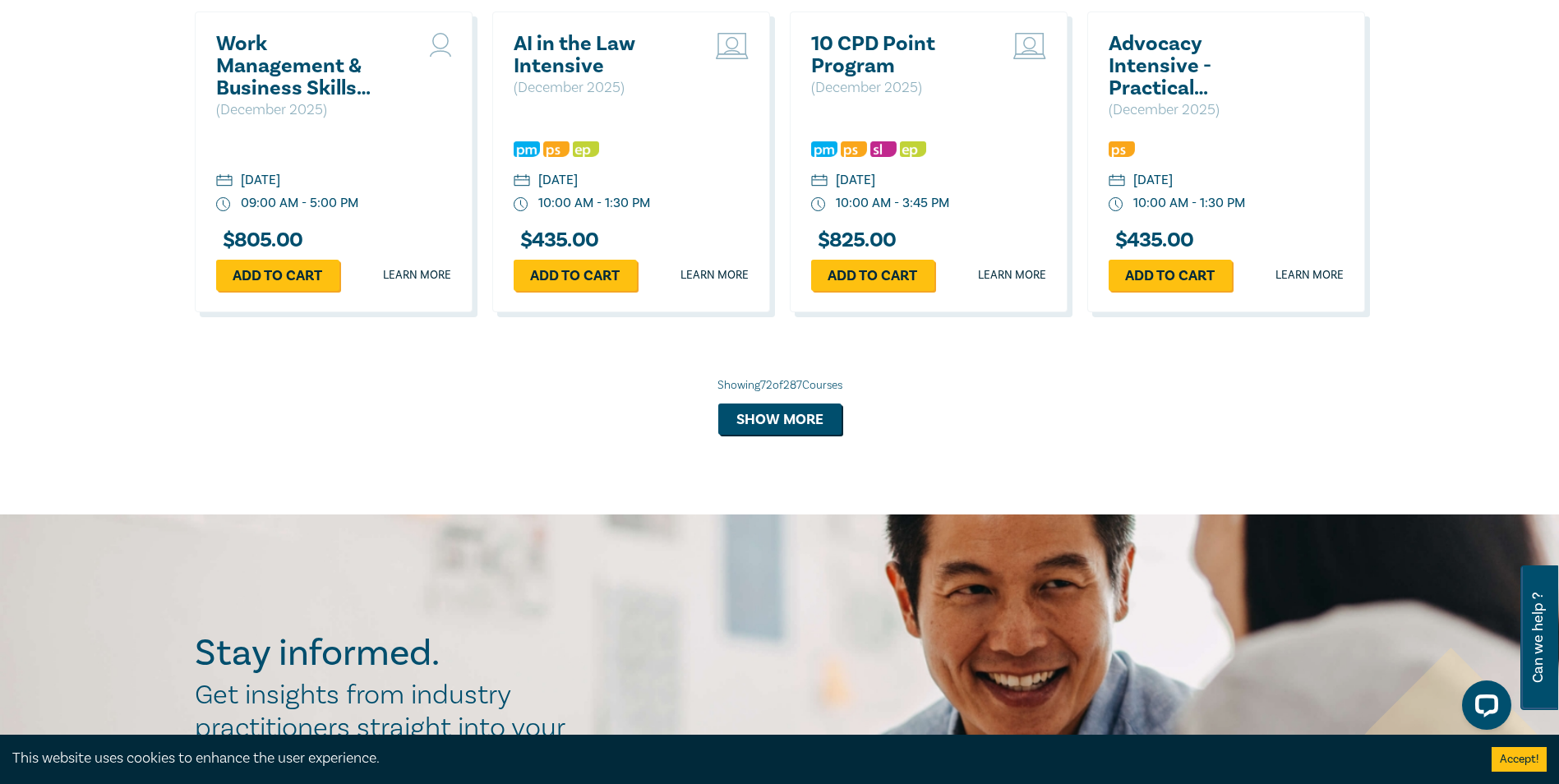
scroll to position [7050, 0]
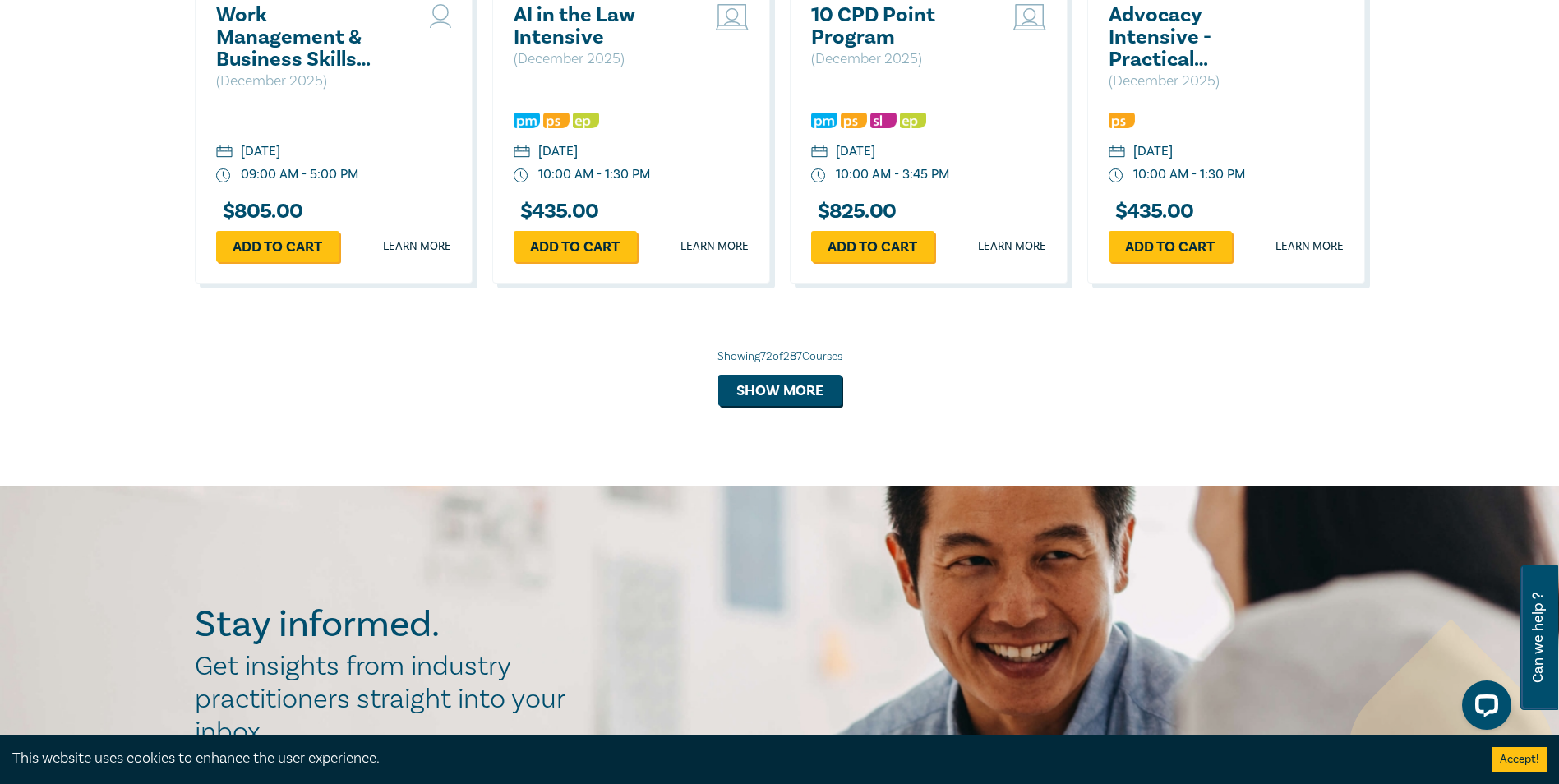
click at [861, 48] on h2 "10 CPD Point Program" at bounding box center [899, 26] width 176 height 45
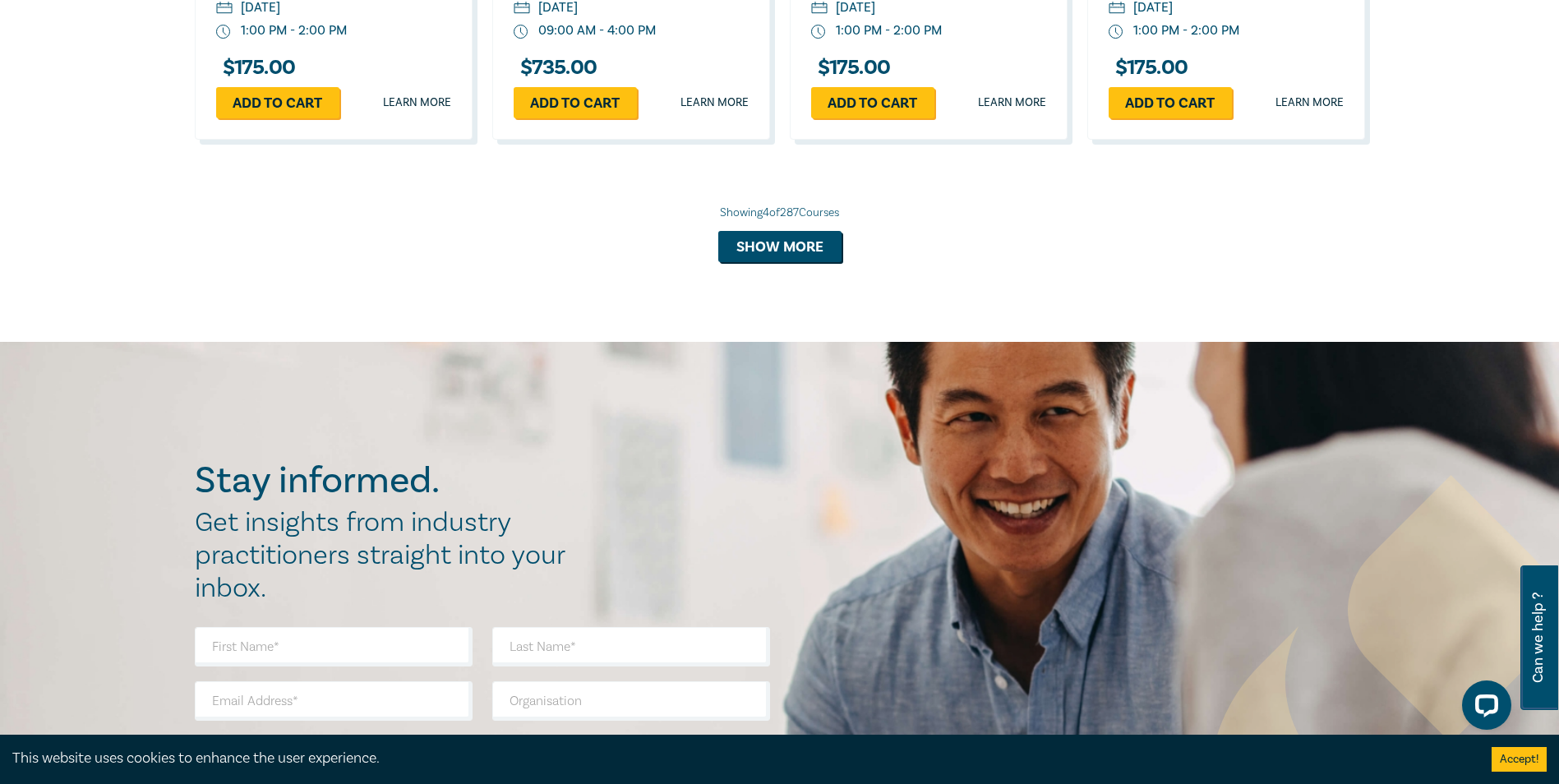
scroll to position [1635, 0]
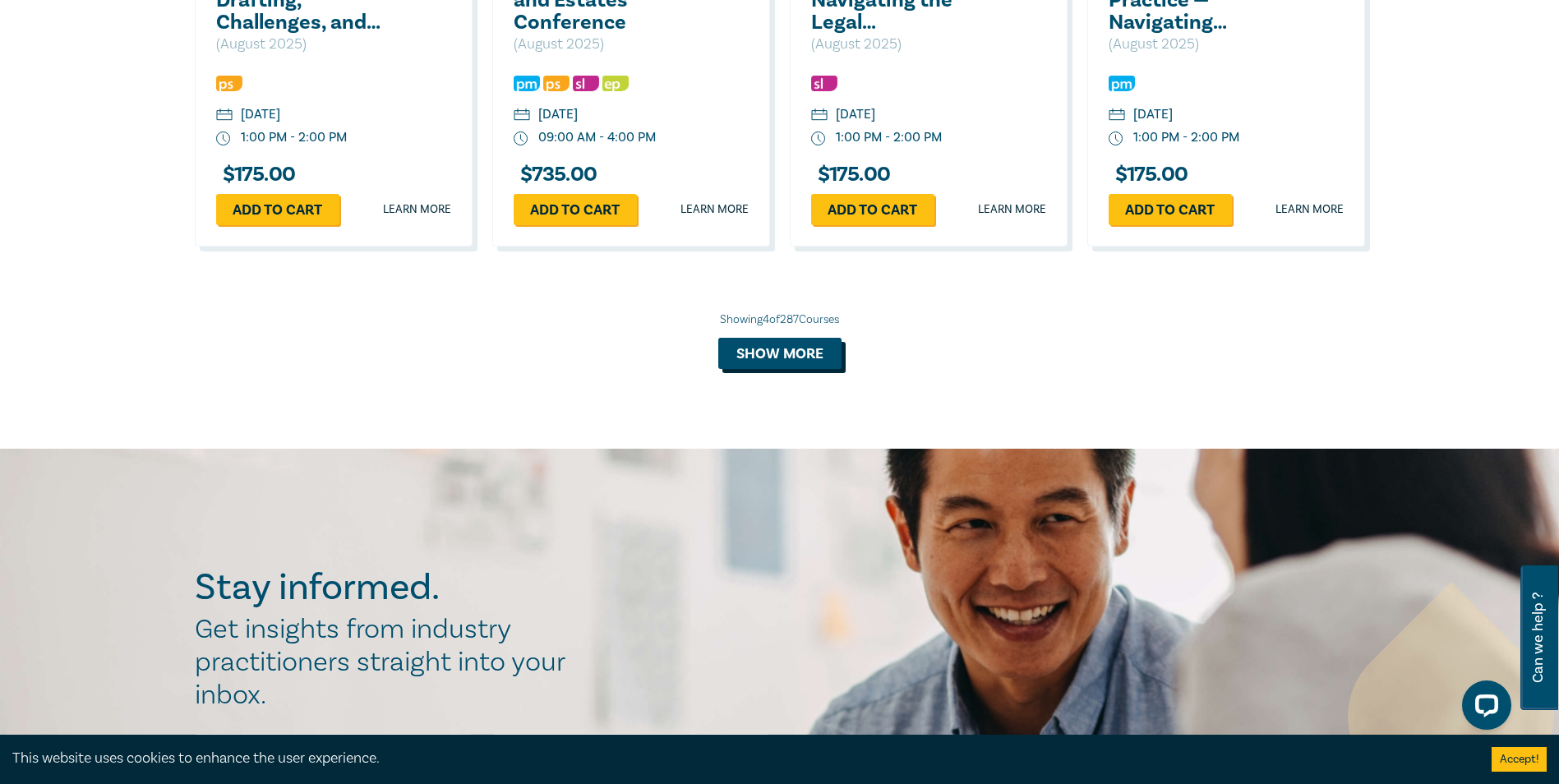
click at [772, 348] on button "Show more" at bounding box center [780, 353] width 123 height 31
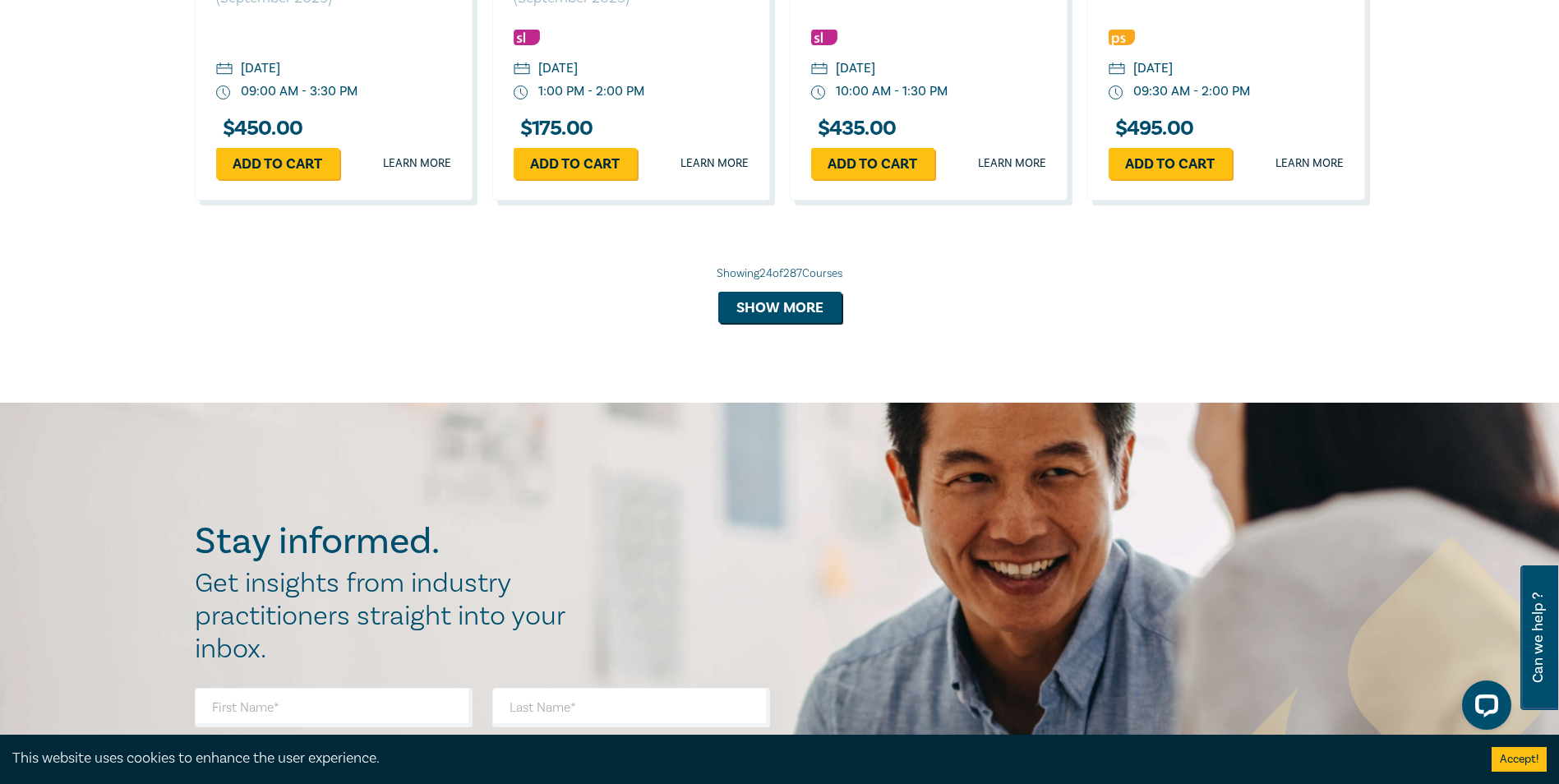
scroll to position [3272, 0]
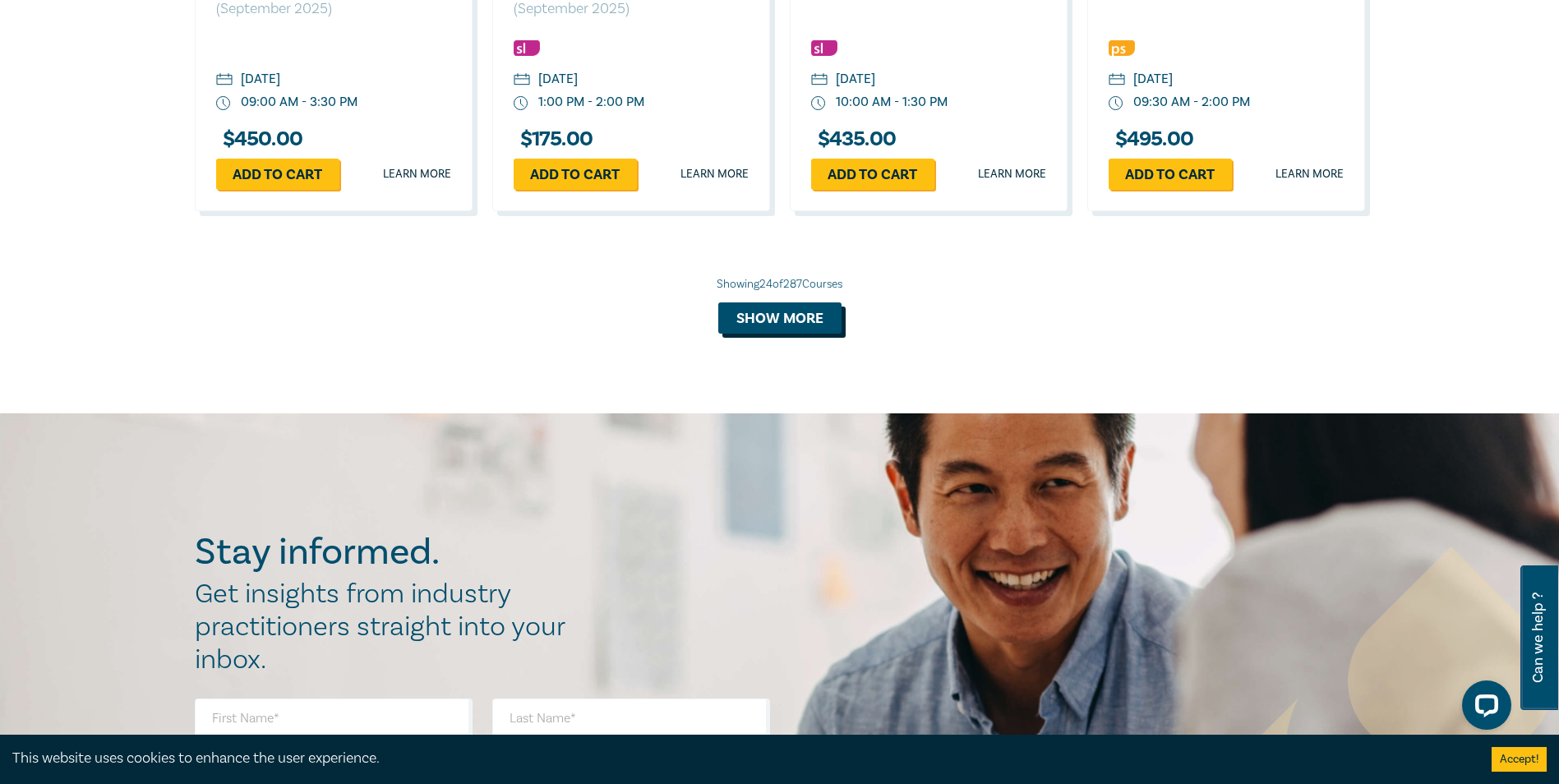
click at [770, 332] on button "Show more" at bounding box center [780, 318] width 123 height 31
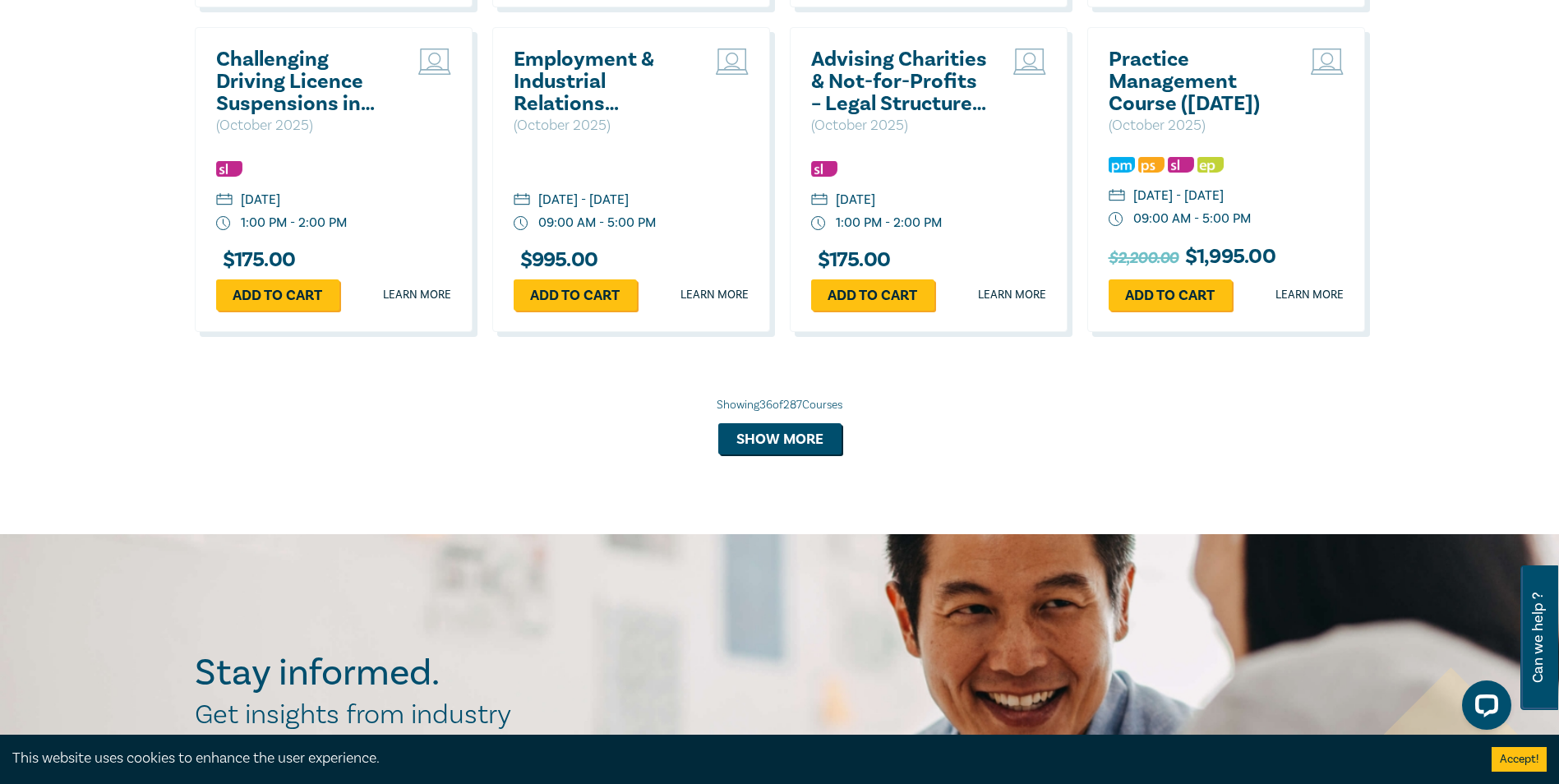
scroll to position [4123, 0]
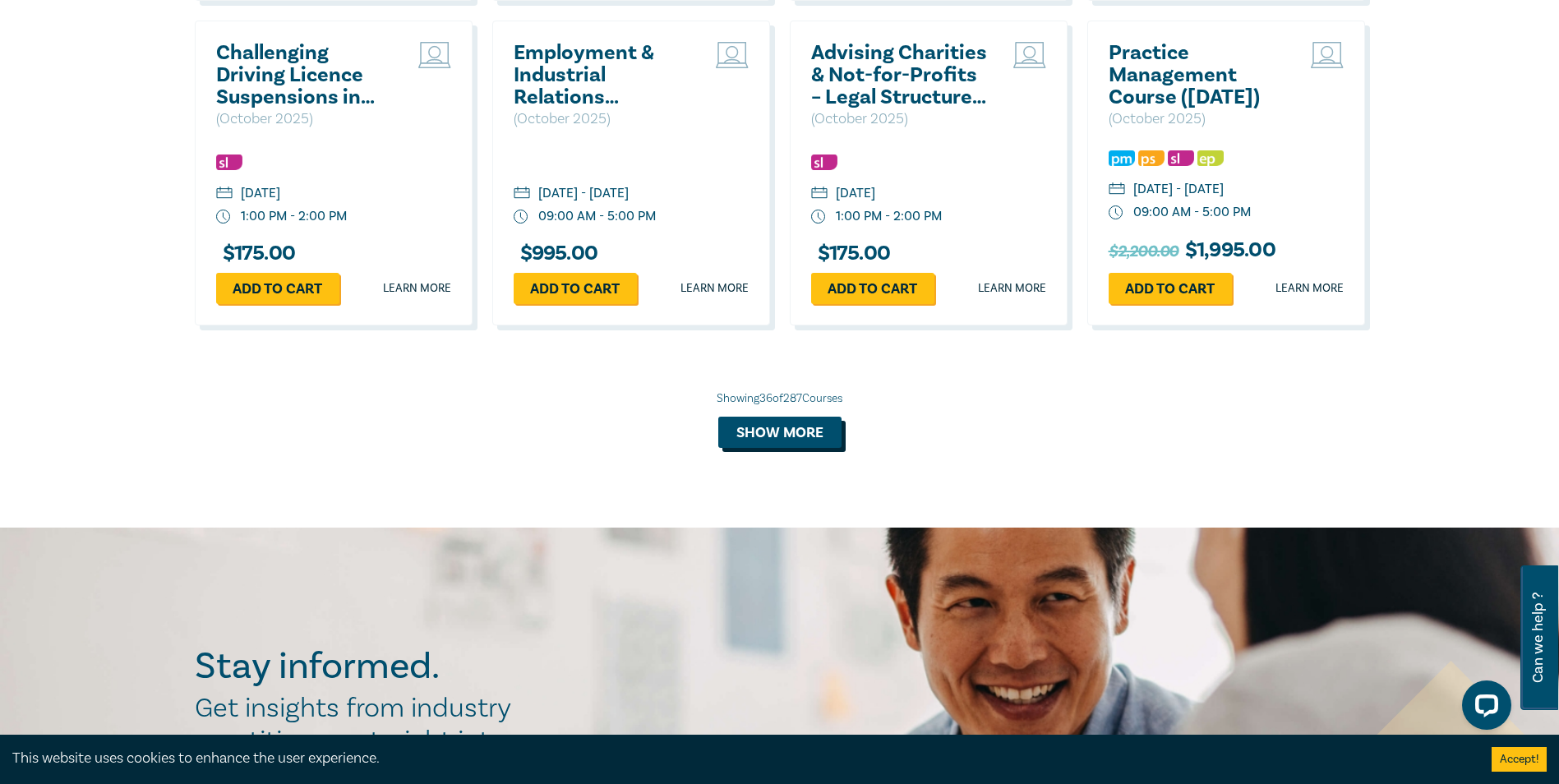
click at [800, 447] on button "Show more" at bounding box center [780, 431] width 123 height 31
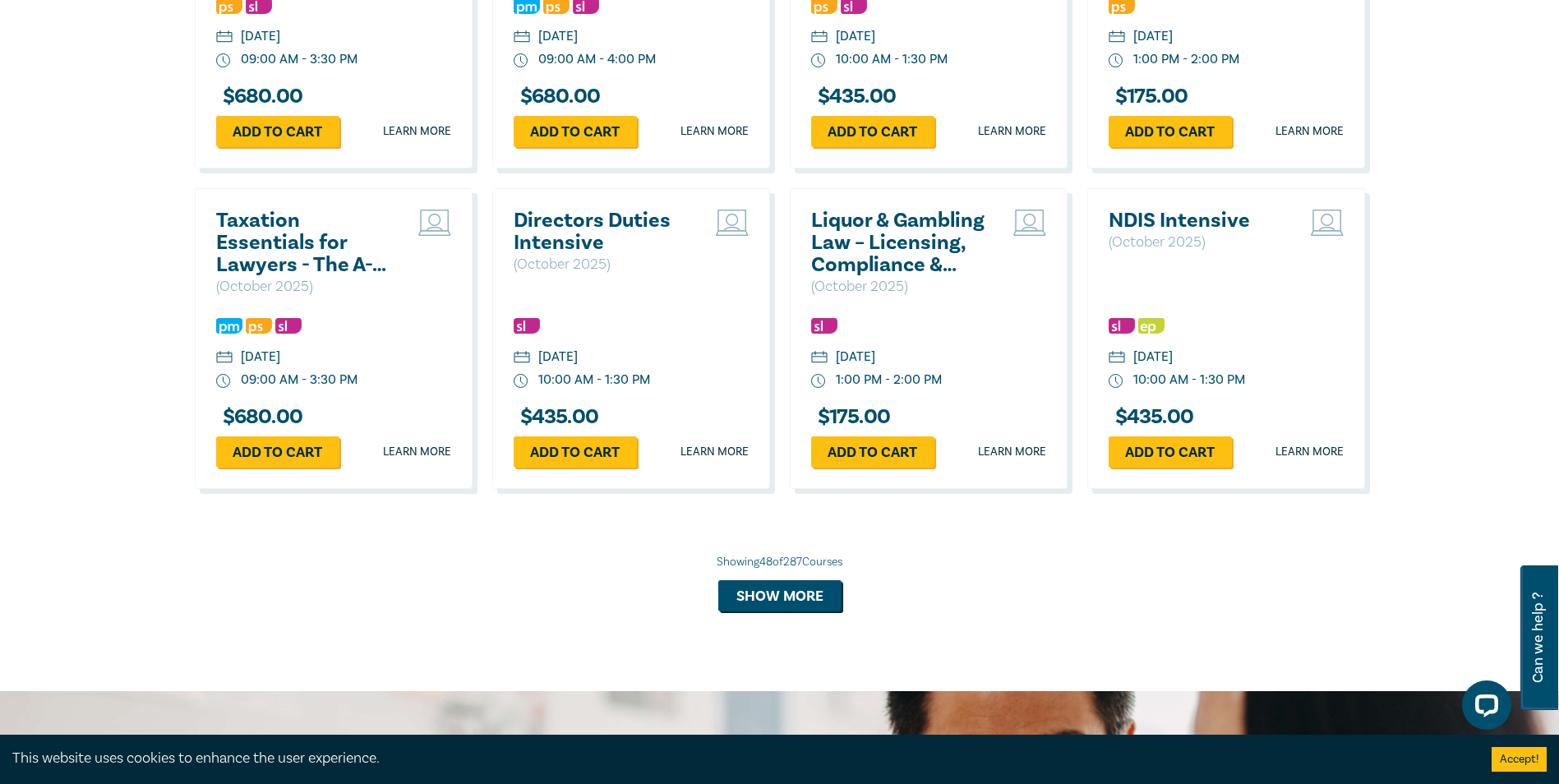
scroll to position [5016, 0]
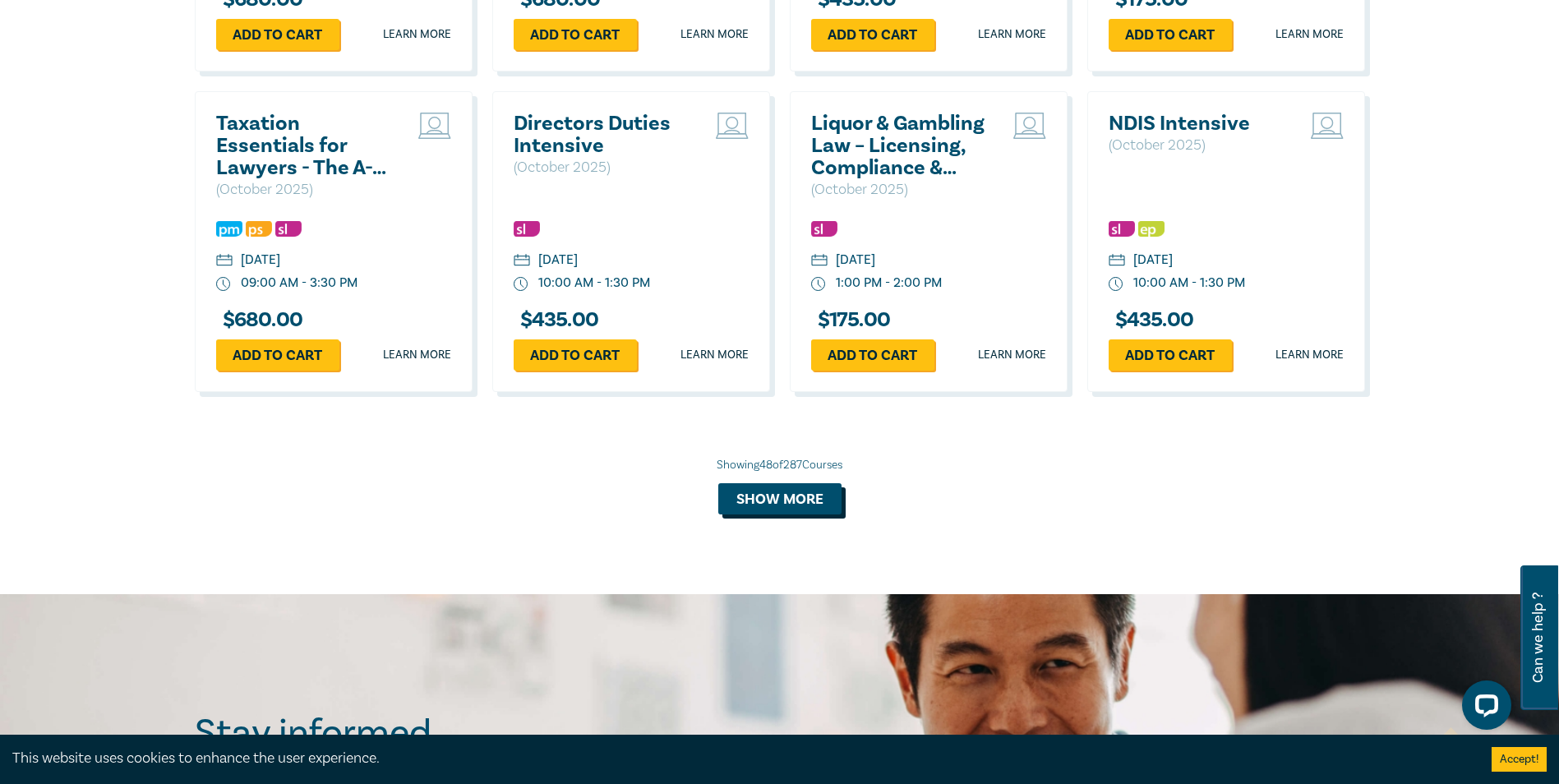
click at [771, 514] on button "Show more" at bounding box center [780, 498] width 123 height 31
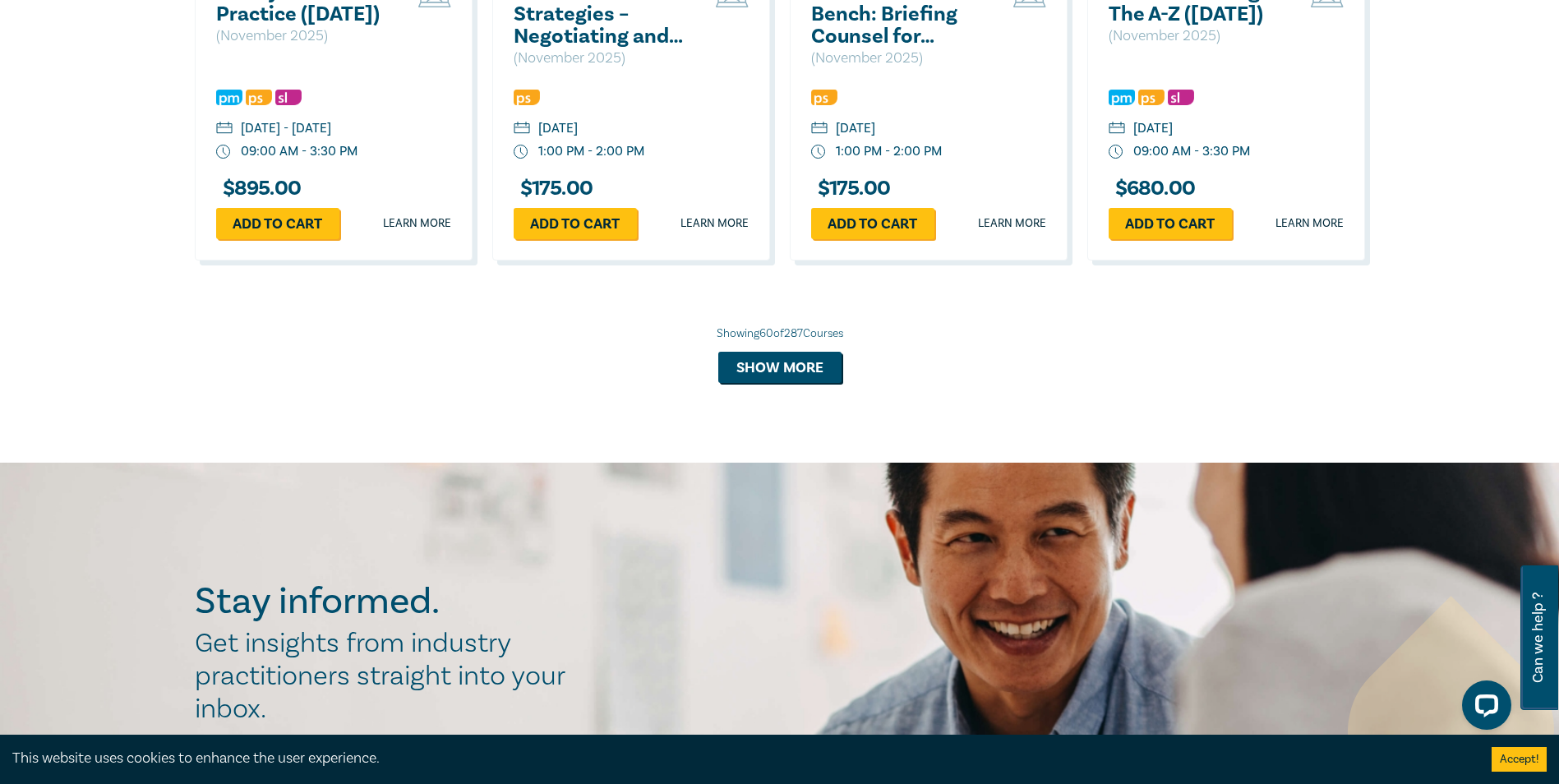
scroll to position [6117, 0]
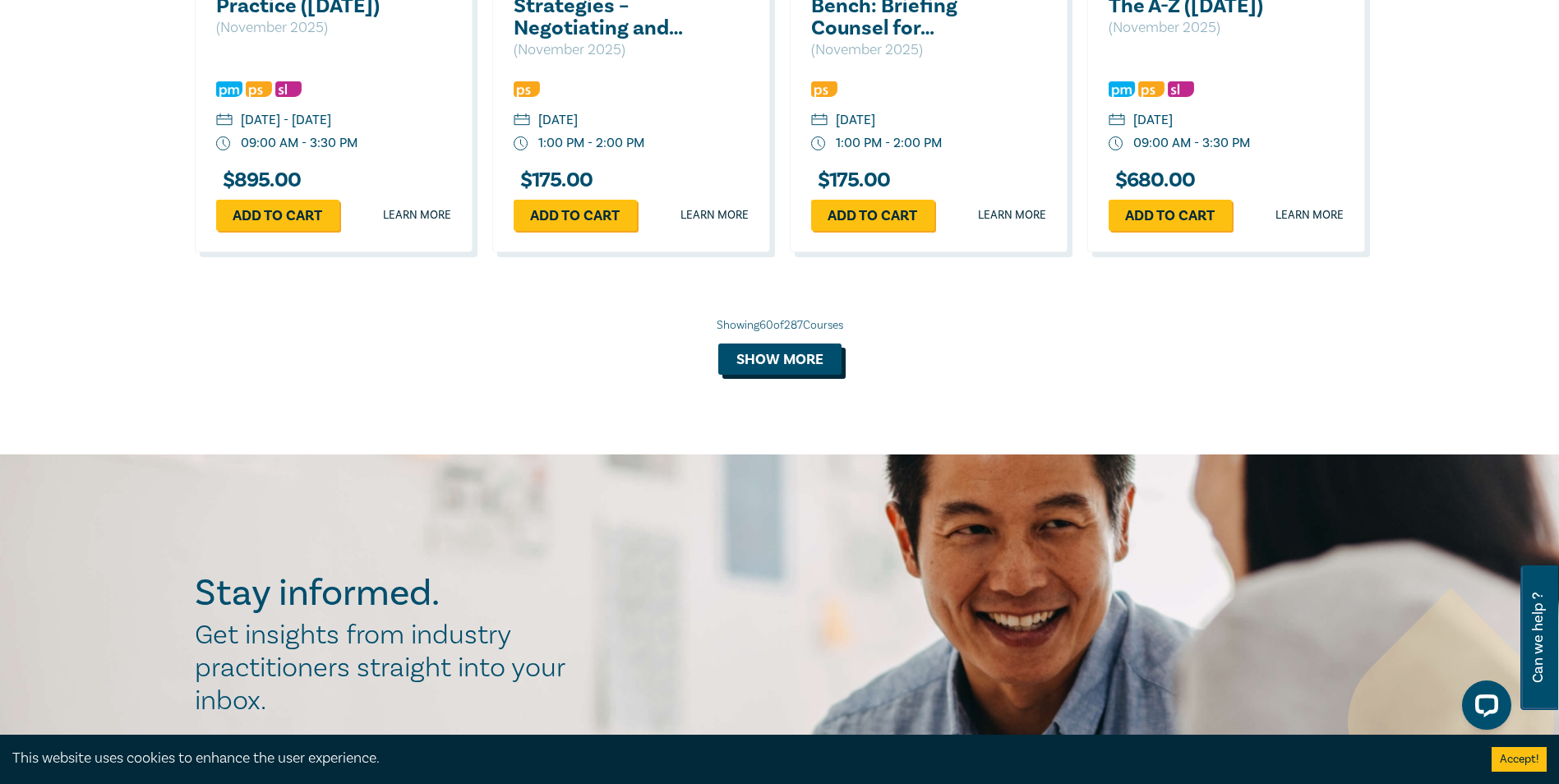
click at [749, 374] on button "Show more" at bounding box center [780, 358] width 123 height 31
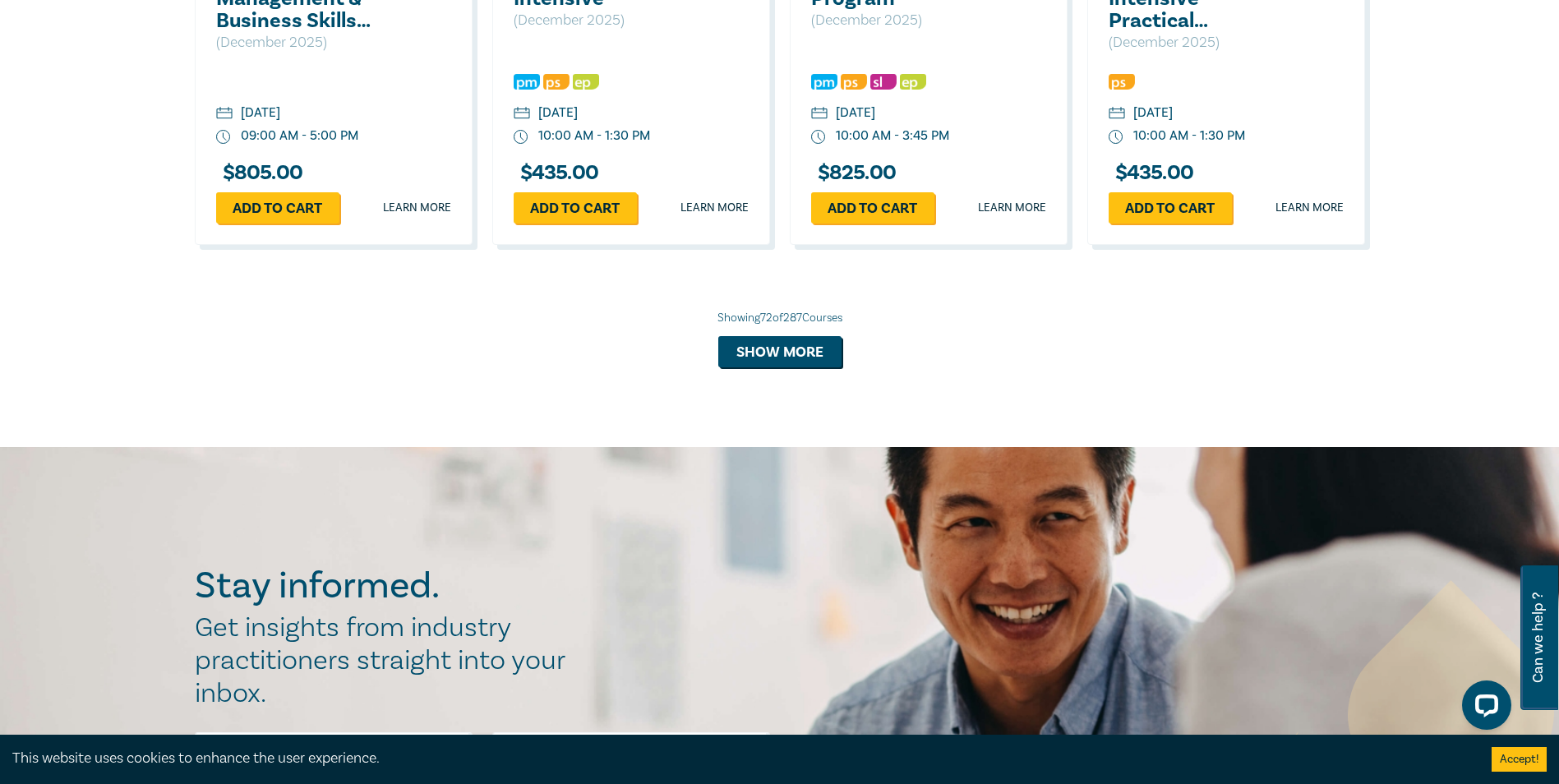
scroll to position [7080, 0]
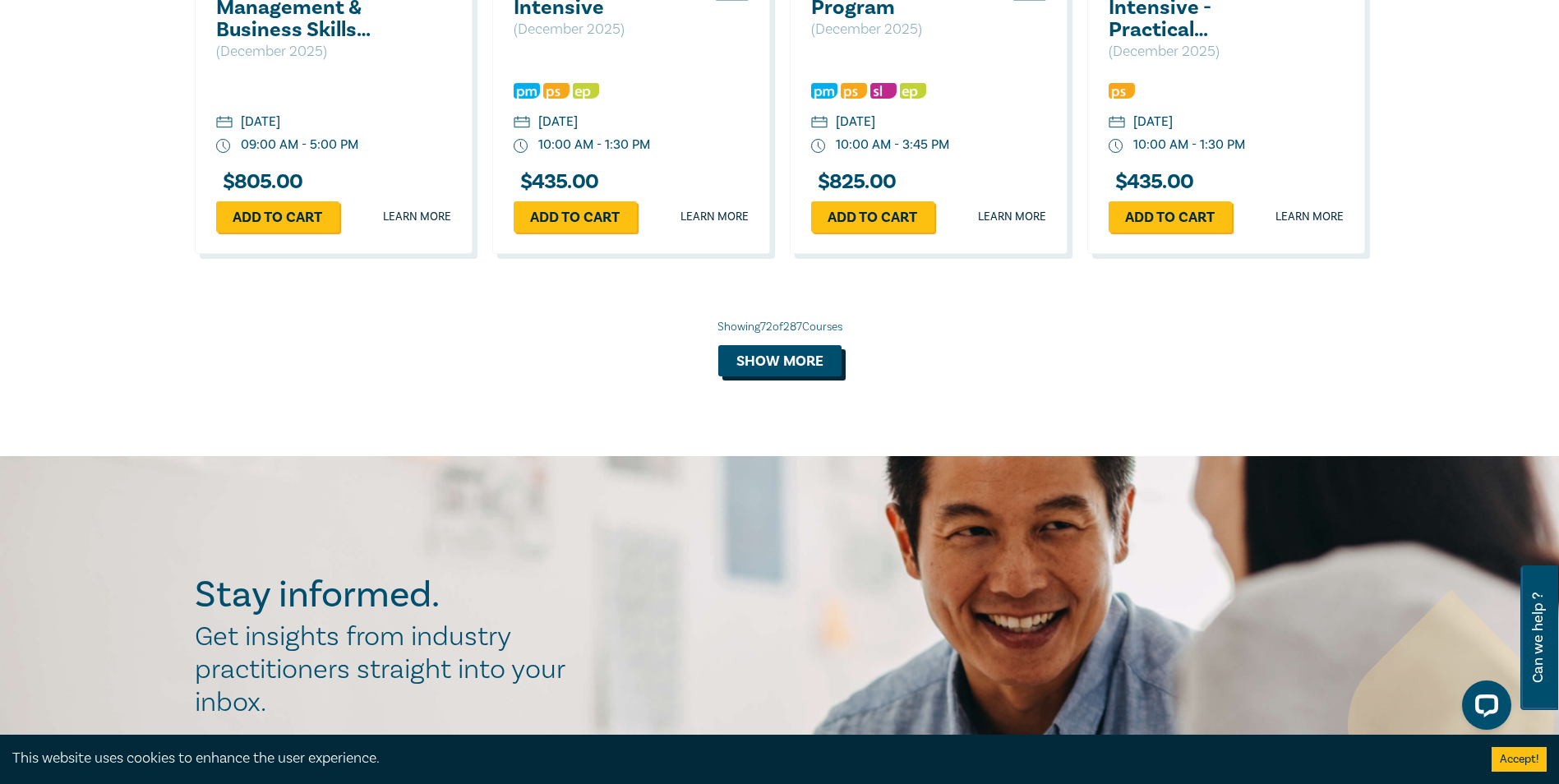
click at [791, 376] on button "Show more" at bounding box center [780, 360] width 123 height 31
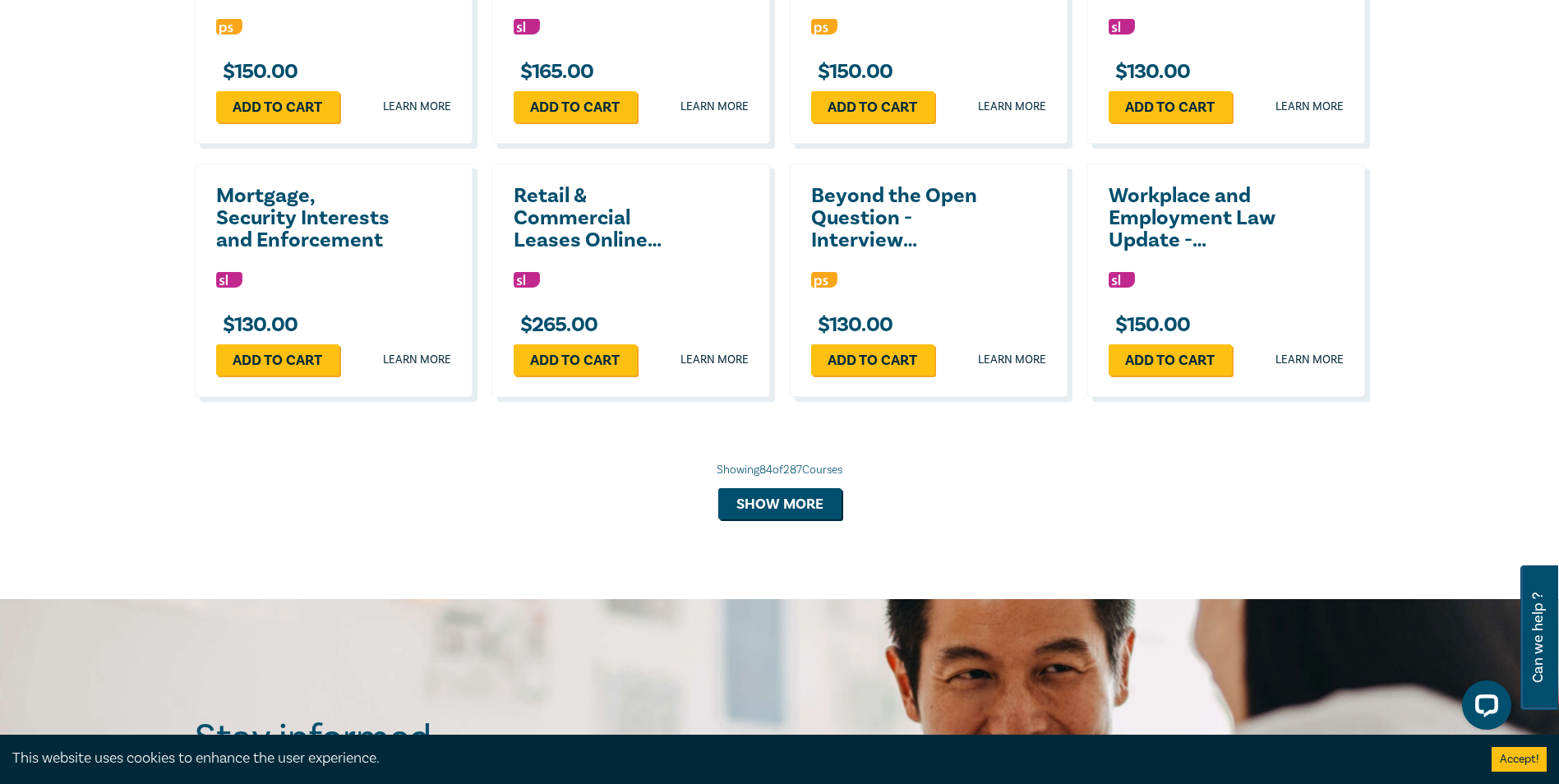
scroll to position [7706, 0]
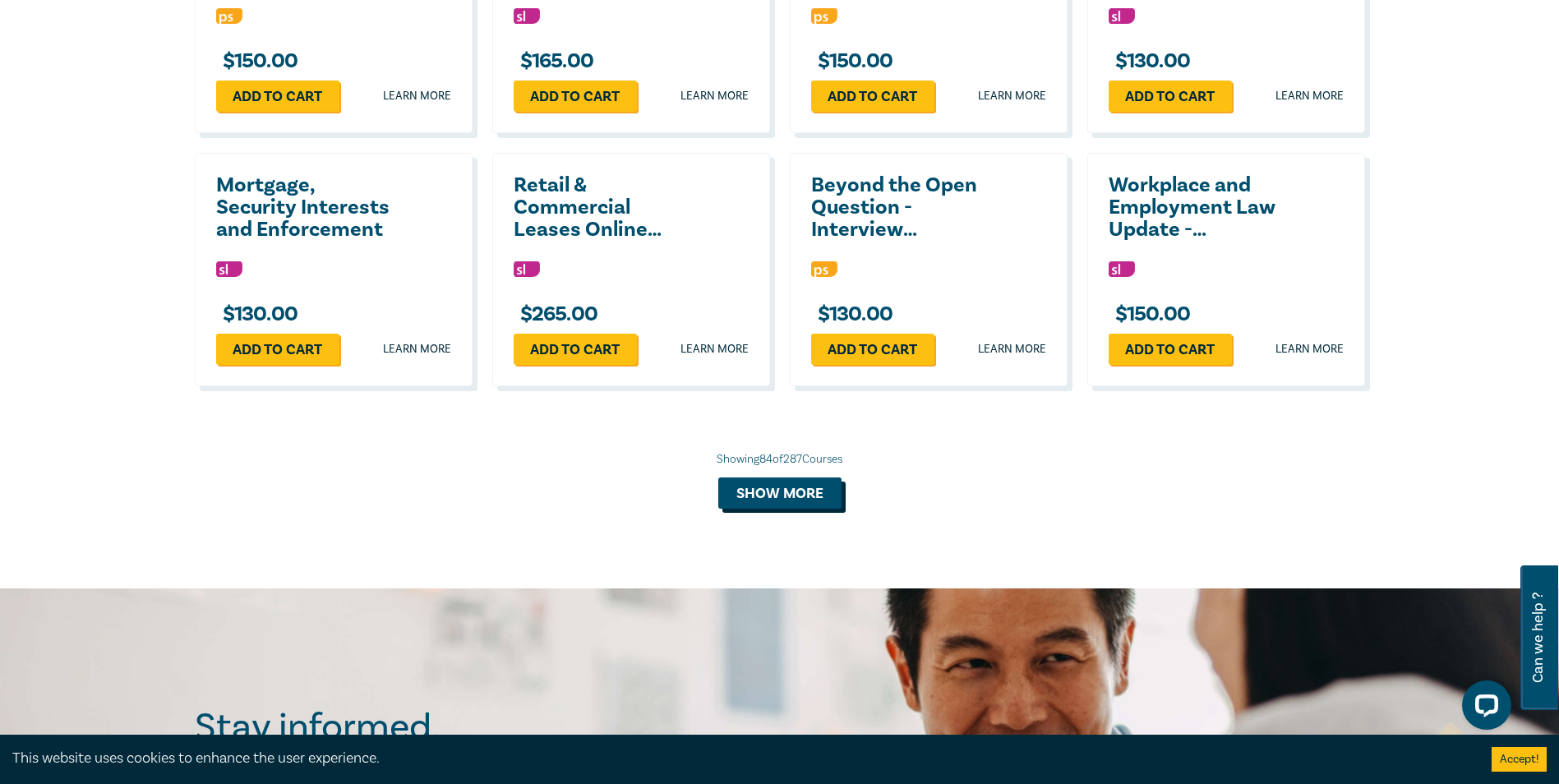
click at [770, 508] on button "Show more" at bounding box center [780, 492] width 123 height 31
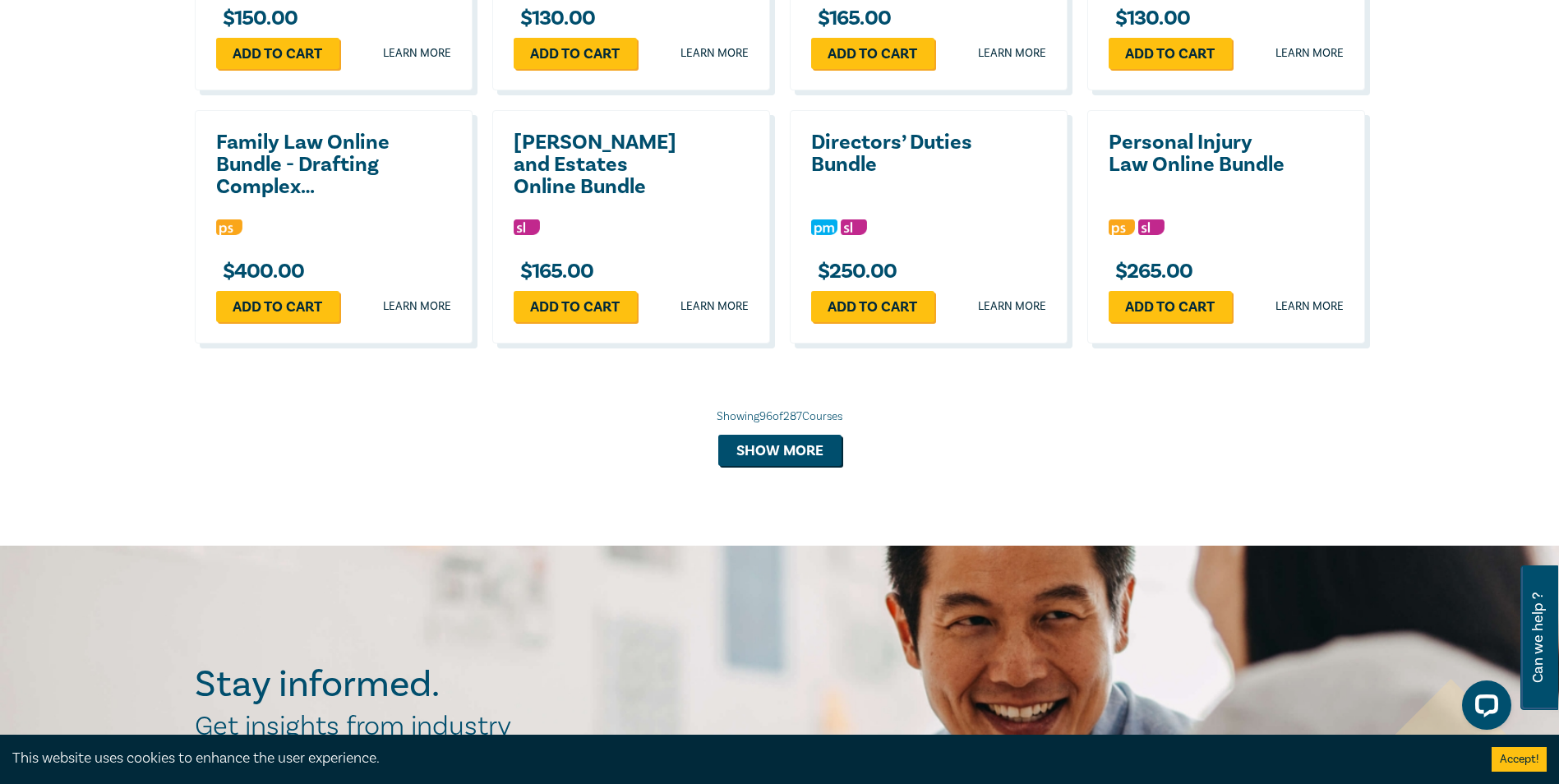
scroll to position [8564, 0]
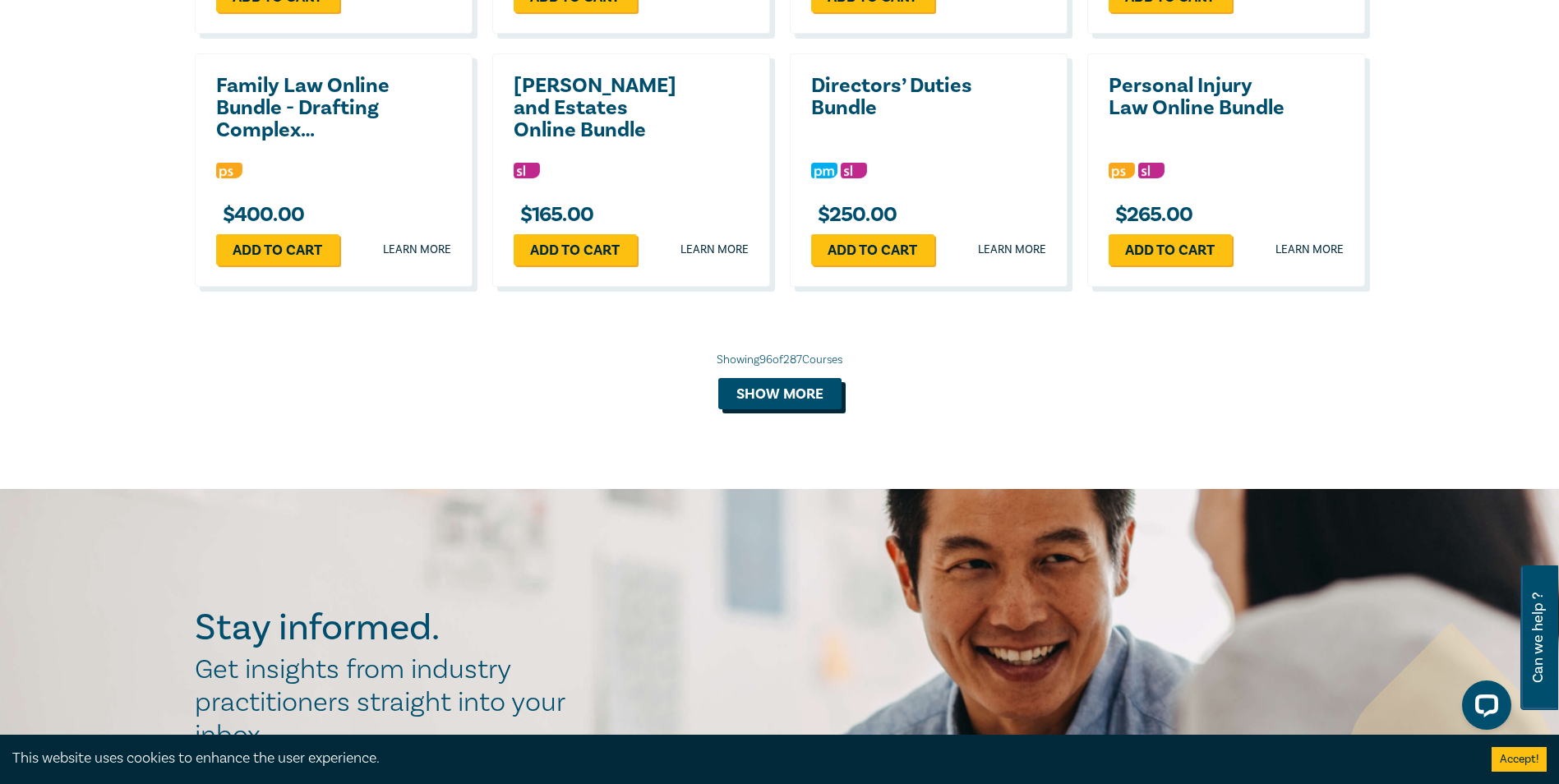
click at [779, 409] on button "Show more" at bounding box center [780, 393] width 123 height 31
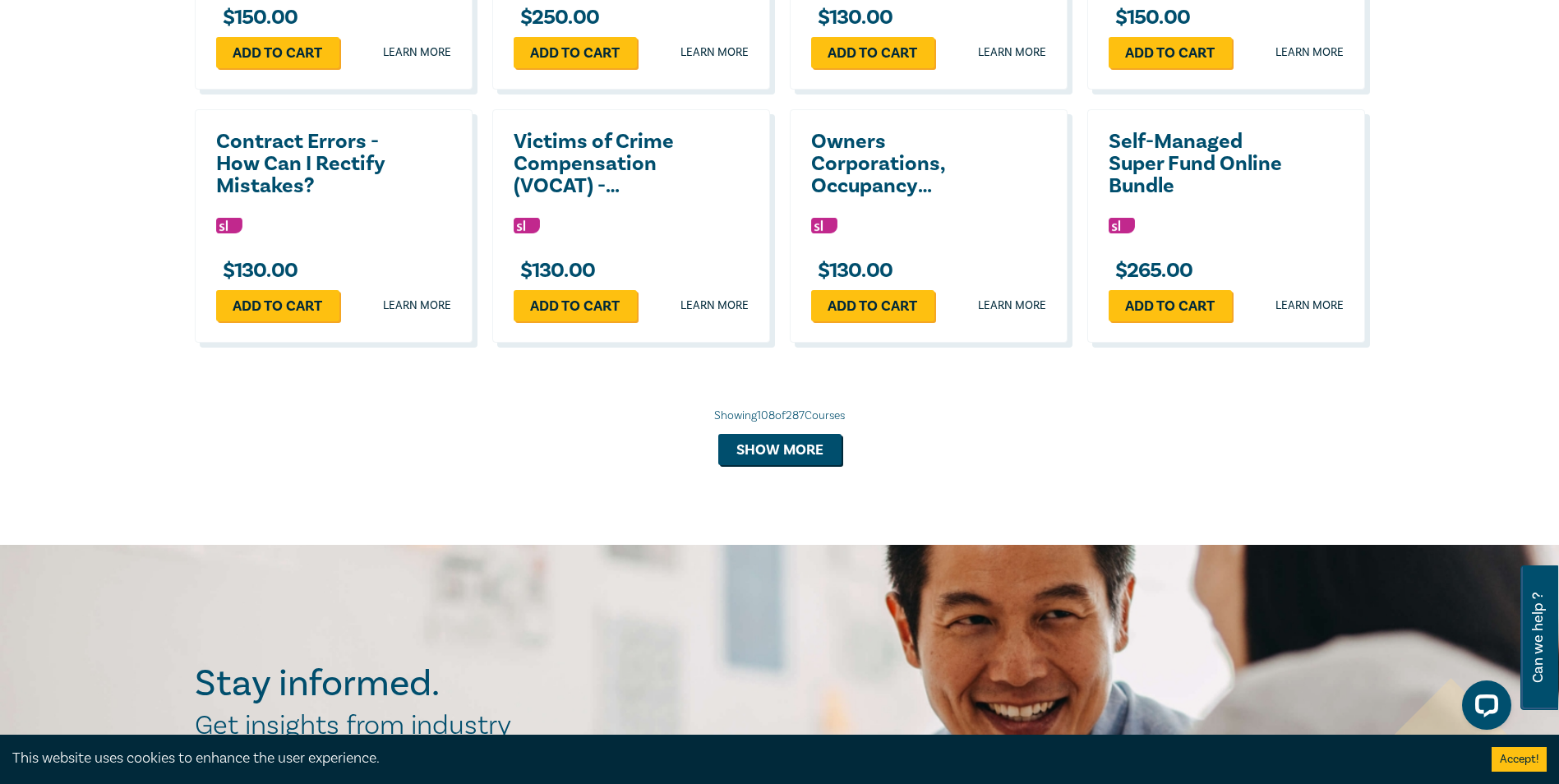
scroll to position [9279, 0]
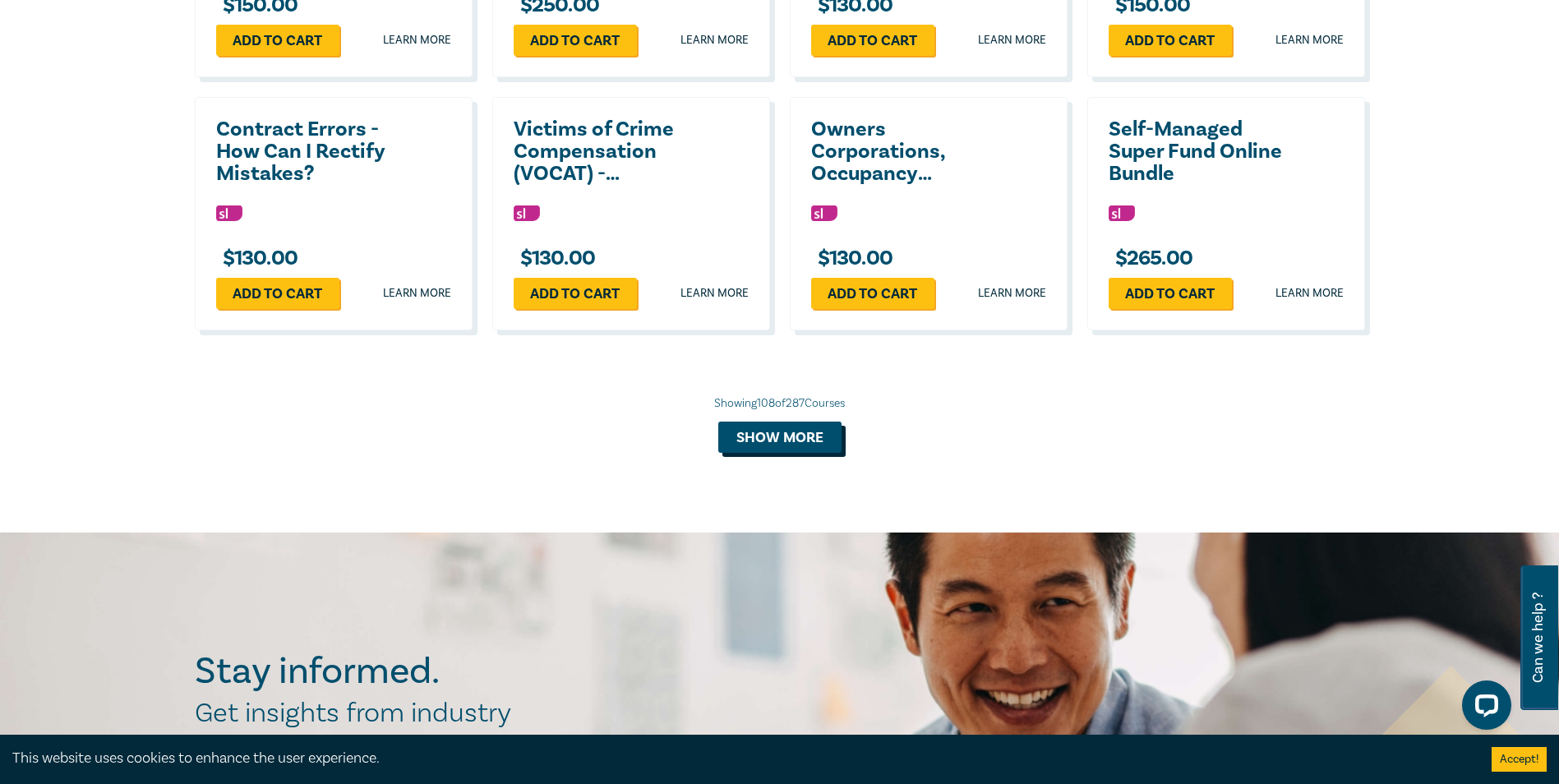
click at [782, 452] on button "Show more" at bounding box center [780, 436] width 123 height 31
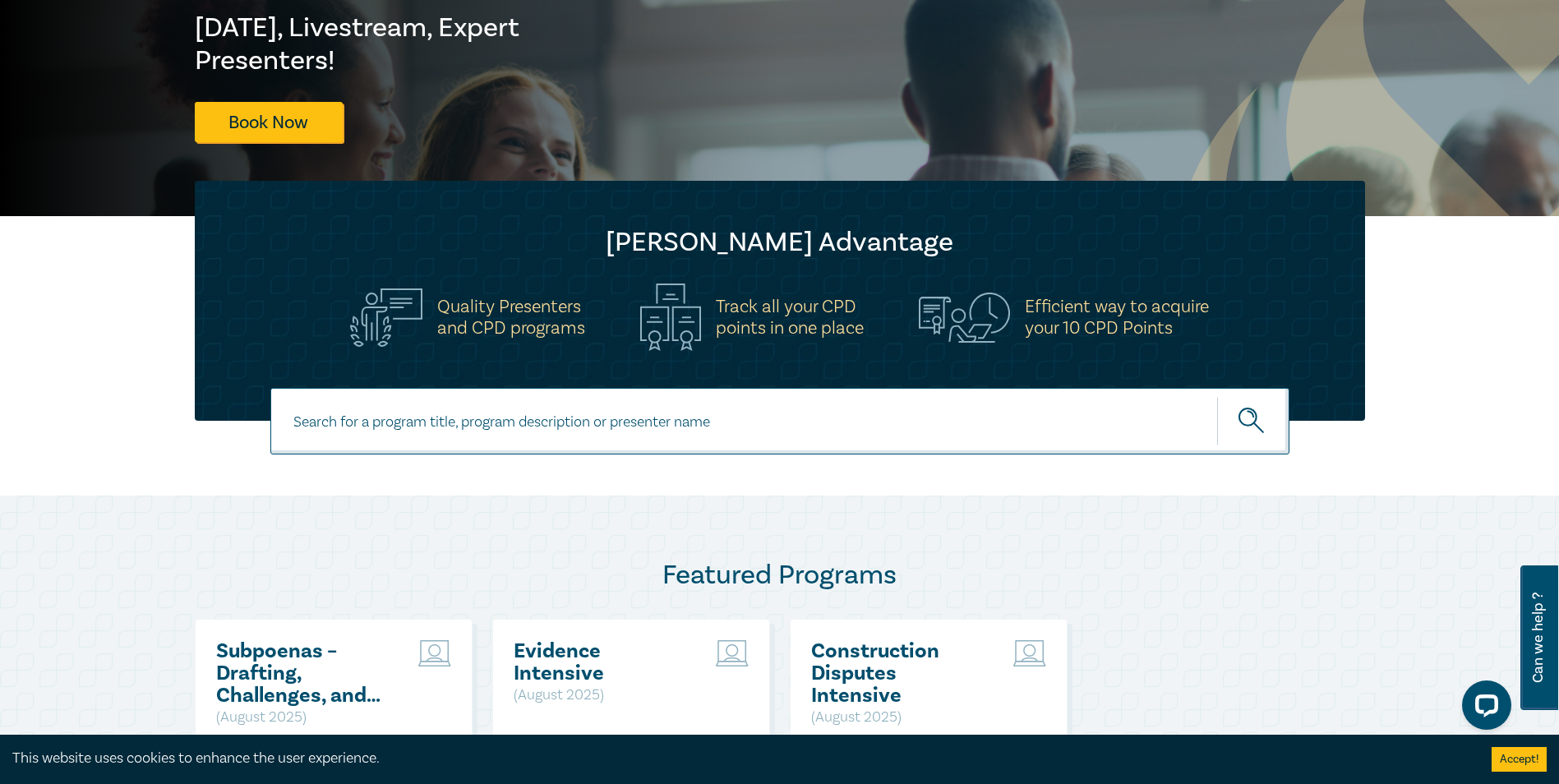
scroll to position [0, 0]
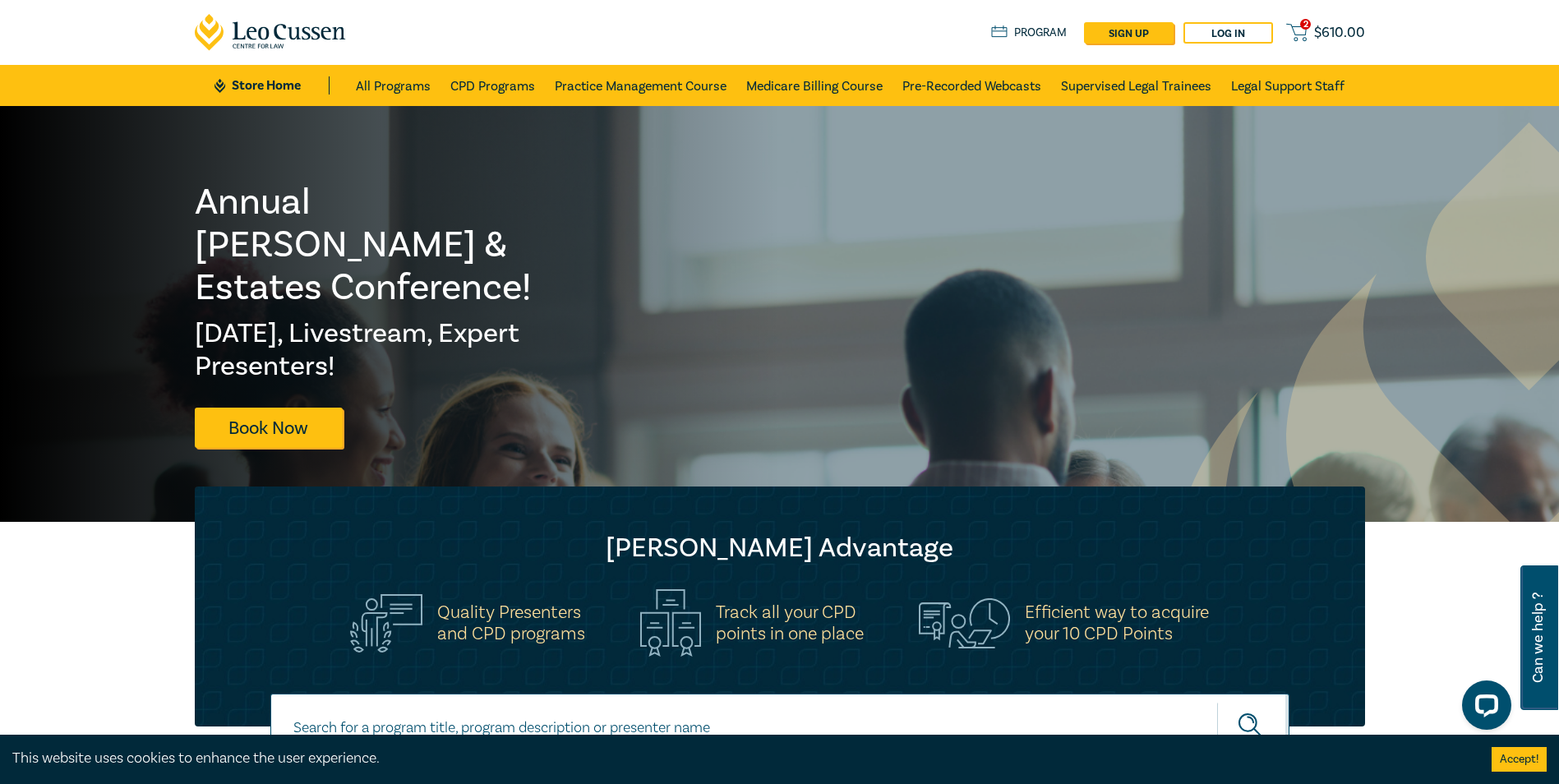
click at [1325, 33] on span "$ 610.00" at bounding box center [1339, 32] width 51 height 18
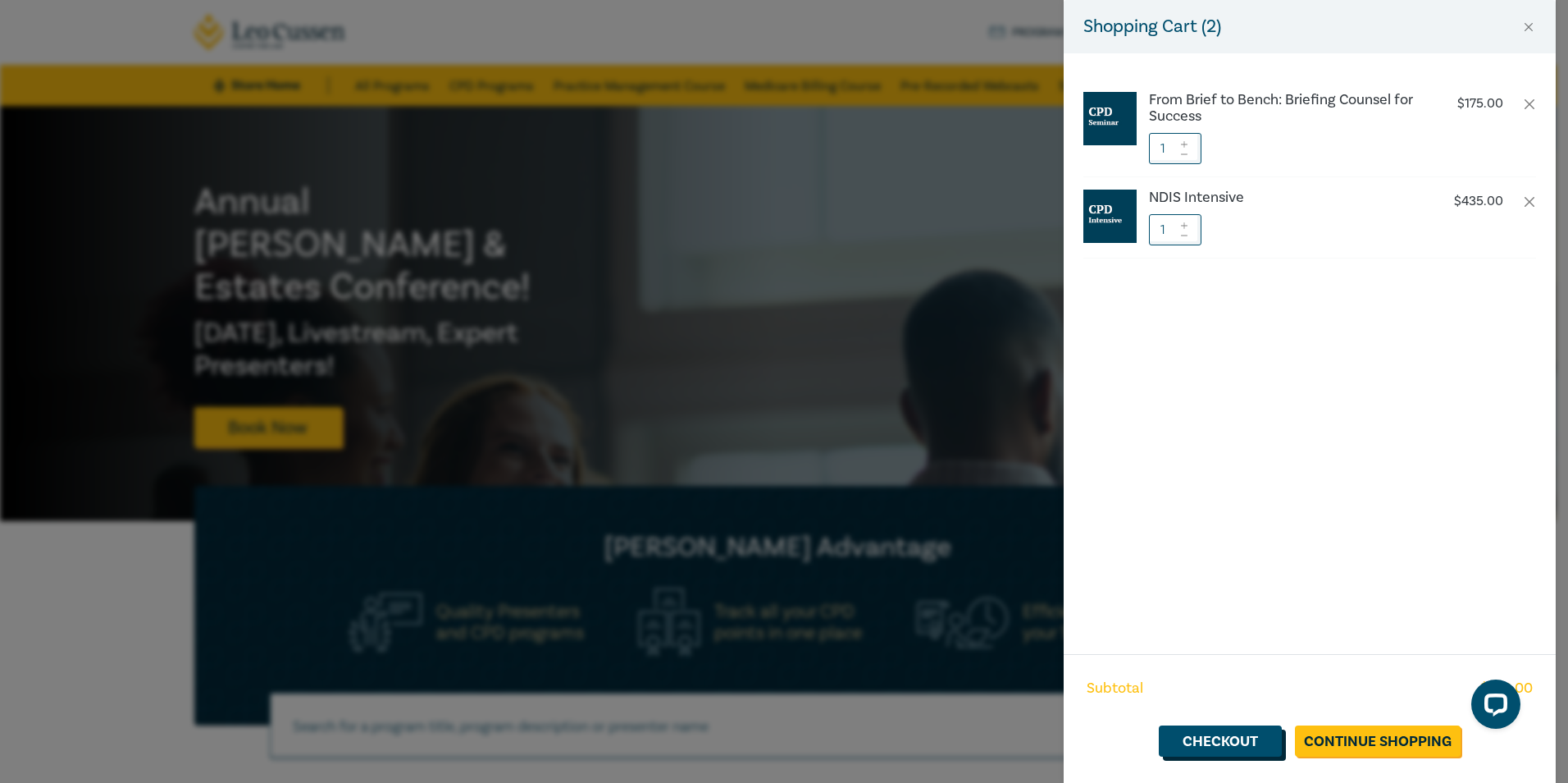
click at [1219, 738] on link "Checkout" at bounding box center [1220, 740] width 123 height 31
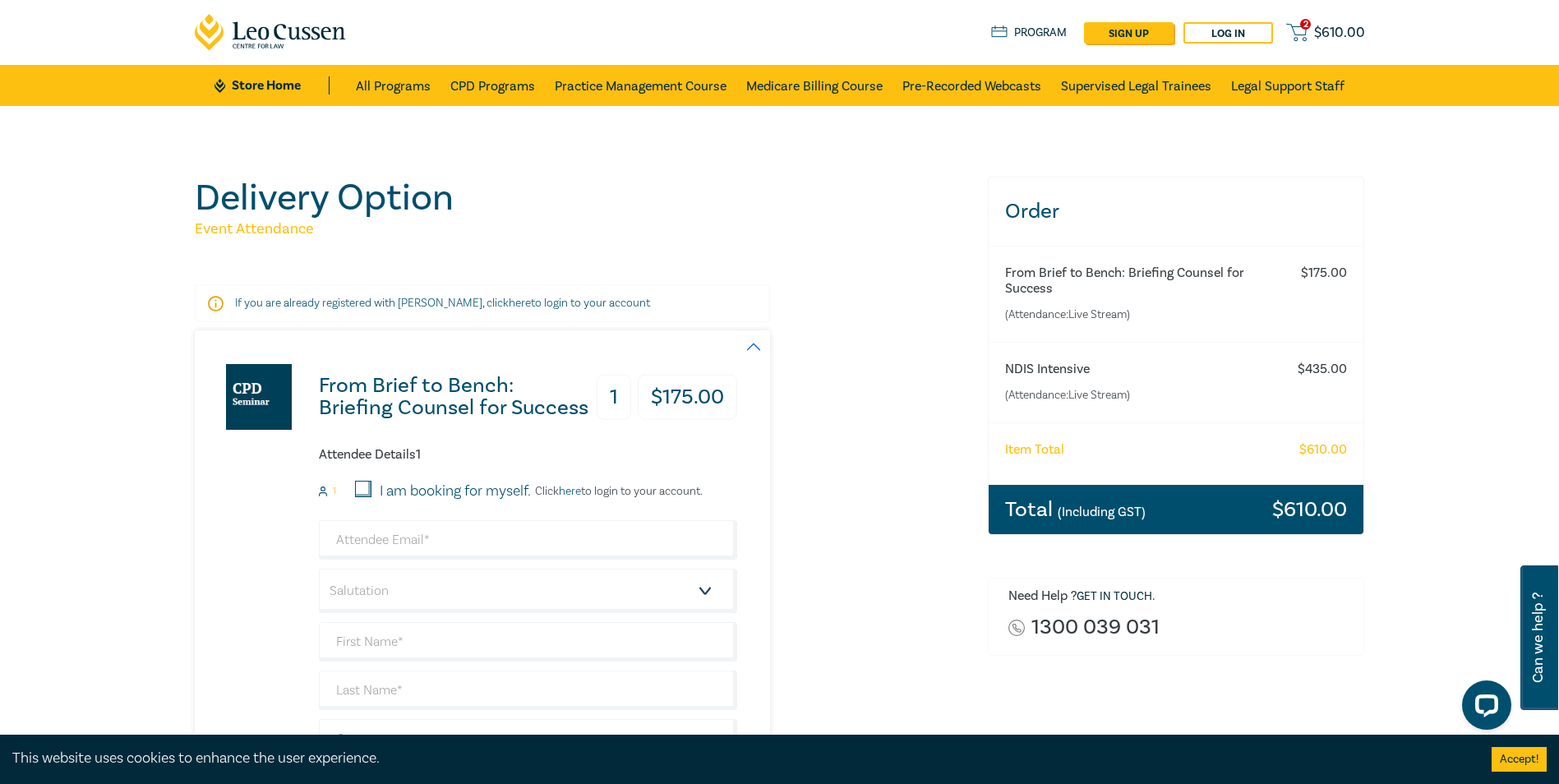
click at [360, 493] on input "I am booking for myself." at bounding box center [362, 488] width 16 height 16
checkbox input "true"
click at [396, 544] on input "email" at bounding box center [527, 539] width 418 height 40
type input "ray@markusearllegal.com.au"
type input "Raymond"
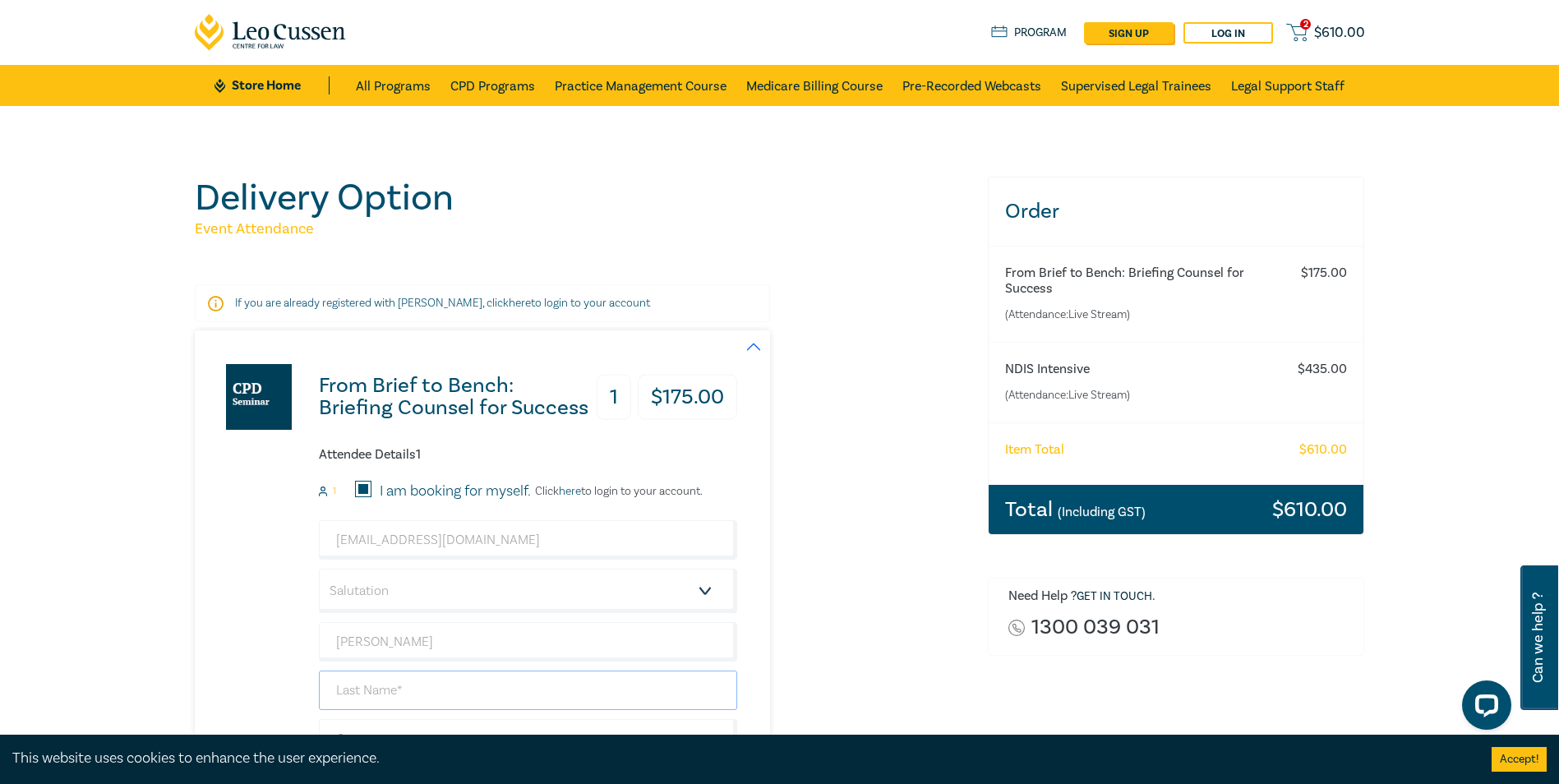
type input "Earl"
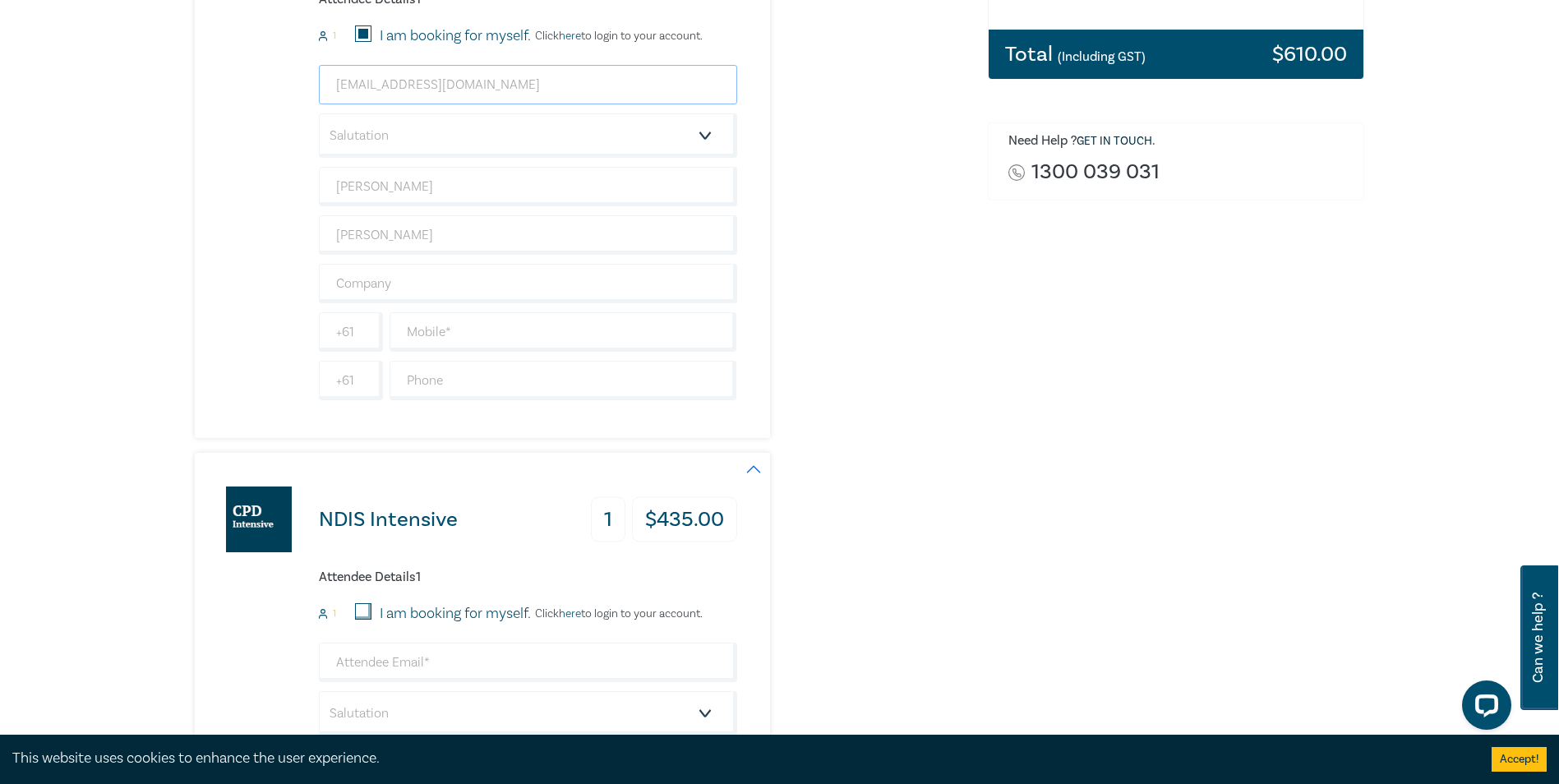
scroll to position [462, 0]
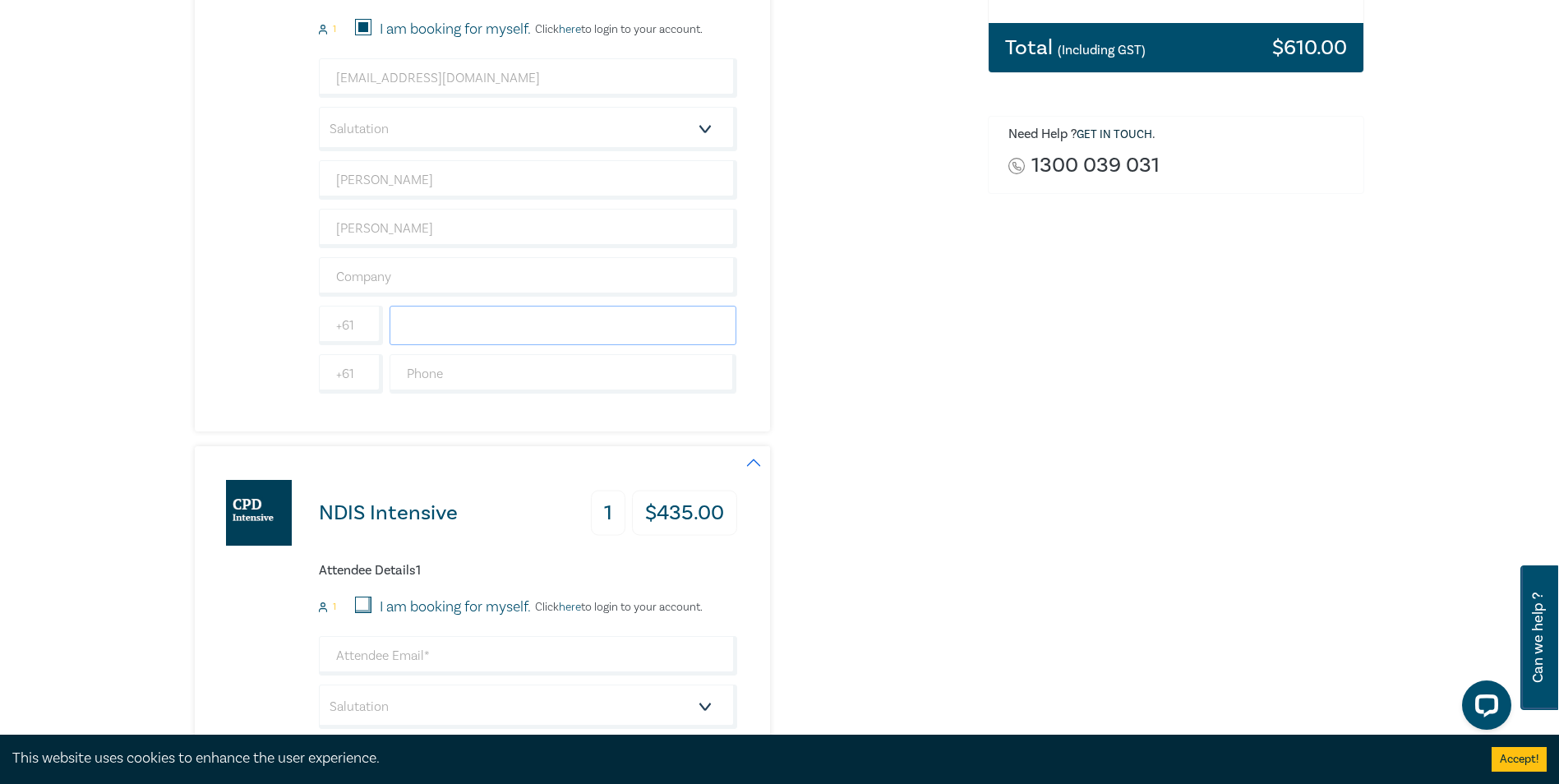
click at [426, 329] on input "text" at bounding box center [563, 325] width 348 height 40
type input "0432661986"
type input "Markus Earl Legal"
click at [940, 449] on div "NDIS Intensive 1 $ 435.00 Attendee Details 1 1 I am booking for myself. Click h…" at bounding box center [580, 727] width 773 height 563
drag, startPoint x: 439, startPoint y: 372, endPoint x: 446, endPoint y: 366, distance: 9.2
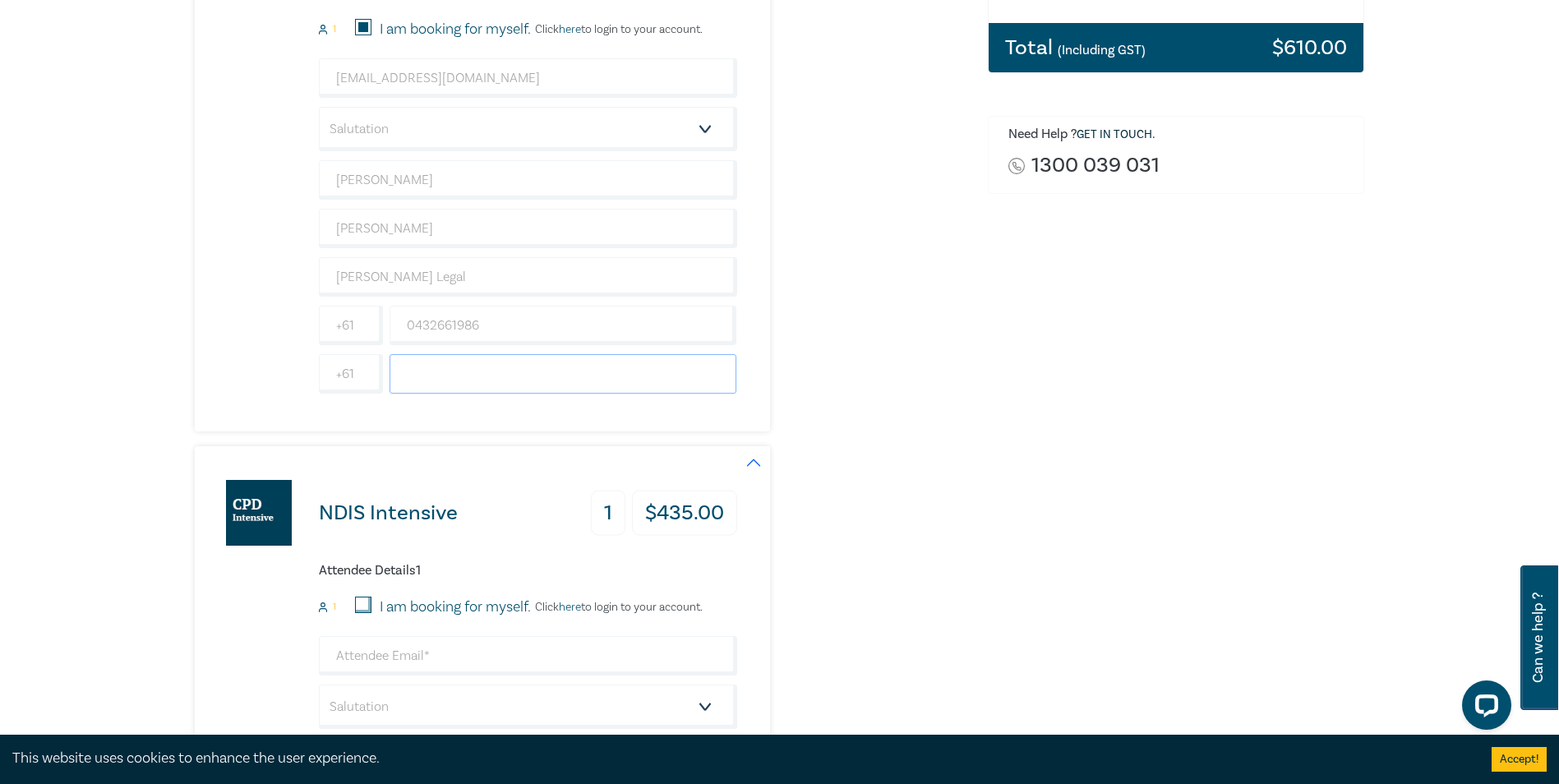
click at [439, 372] on input "text" at bounding box center [563, 374] width 348 height 40
type input "0432661986"
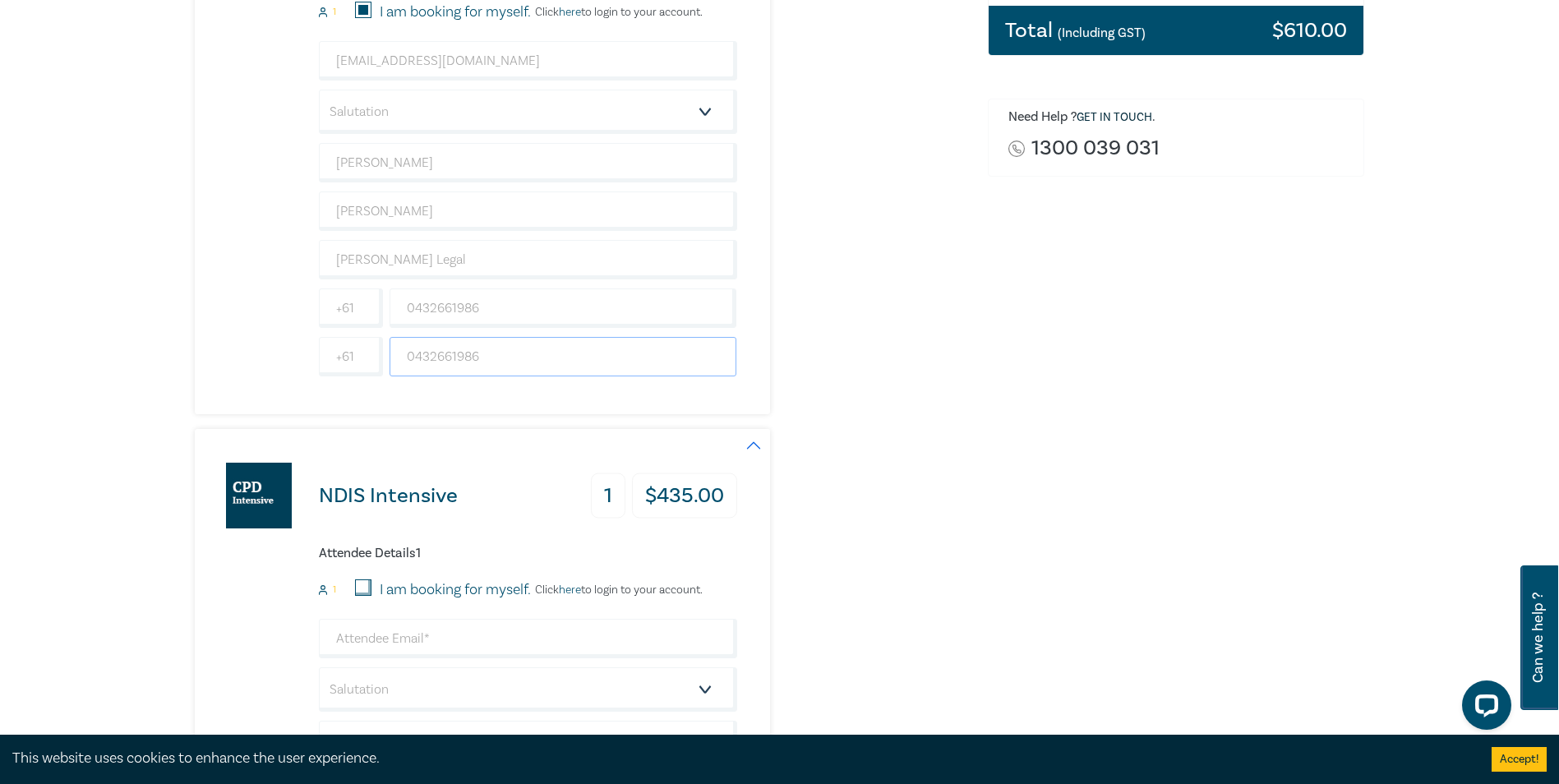
scroll to position [481, 0]
click at [361, 587] on input "I am booking for myself." at bounding box center [362, 585] width 16 height 16
checkbox input "true"
click at [448, 633] on input "email" at bounding box center [527, 637] width 418 height 40
type input "ray@markusearllegal.com.au"
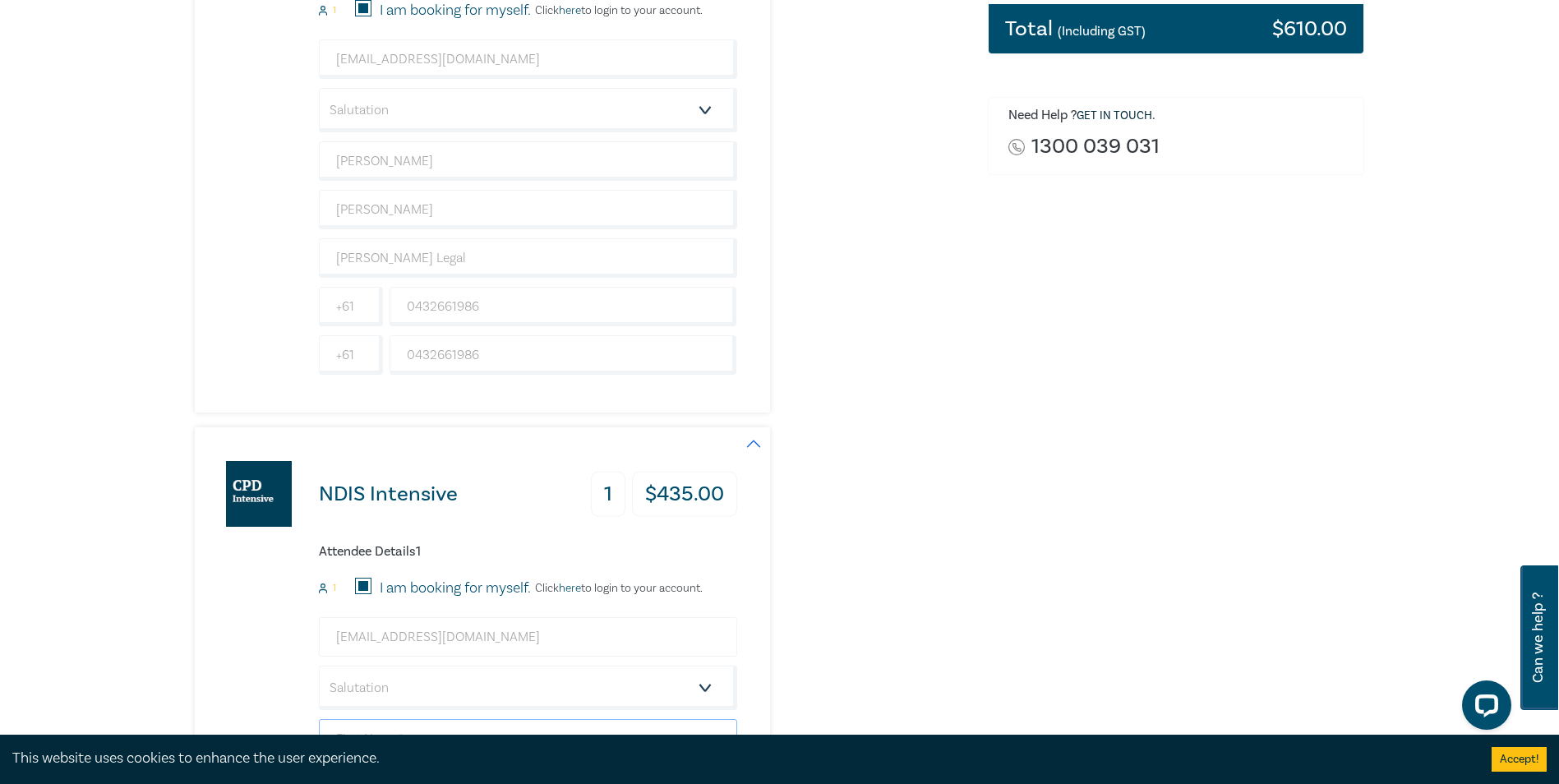
type input "Raymond"
type input "Earl"
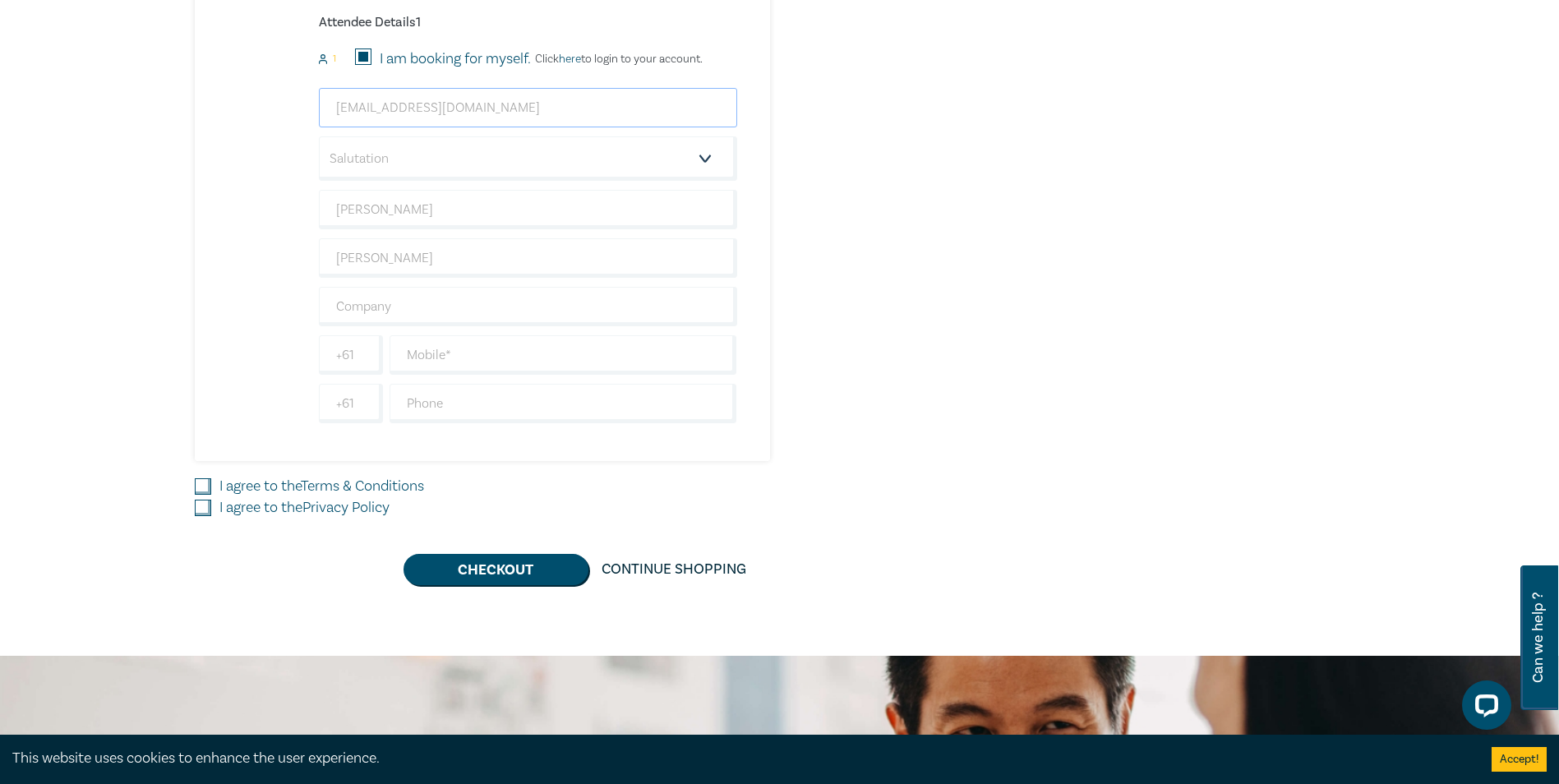
scroll to position [1012, 0]
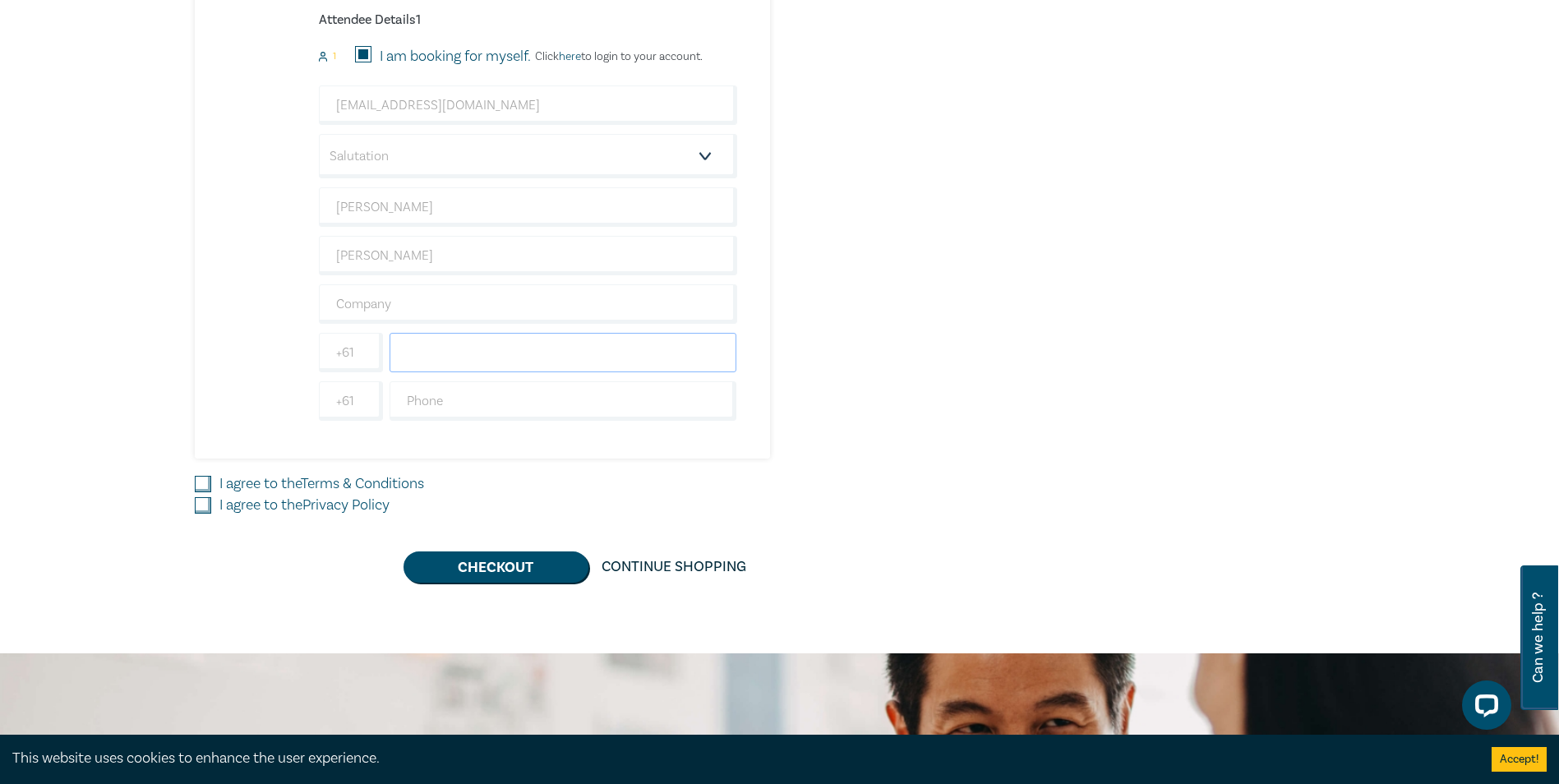
click at [413, 358] on input "text" at bounding box center [563, 353] width 348 height 40
type input "0432661986"
type input "Markus Earl Legal"
click at [435, 402] on input "text" at bounding box center [563, 401] width 348 height 40
type input "0432661986"
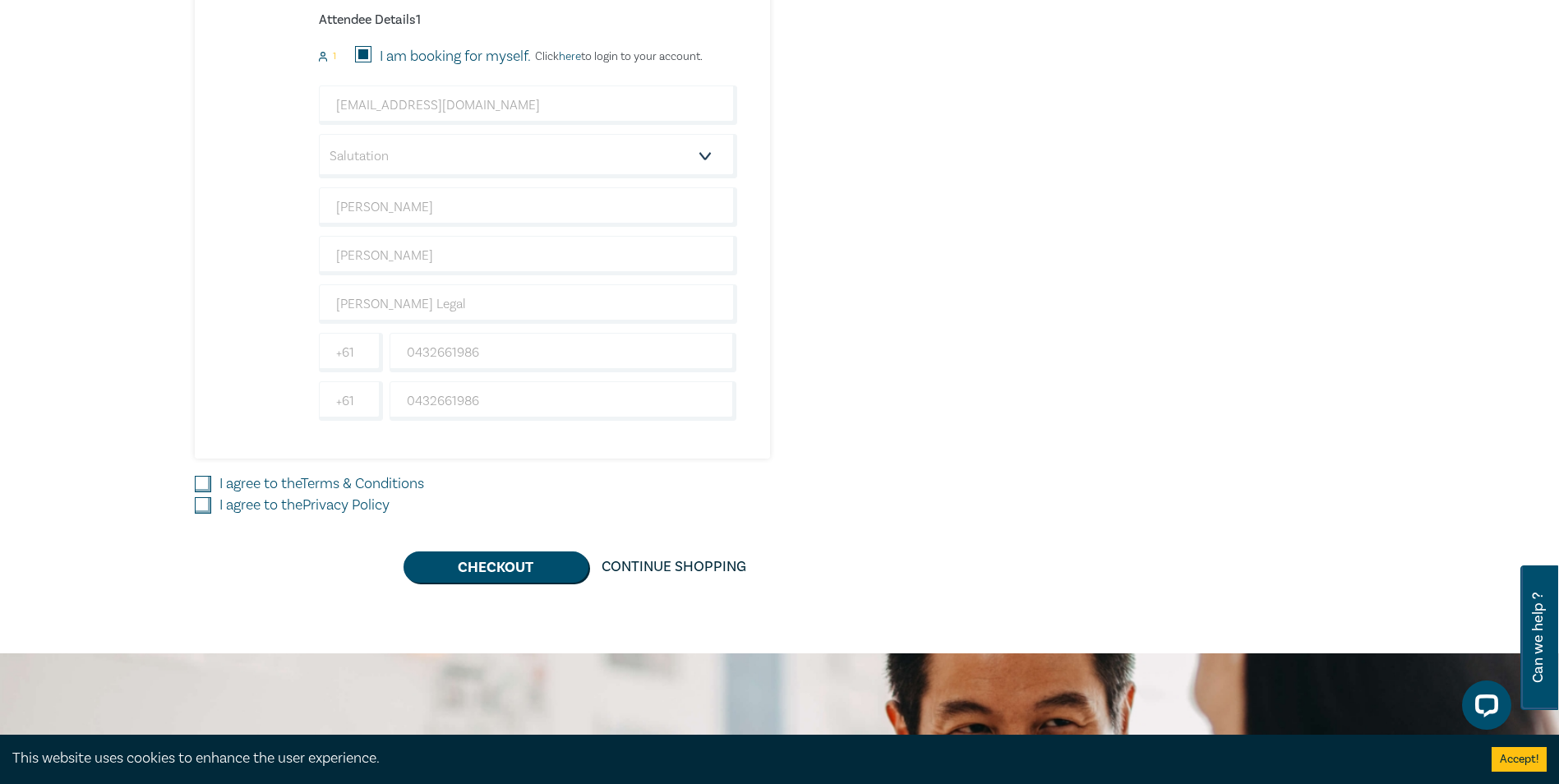
click at [203, 486] on input "I agree to the Terms & Conditions" at bounding box center [202, 483] width 16 height 16
checkbox input "true"
click at [200, 505] on input "I agree to the Privacy Policy" at bounding box center [202, 504] width 16 height 16
checkbox input "true"
click at [477, 562] on button "Checkout" at bounding box center [495, 566] width 185 height 31
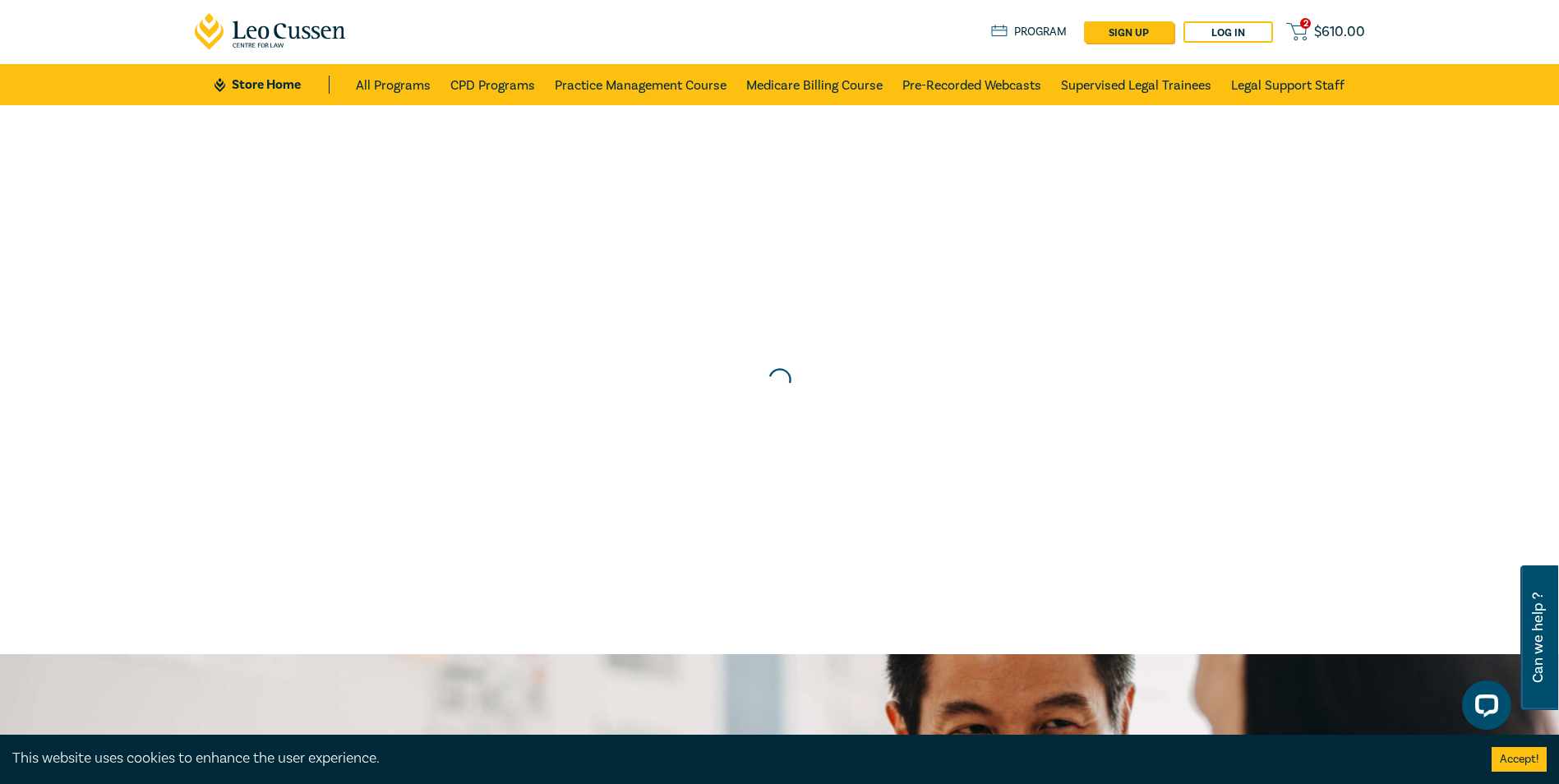
scroll to position [0, 0]
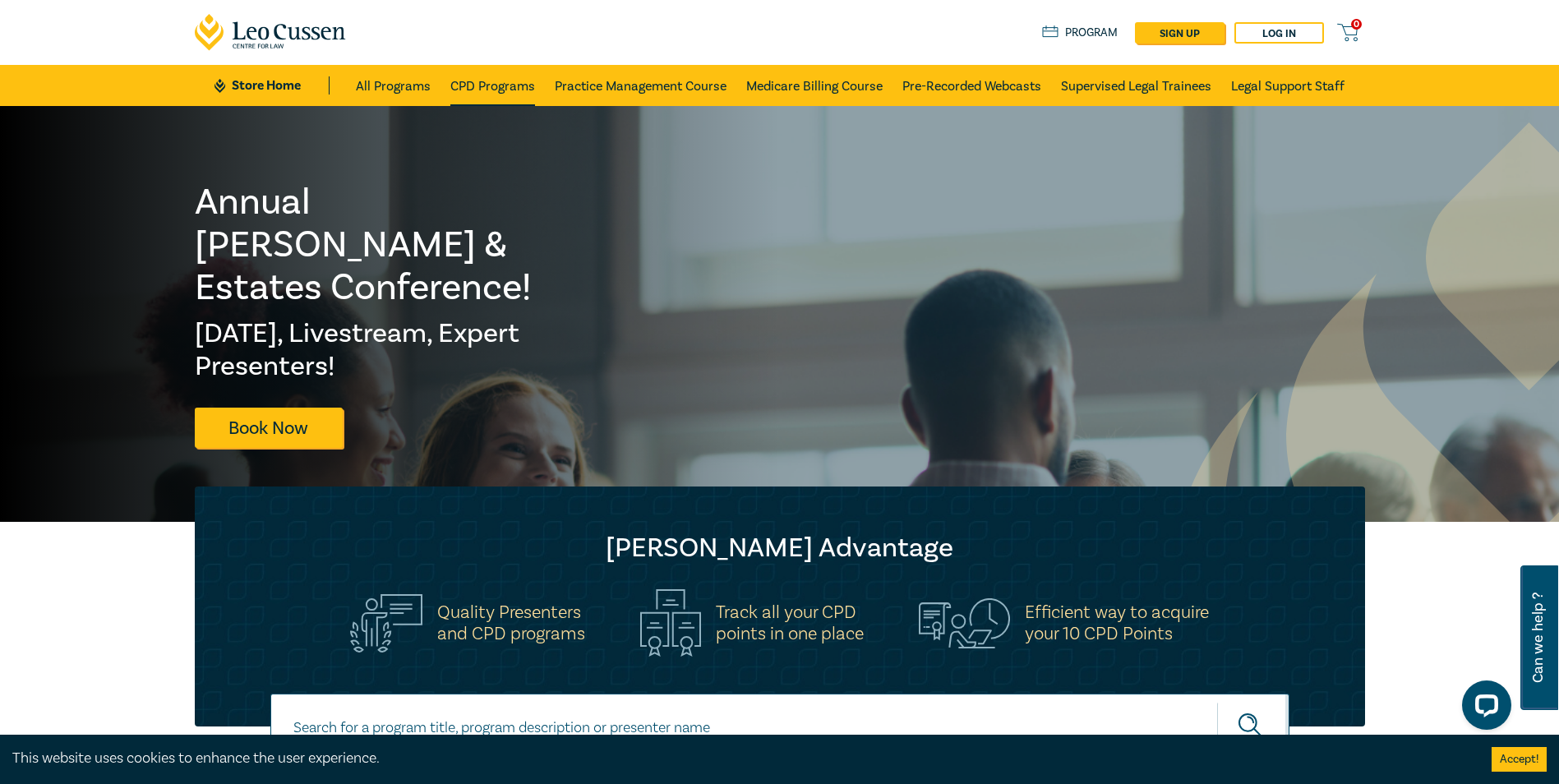
click at [491, 86] on link "CPD Programs" at bounding box center [492, 84] width 84 height 41
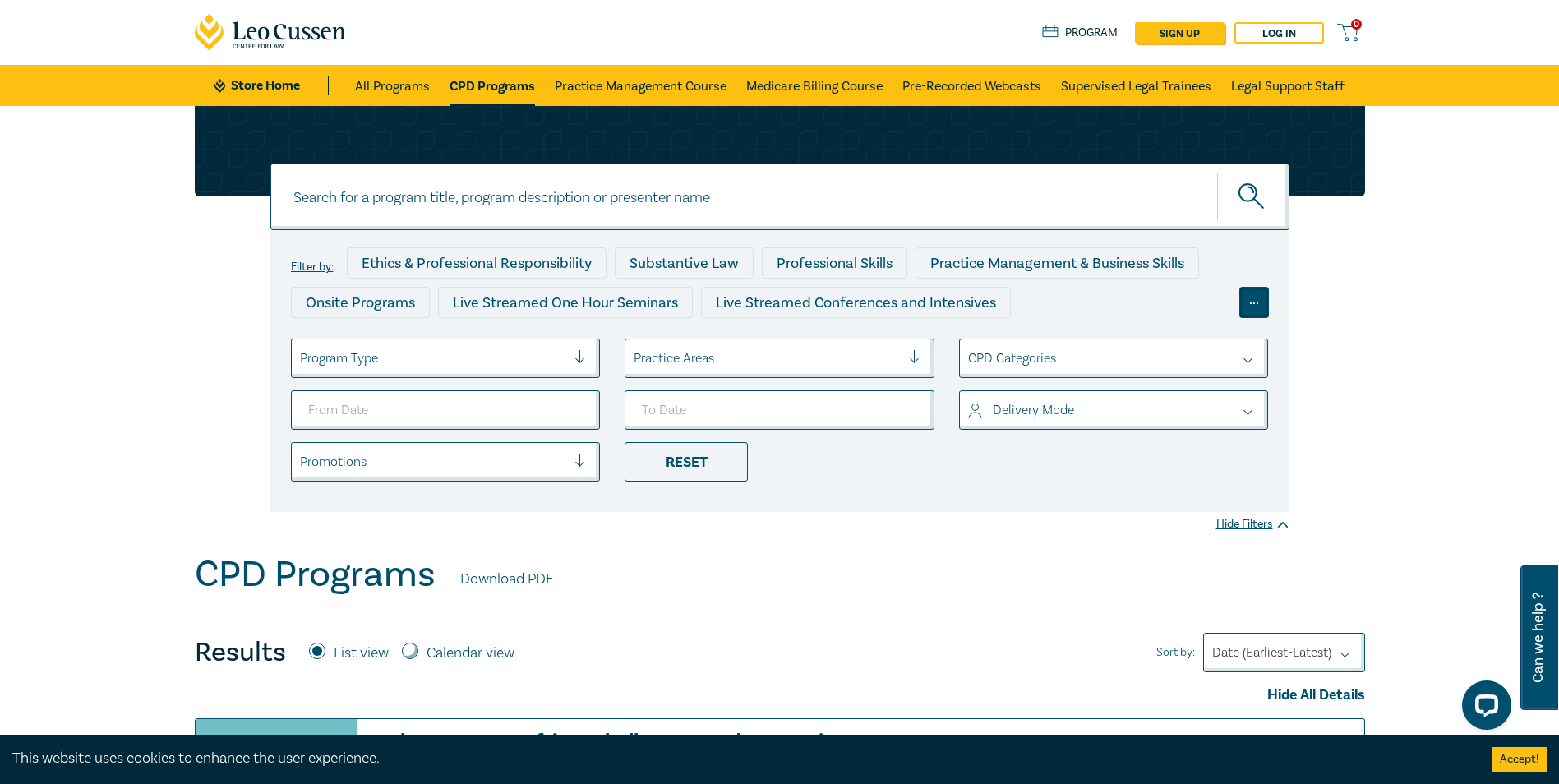
click at [1254, 300] on div "..." at bounding box center [1254, 301] width 29 height 31
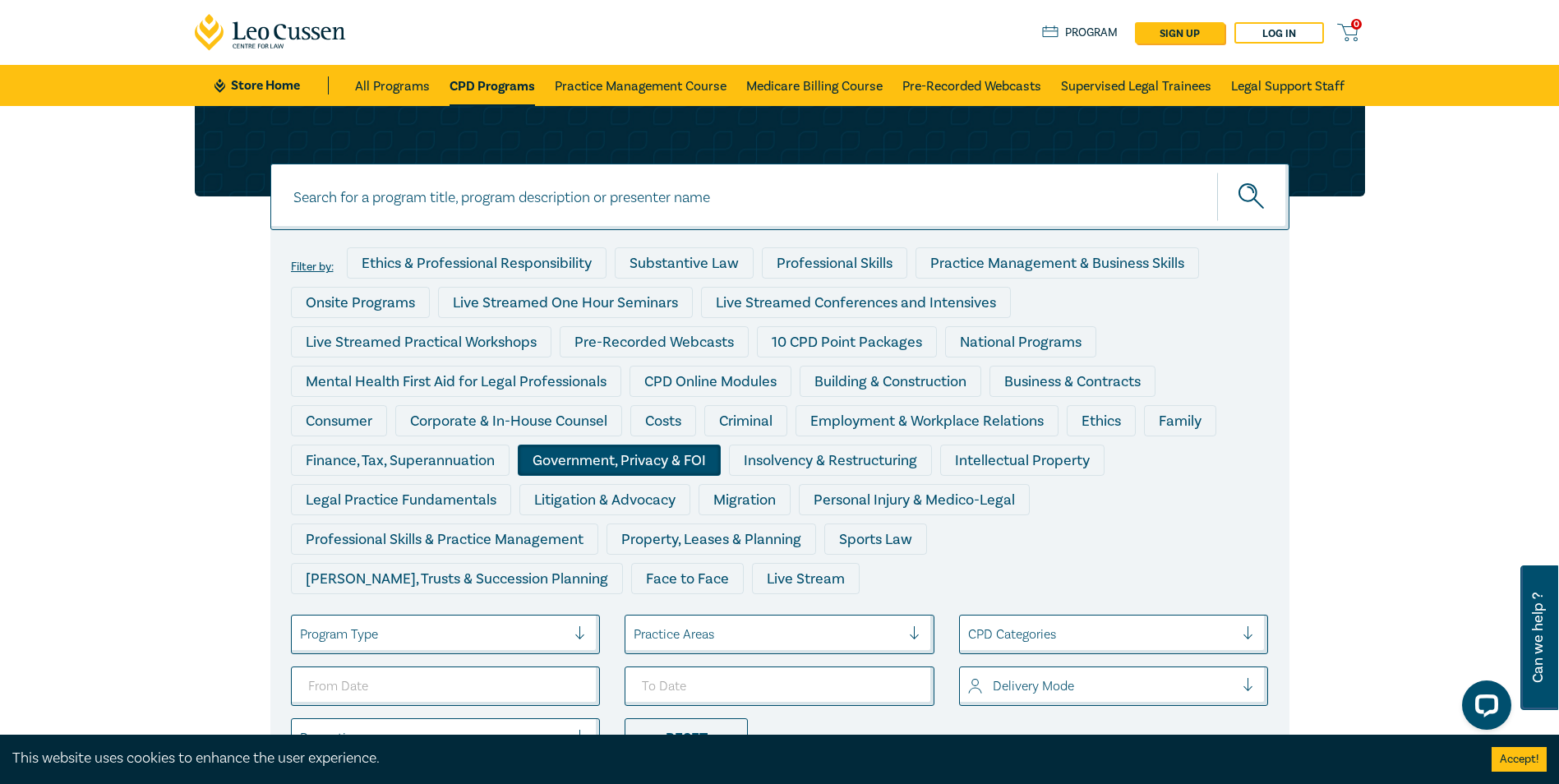
click at [644, 459] on div "Government, Privacy & FOI" at bounding box center [619, 460] width 203 height 31
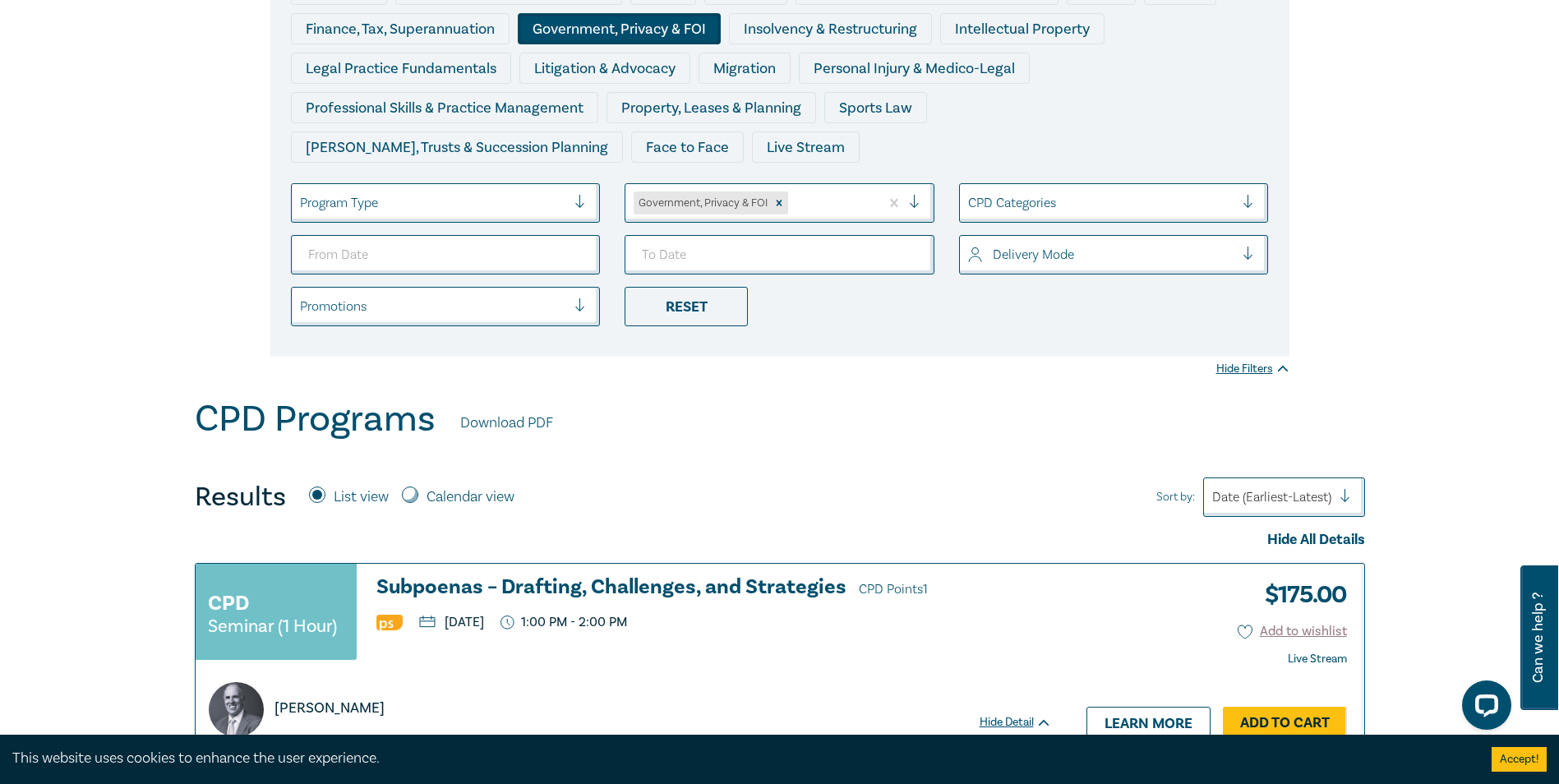
scroll to position [455, 0]
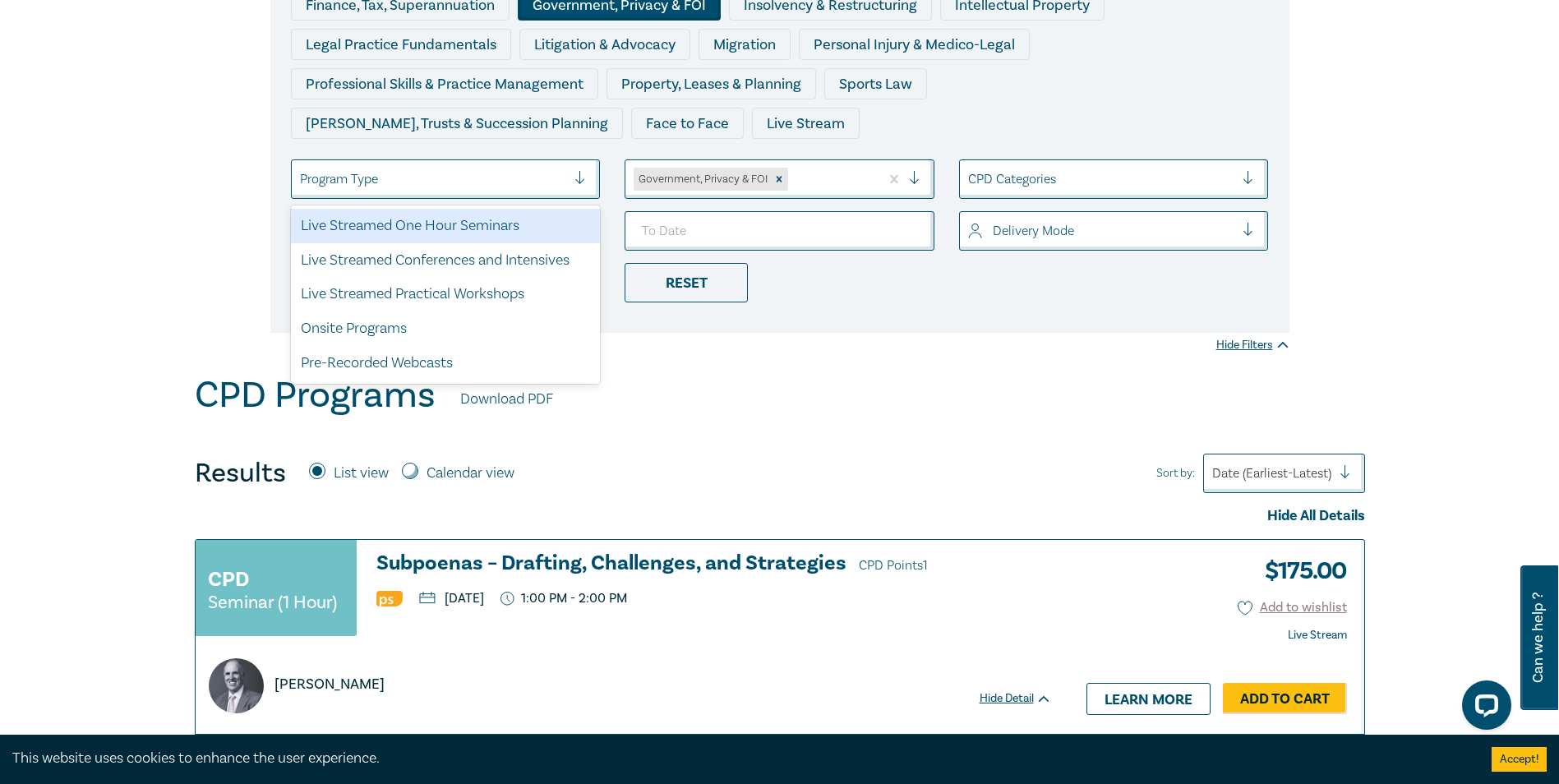
click at [580, 185] on div at bounding box center [587, 178] width 25 height 16
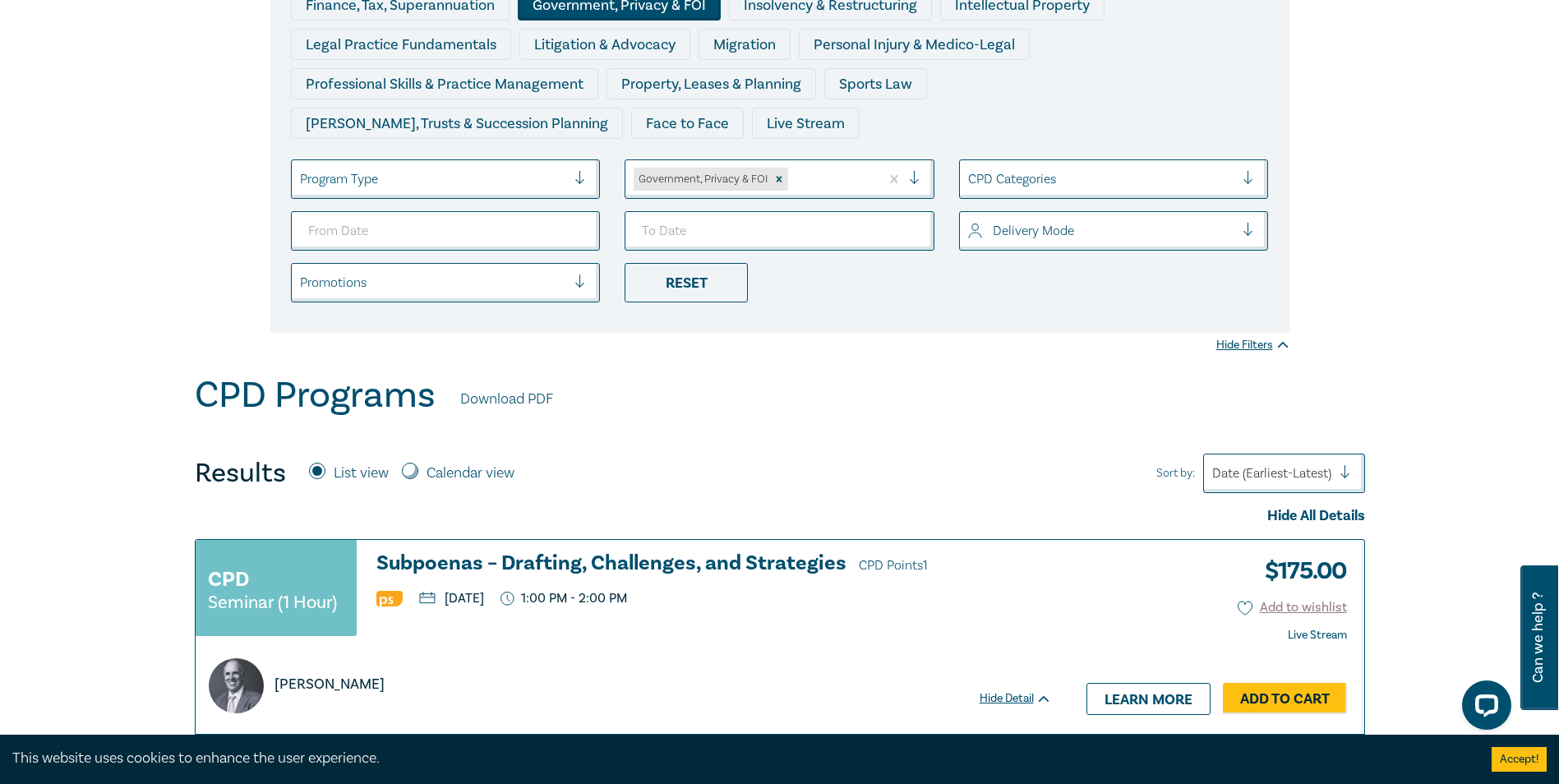
click at [800, 296] on li "Reset" at bounding box center [780, 283] width 335 height 40
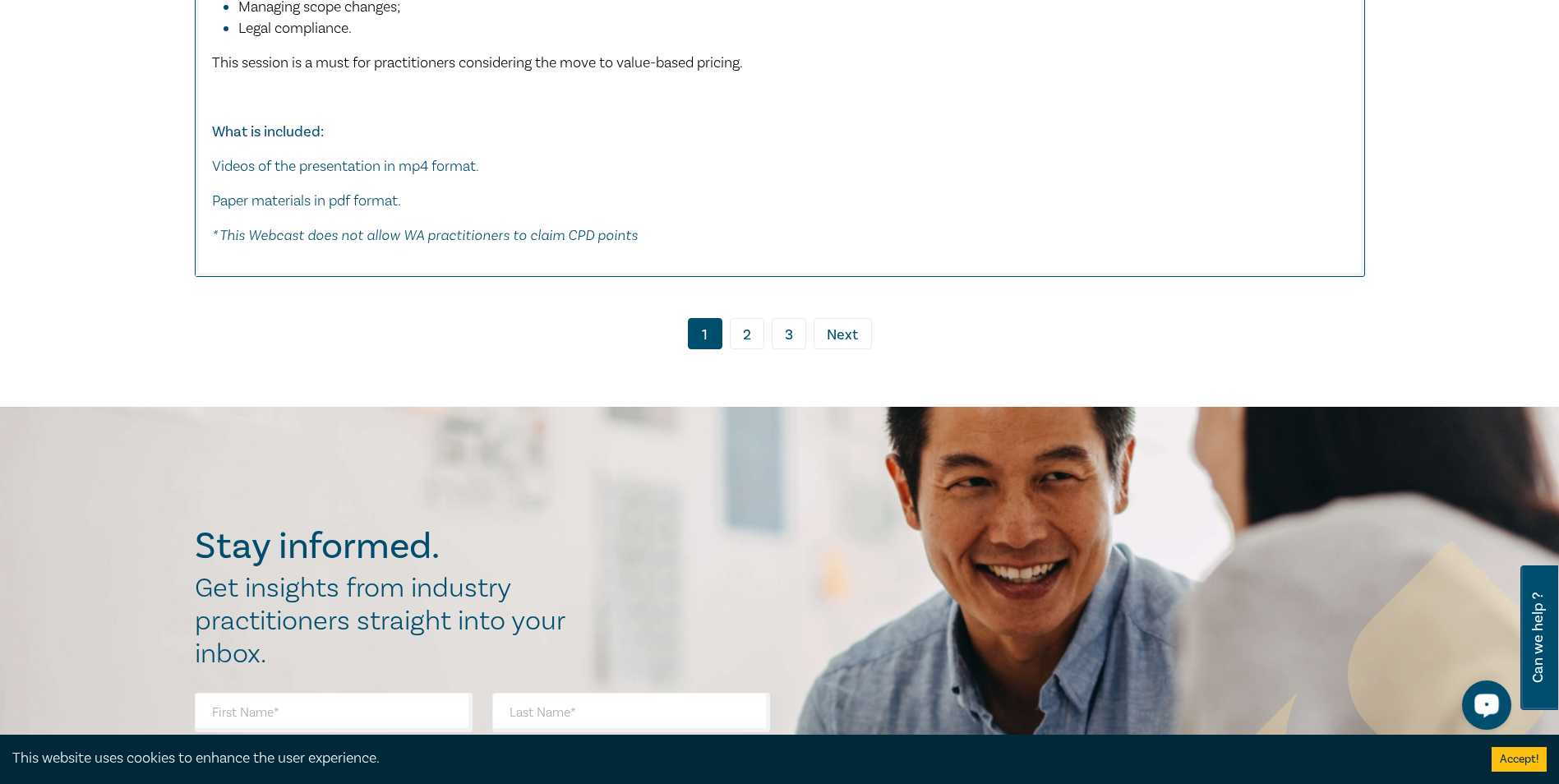
scroll to position [9046, 0]
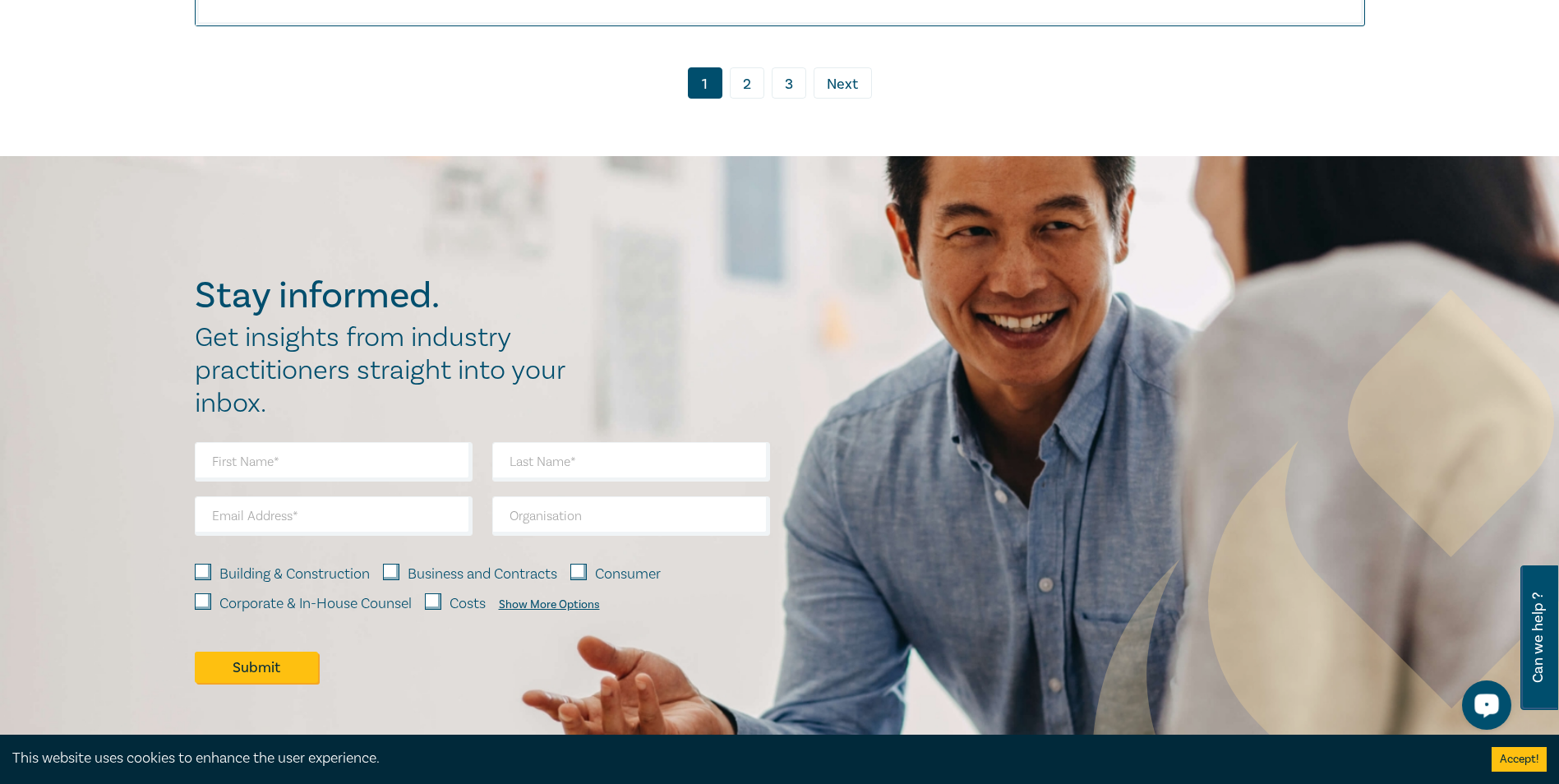
click at [750, 88] on link "2" at bounding box center [746, 82] width 34 height 31
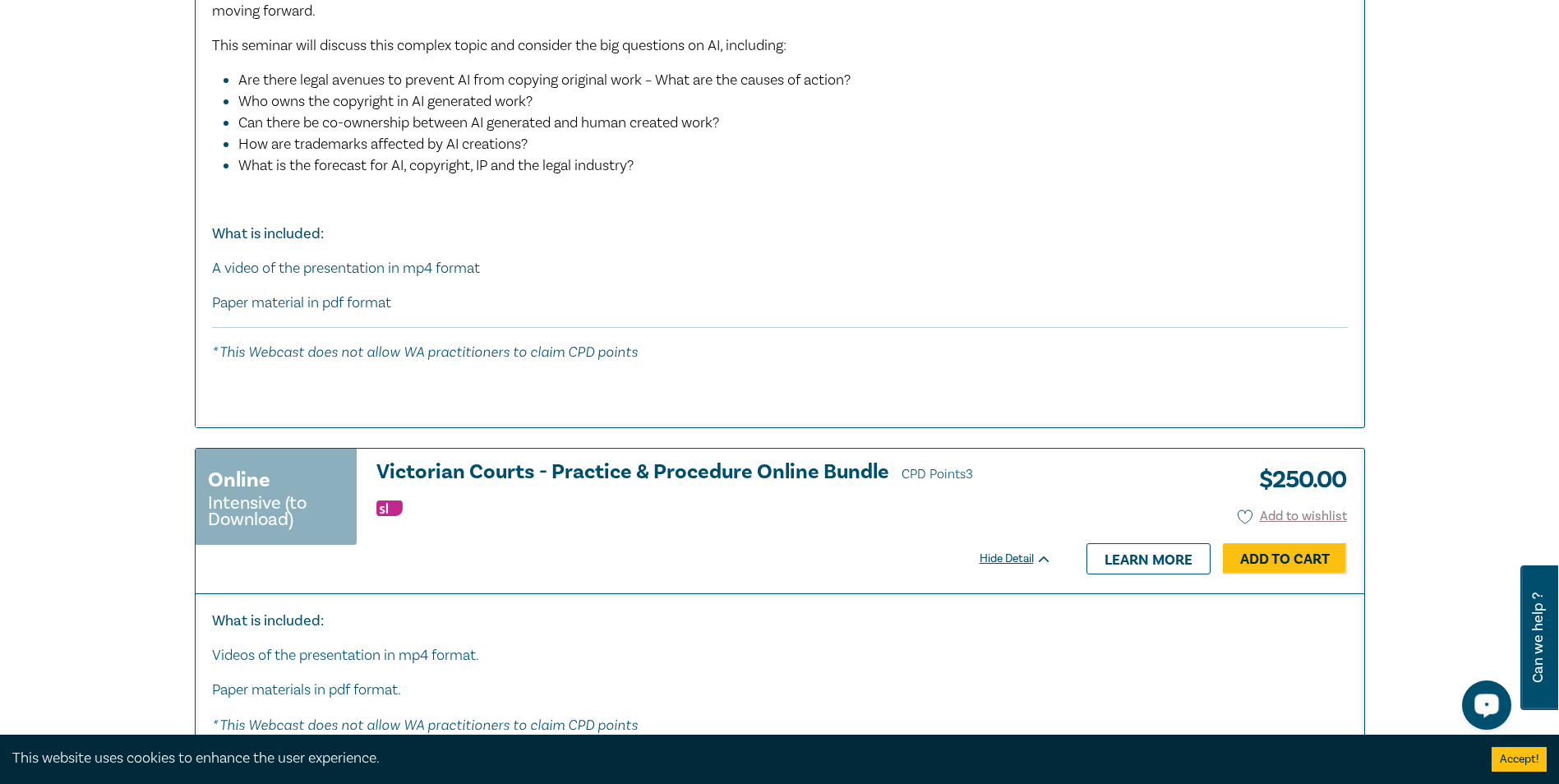
scroll to position [9964, 0]
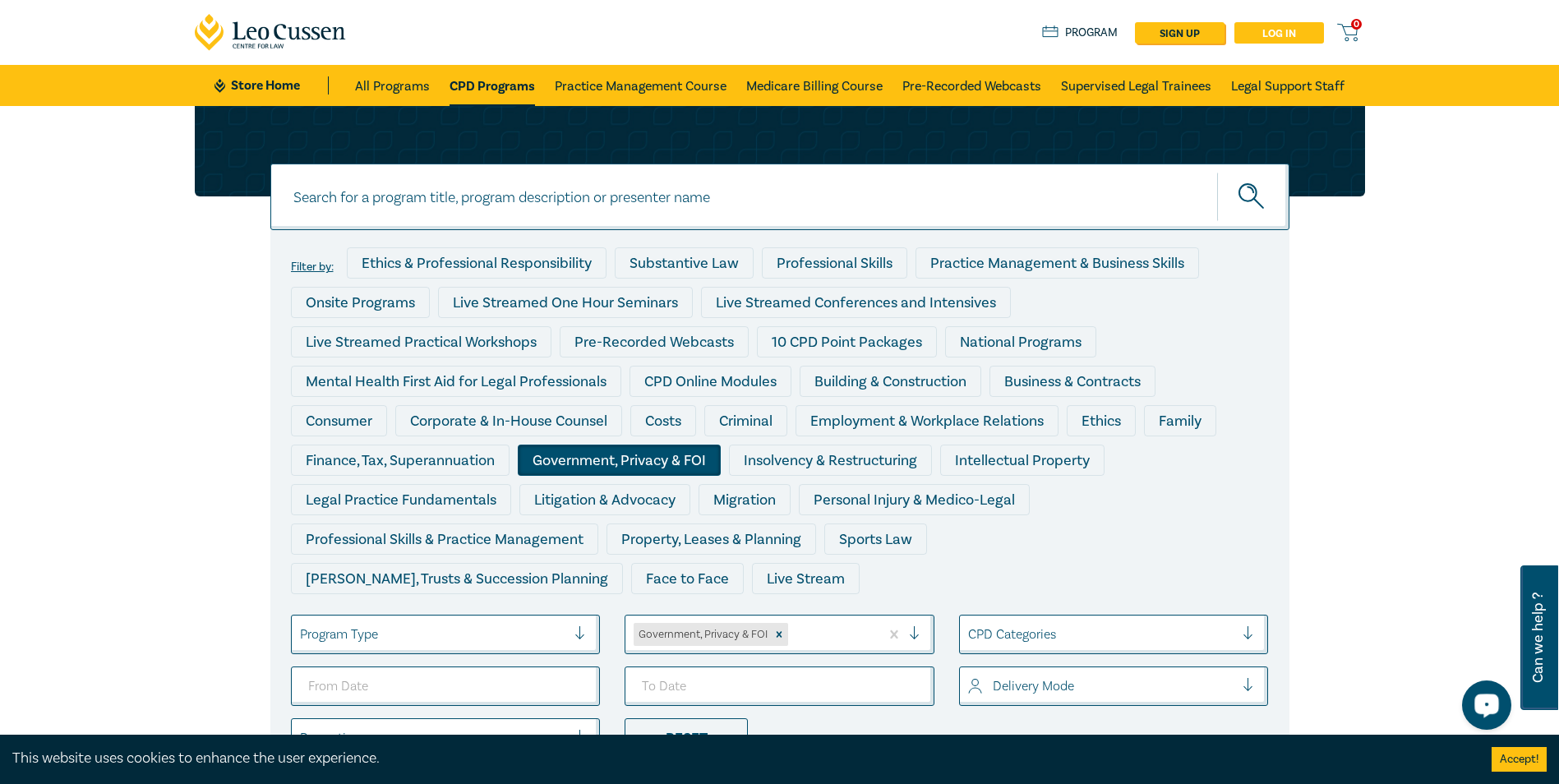
click at [1266, 30] on link "Log in" at bounding box center [1278, 32] width 89 height 22
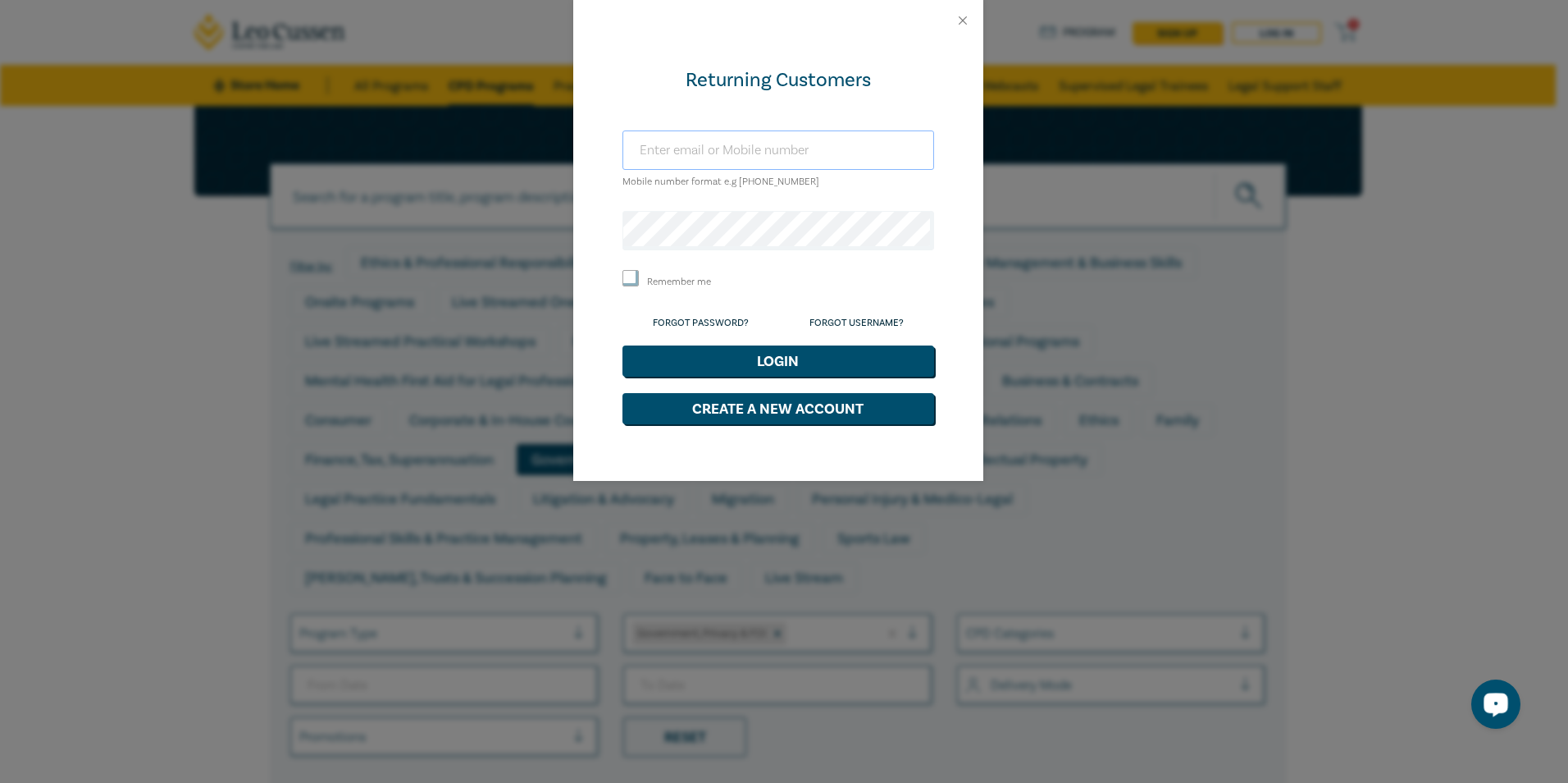
type input "[EMAIL_ADDRESS][DOMAIN_NAME]"
drag, startPoint x: 625, startPoint y: 278, endPoint x: 691, endPoint y: 310, distance: 73.3
click at [626, 277] on input "Remember me" at bounding box center [630, 277] width 16 height 16
checkbox input "true"
click at [751, 360] on button "Login" at bounding box center [778, 361] width 311 height 31
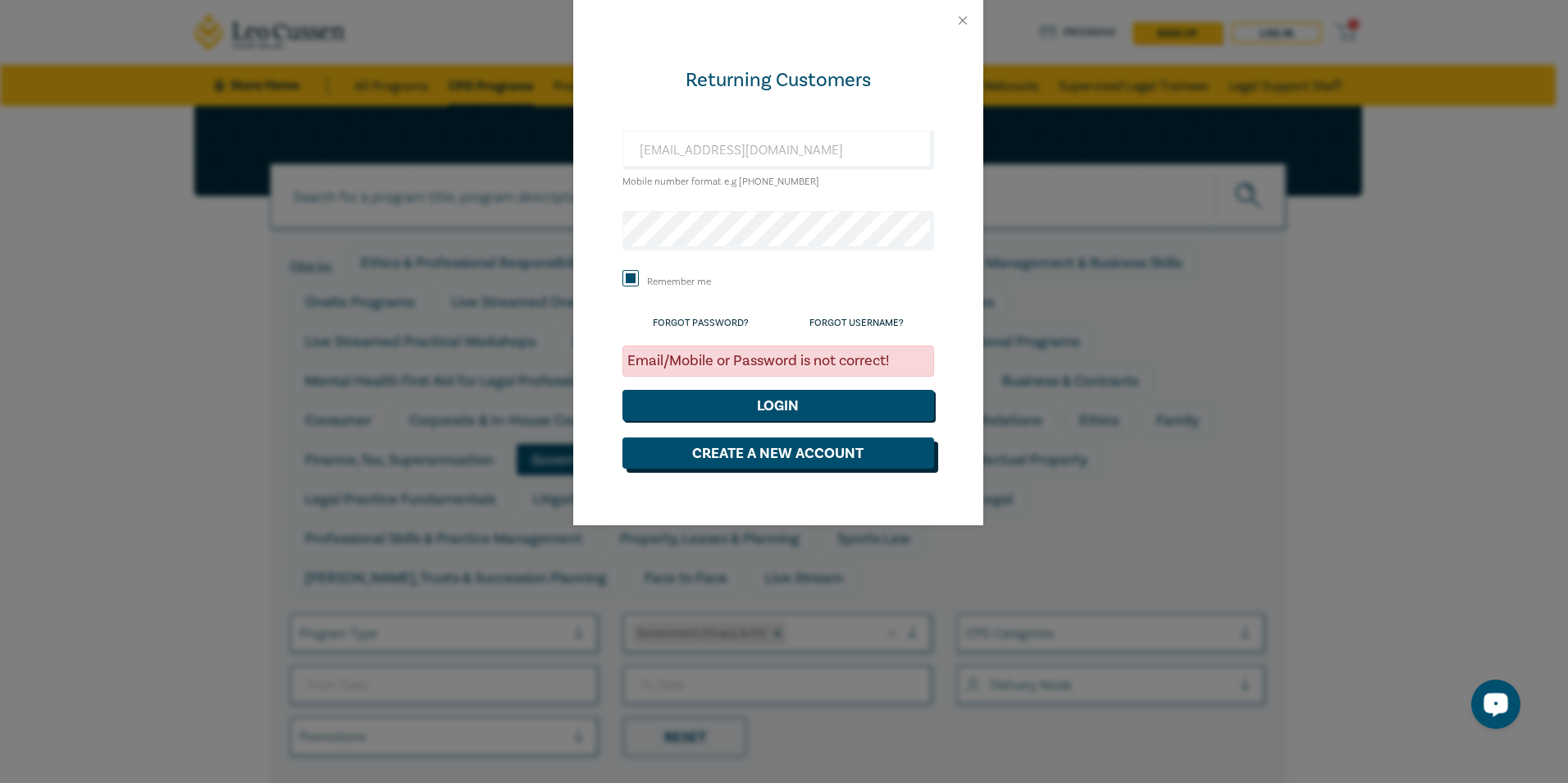
click at [757, 454] on button "Create a New Account" at bounding box center [778, 453] width 311 height 31
select select "AU"
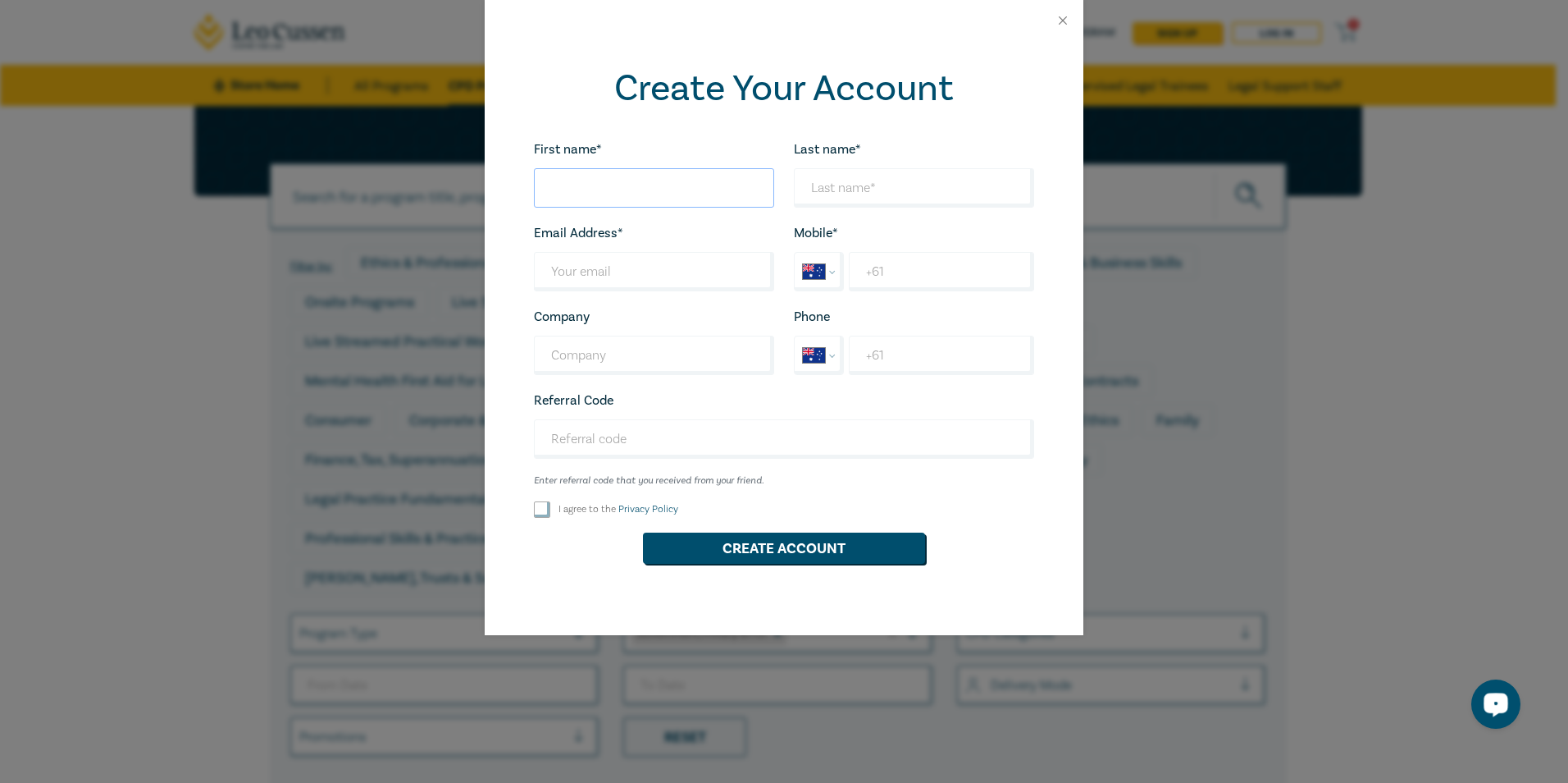
click at [617, 186] on input "First name*" at bounding box center [654, 188] width 240 height 40
type input "Raymond"
type input "Earl"
type input "ray@markusearllegal.com.au"
select select "ZZ"
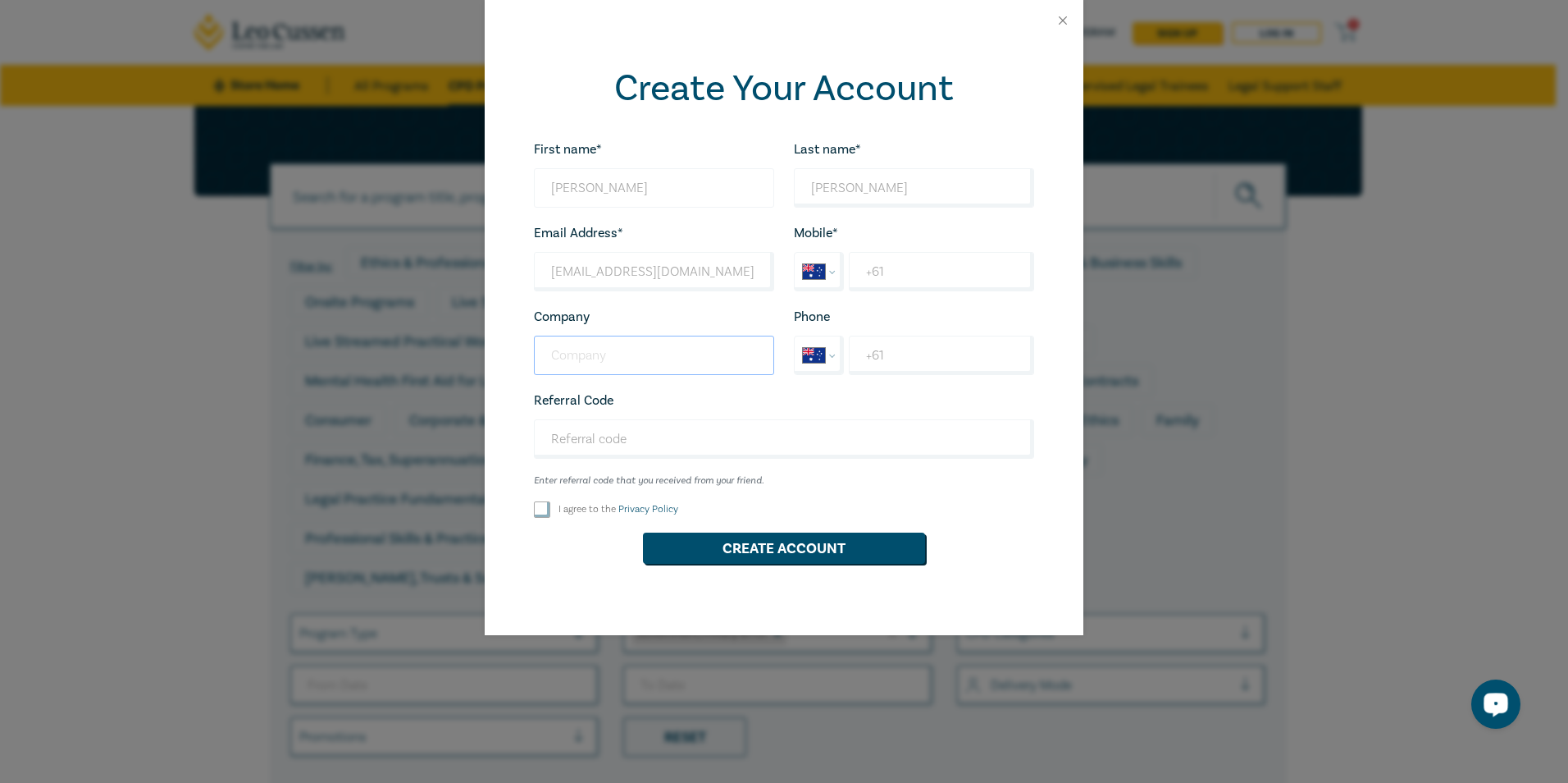
type input "Markus Earl Legal"
click at [891, 275] on input "+61" at bounding box center [942, 272] width 185 height 40
type input "+61 432 661 986"
select select "ZZ"
click at [895, 351] on input "+61" at bounding box center [942, 355] width 185 height 40
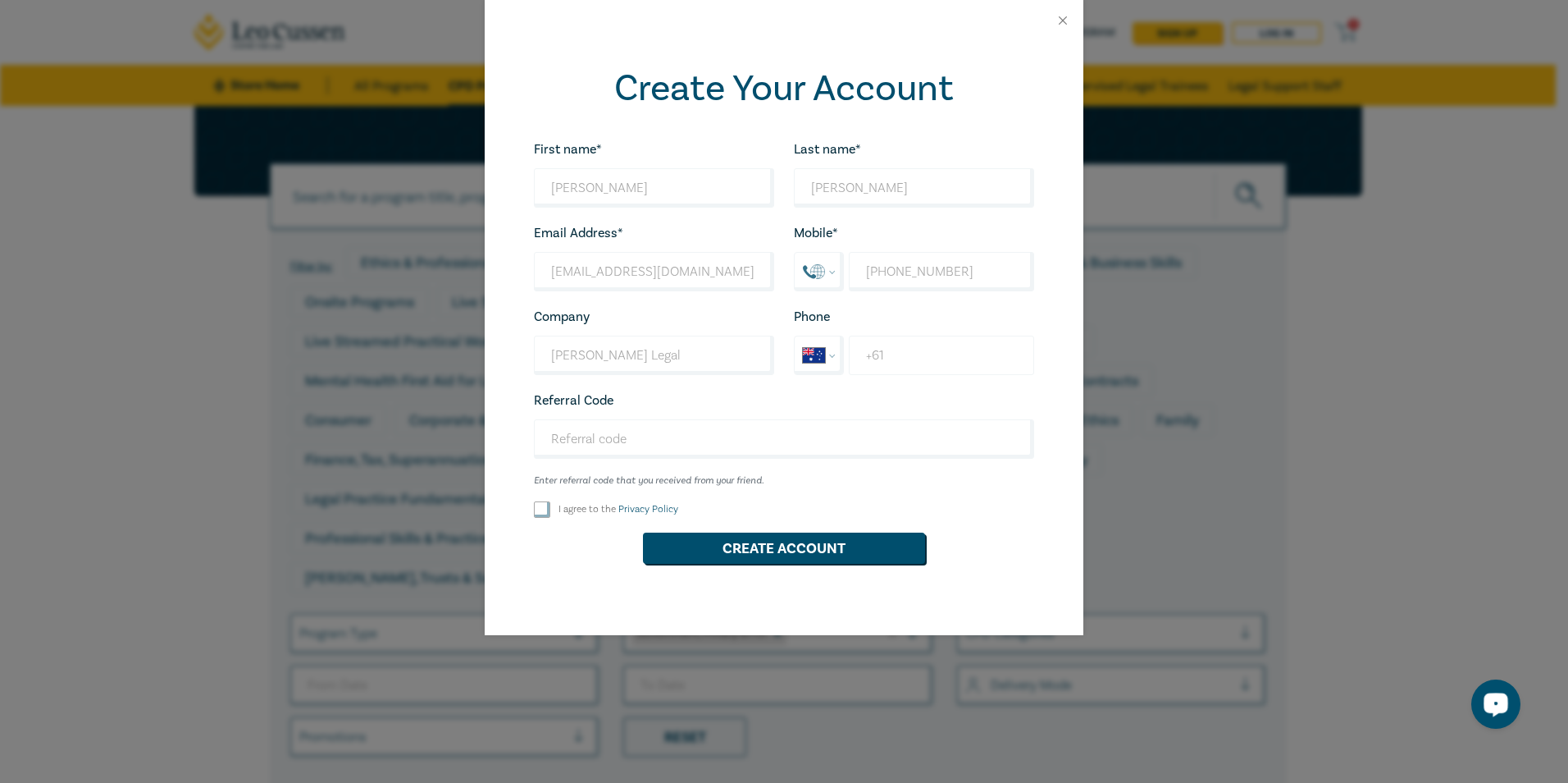
type input "+61 432 661 986"
click at [632, 436] on input "Referral Code" at bounding box center [784, 439] width 501 height 40
click at [550, 507] on input "I agree to the Privacy Policy" at bounding box center [541, 508] width 16 height 16
checkbox input "true"
click at [774, 545] on button "Create Account" at bounding box center [784, 547] width 282 height 31
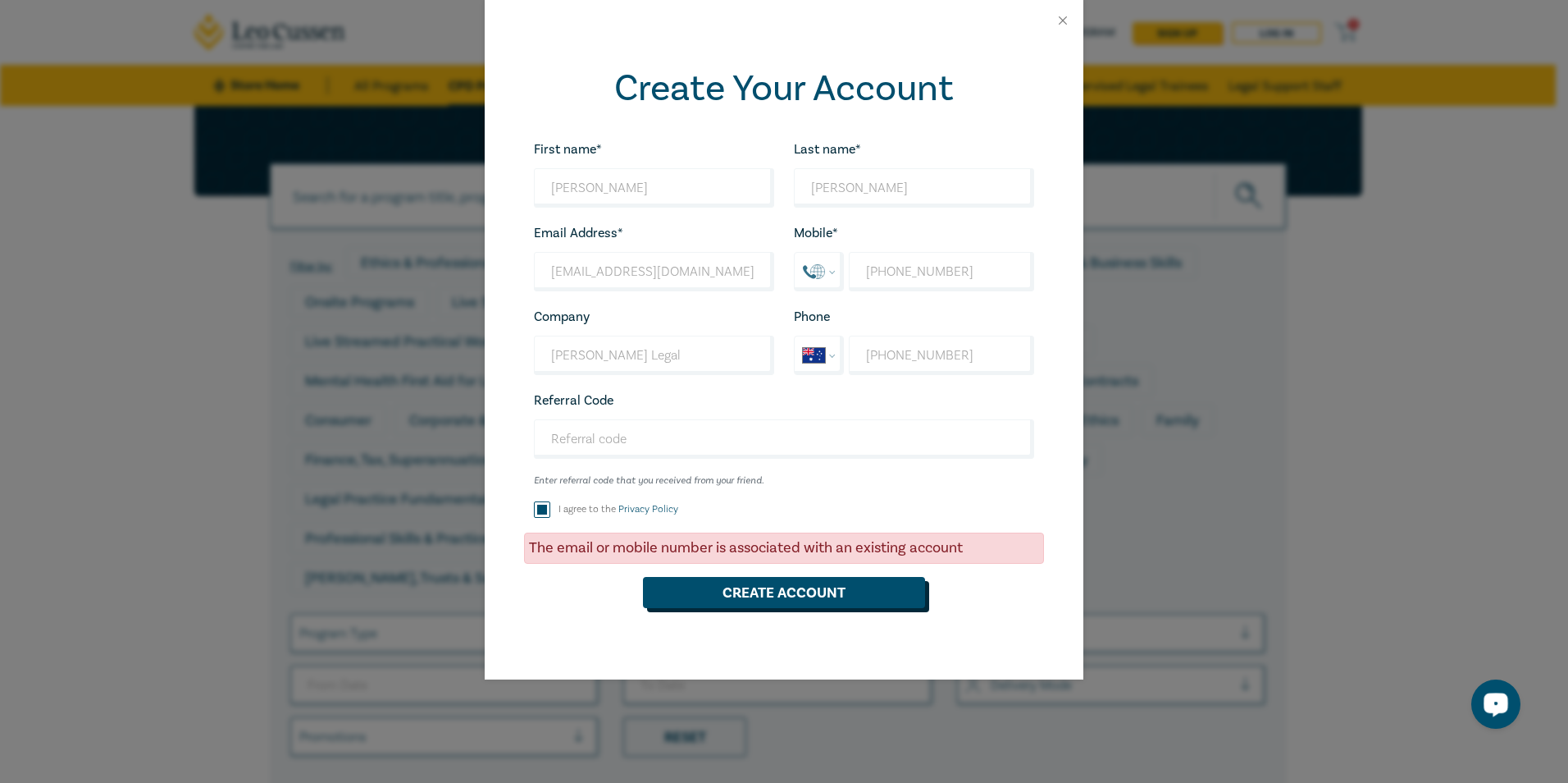
click at [781, 589] on button "Create Account" at bounding box center [784, 592] width 282 height 31
click at [1063, 19] on button "Close" at bounding box center [1063, 21] width 15 height 15
